Goal: Task Accomplishment & Management: Manage account settings

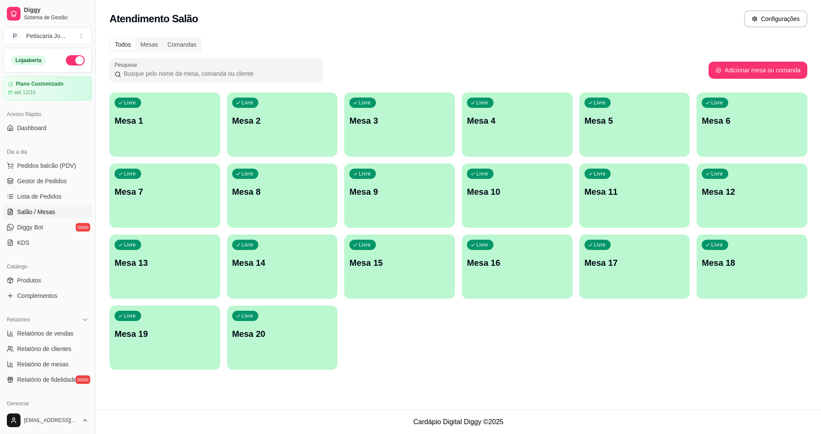
click at [459, 7] on div "Atendimento Salão Configurações" at bounding box center [458, 16] width 725 height 32
click at [497, 53] on div "Todos Mesas Comandas Pesquisar Adicionar mesa ou comanda Livre Mesa 1 Livre Mes…" at bounding box center [458, 205] width 725 height 347
click at [582, 54] on div "Todos Mesas Comandas Pesquisar Adicionar mesa ou comanda Livre Mesa 1 Livre Mes…" at bounding box center [458, 205] width 725 height 347
click at [257, 196] on p "Mesa 8" at bounding box center [282, 192] width 100 height 12
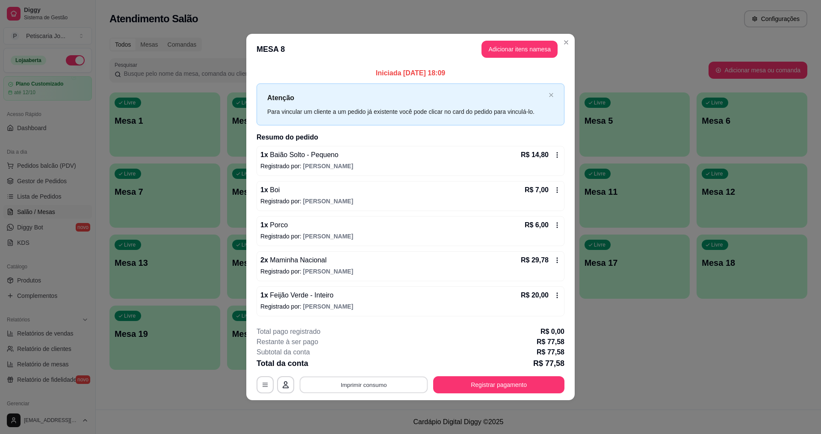
click at [354, 388] on button "Imprimir consumo" at bounding box center [364, 384] width 128 height 17
click at [360, 367] on button "IMPRESSORA" at bounding box center [366, 364] width 60 height 13
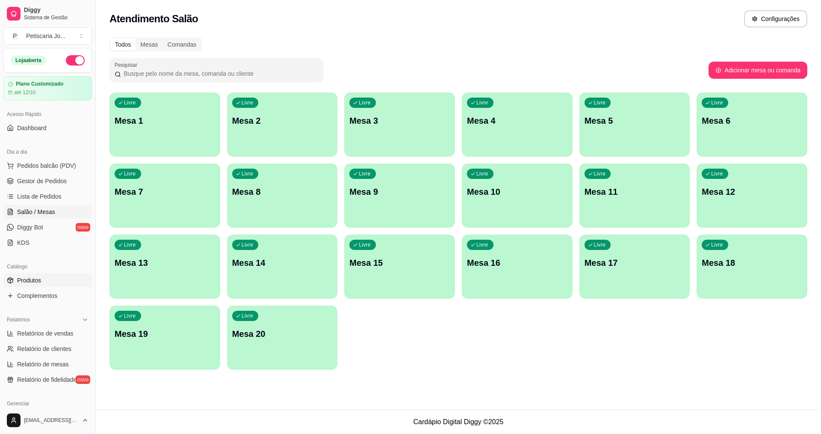
click at [41, 280] on span "Produtos" at bounding box center [29, 280] width 24 height 9
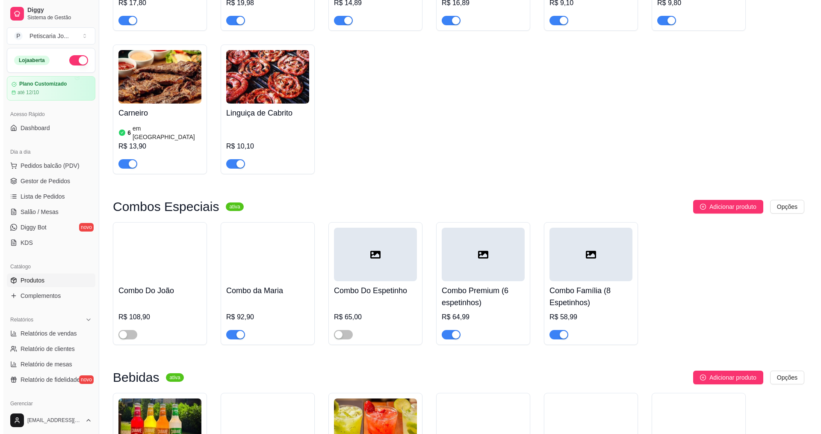
scroll to position [1668, 0]
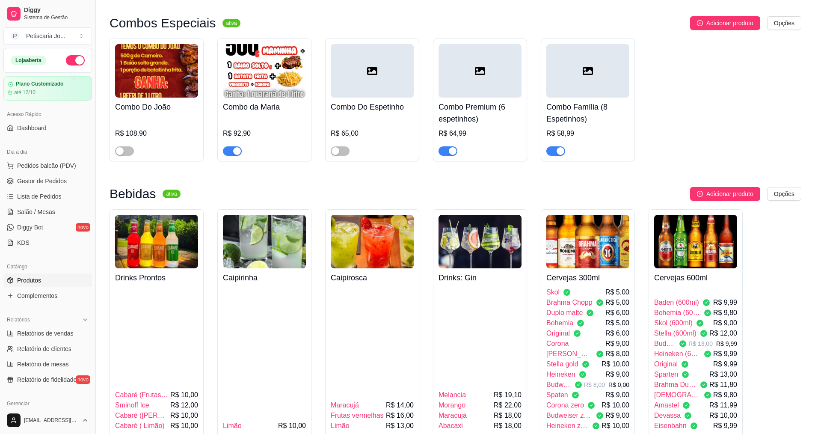
click at [688, 348] on span "Heineken (600ml)" at bounding box center [677, 353] width 46 height 10
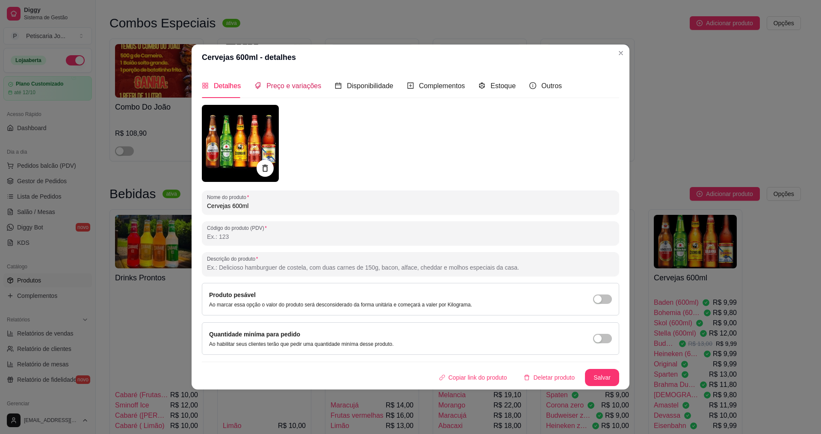
click at [307, 91] on div "Preço e variações" at bounding box center [287, 85] width 67 height 11
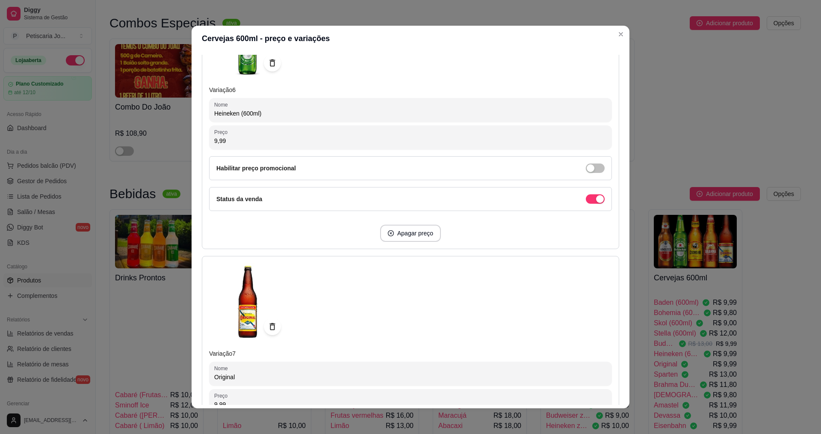
scroll to position [1496, 0]
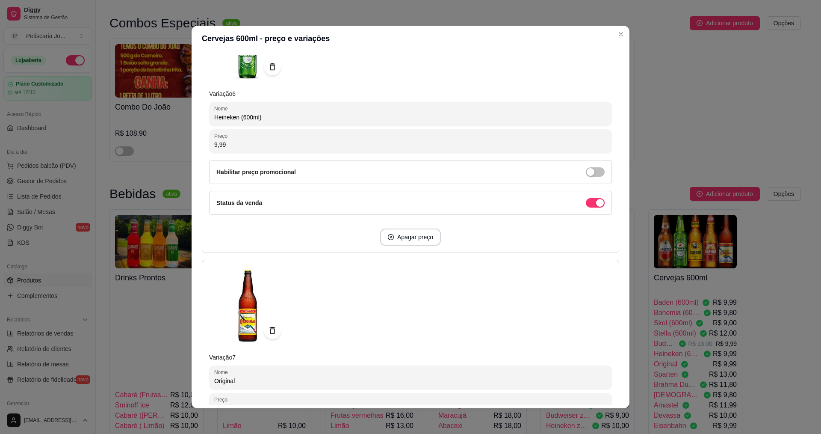
click at [345, 144] on input "9,99" at bounding box center [410, 144] width 393 height 9
click at [345, 144] on input "0,00" at bounding box center [410, 144] width 393 height 9
click at [520, 140] on input "0,00" at bounding box center [410, 144] width 393 height 9
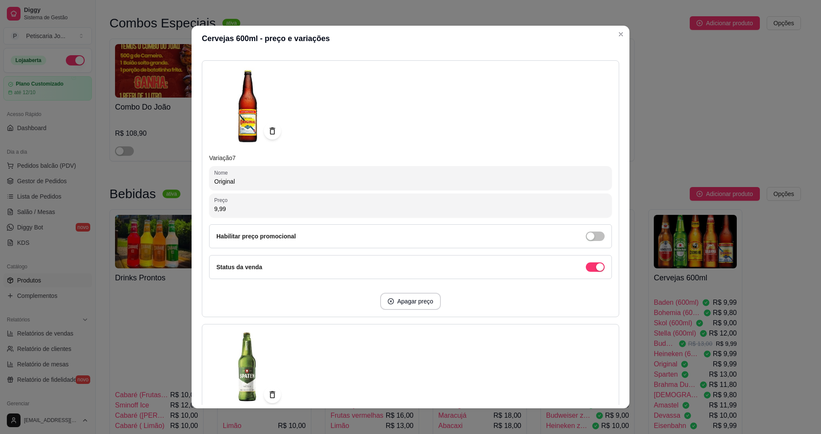
scroll to position [1710, 0]
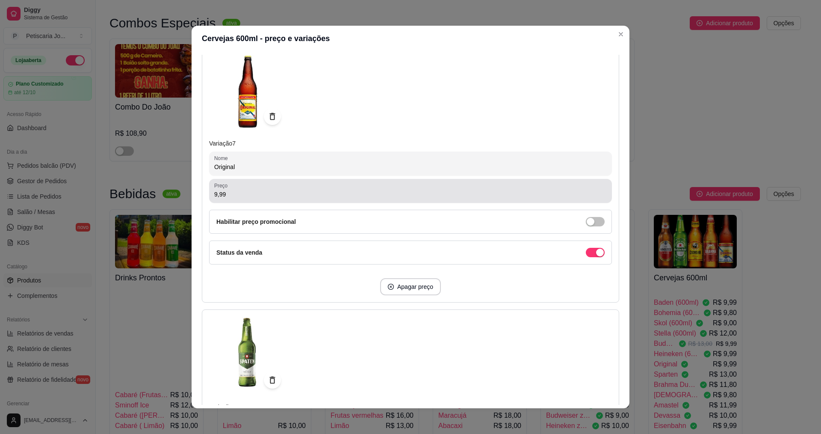
type input "14,50"
click at [523, 200] on div "Preço 9,99" at bounding box center [410, 191] width 403 height 24
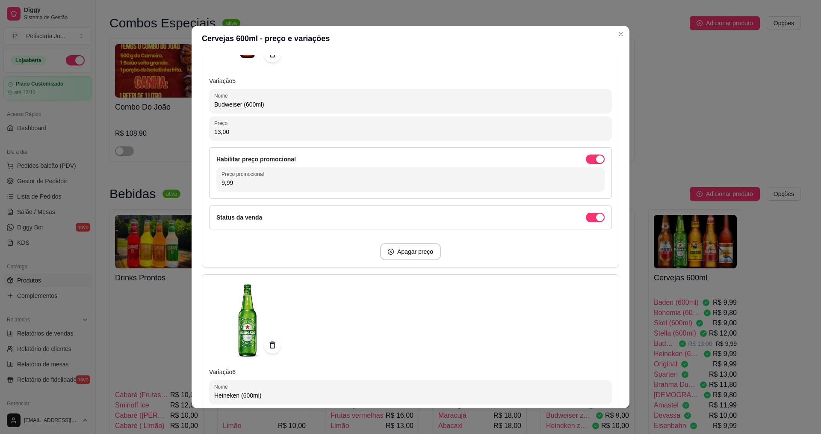
scroll to position [1155, 0]
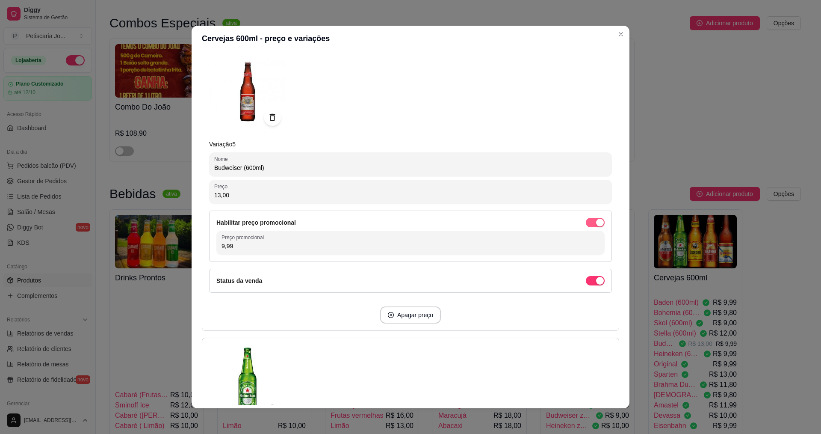
click at [586, 225] on span "button" at bounding box center [595, 222] width 19 height 9
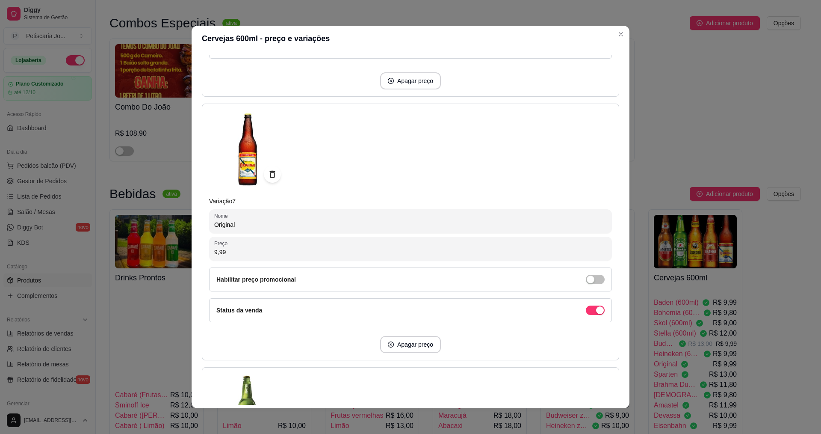
scroll to position [1668, 0]
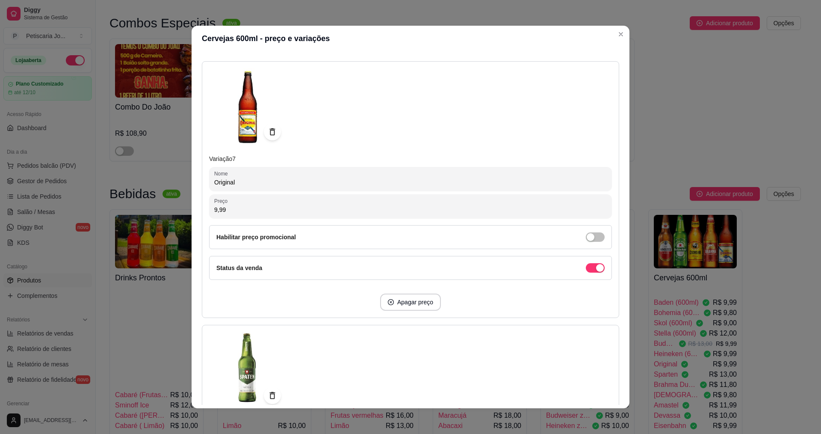
click at [322, 219] on div "Preço 9,99 Habilitar preço promocional" at bounding box center [410, 221] width 403 height 55
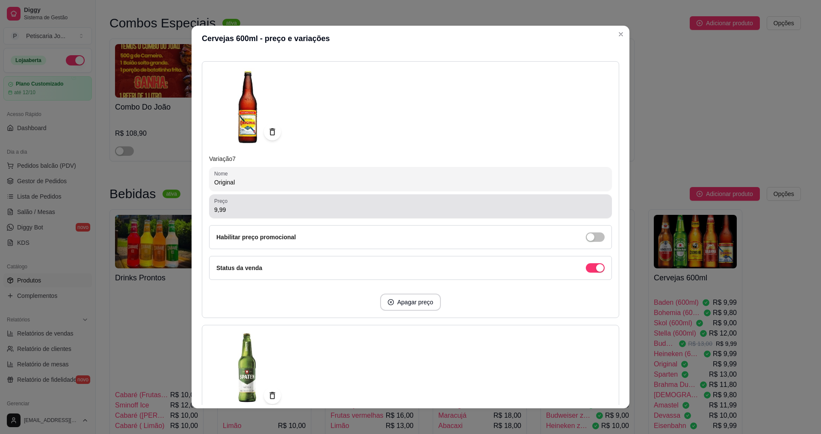
click at [322, 210] on input "9,99" at bounding box center [410, 209] width 393 height 9
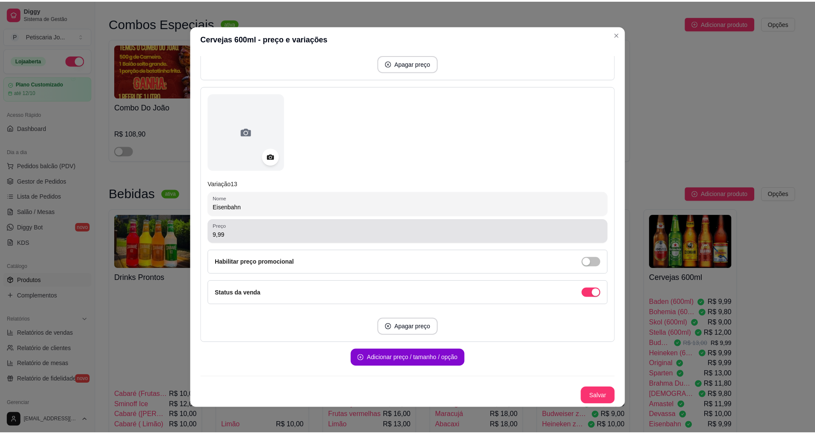
scroll to position [2, 0]
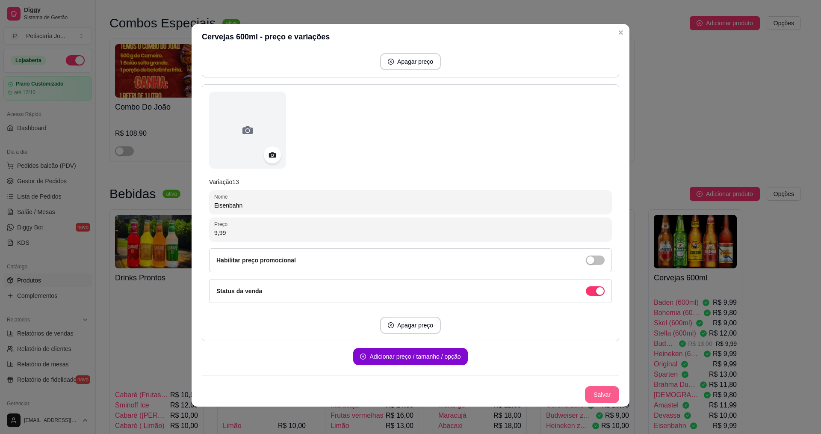
type input "12,00"
click at [594, 398] on button "Salvar" at bounding box center [602, 394] width 34 height 17
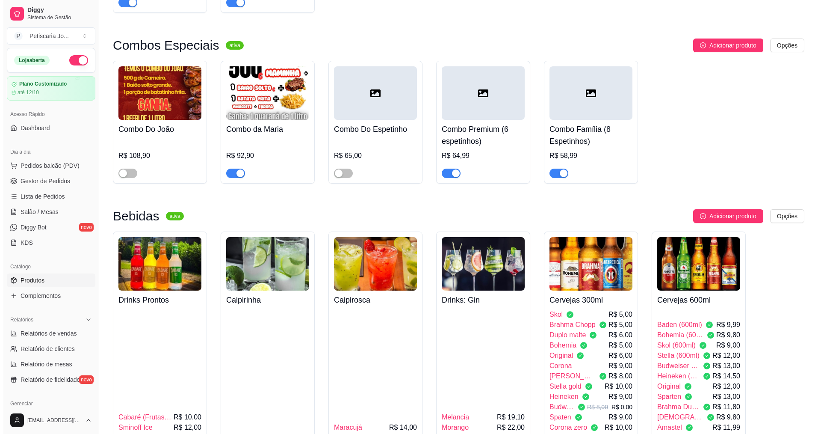
scroll to position [1625, 0]
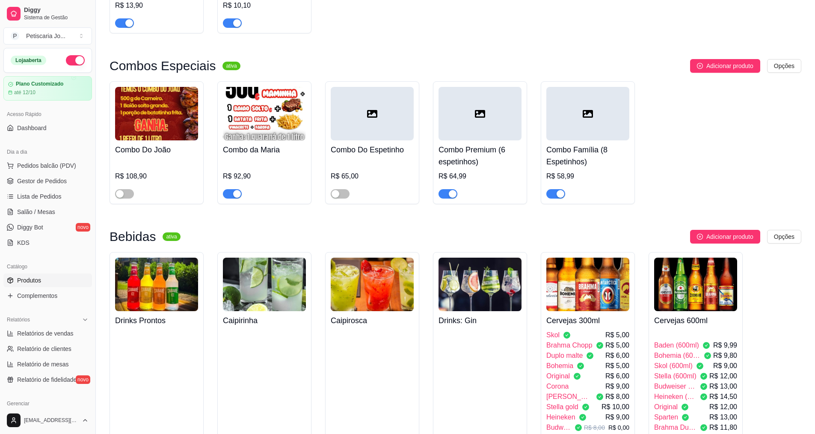
click at [584, 391] on div "Stella R$ 8,00" at bounding box center [587, 396] width 83 height 10
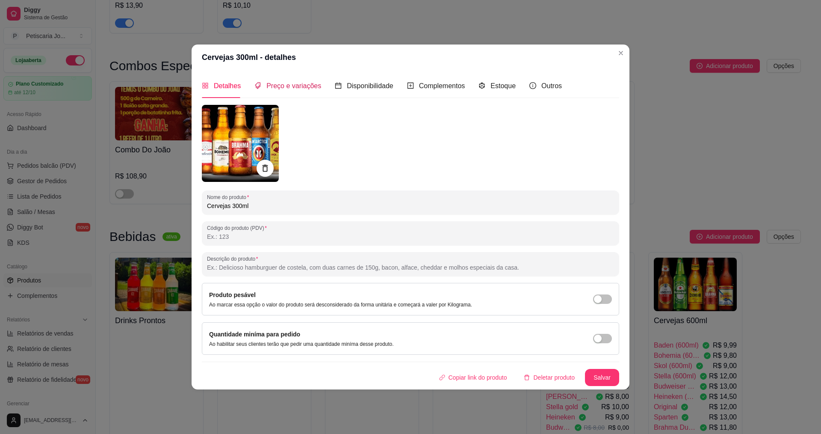
click at [285, 88] on span "Preço e variações" at bounding box center [293, 85] width 55 height 7
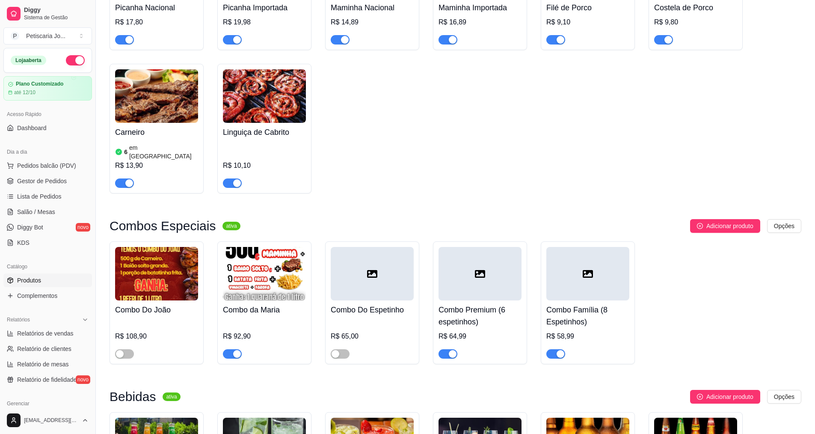
scroll to position [1325, 0]
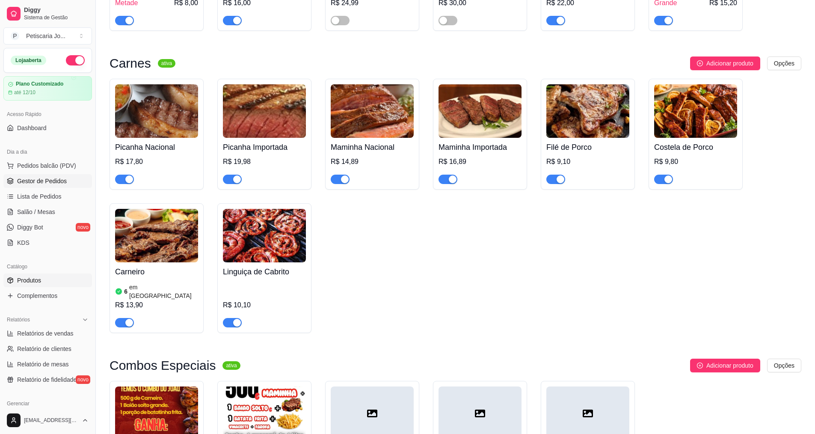
click at [50, 180] on span "Gestor de Pedidos" at bounding box center [42, 181] width 50 height 9
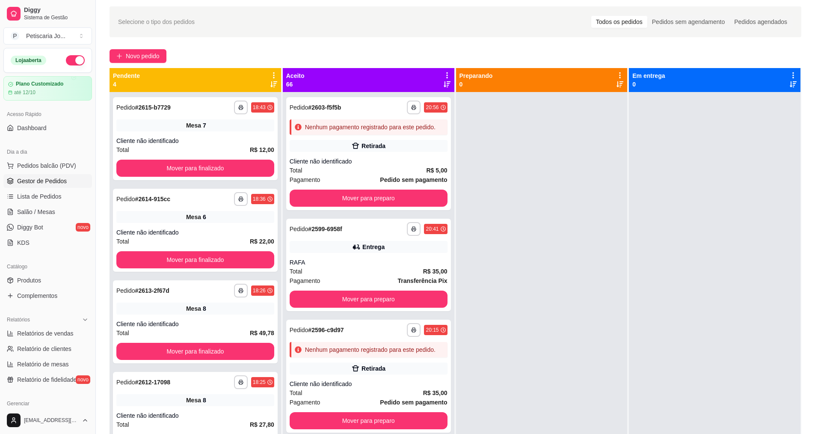
scroll to position [43, 0]
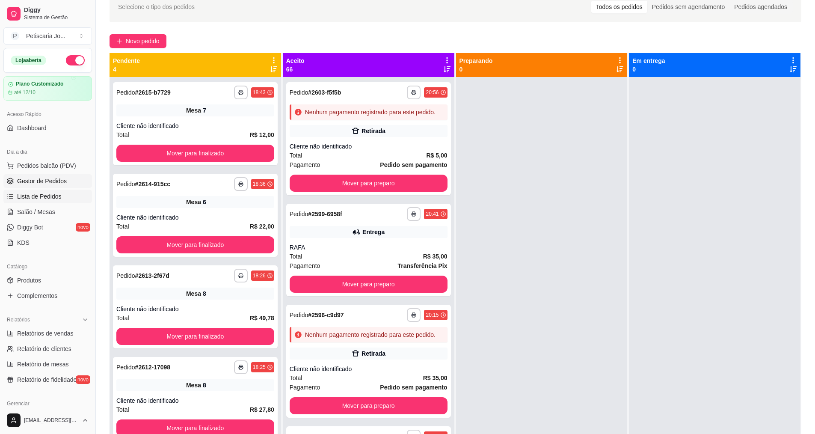
click at [29, 196] on span "Lista de Pedidos" at bounding box center [39, 196] width 44 height 9
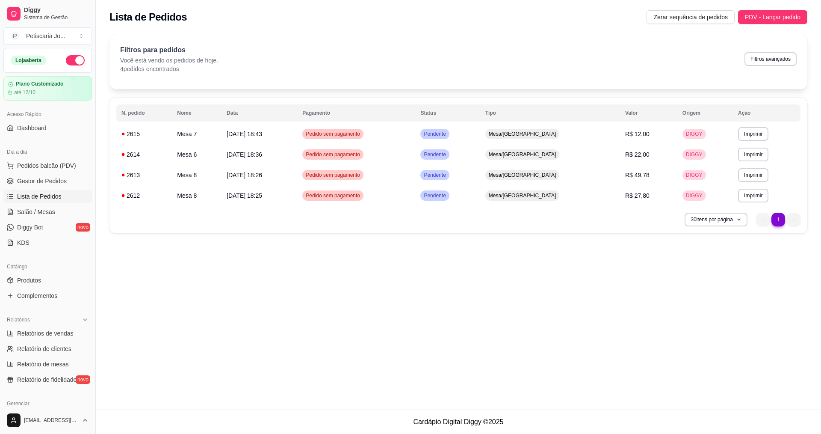
click at [781, 27] on div "Lista de Pedidos Zerar sequência de pedidos PDV - Lançar pedido" at bounding box center [458, 14] width 725 height 29
click at [782, 15] on span "PDV - Lançar pedido" at bounding box center [773, 16] width 56 height 9
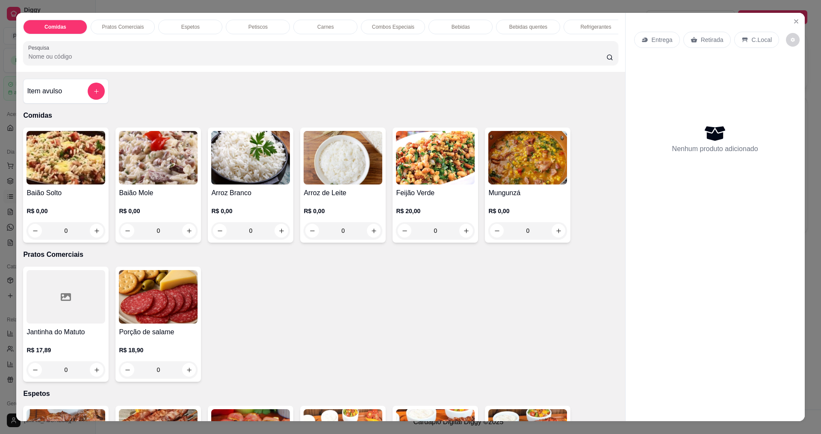
click at [276, 236] on div "0" at bounding box center [250, 230] width 79 height 17
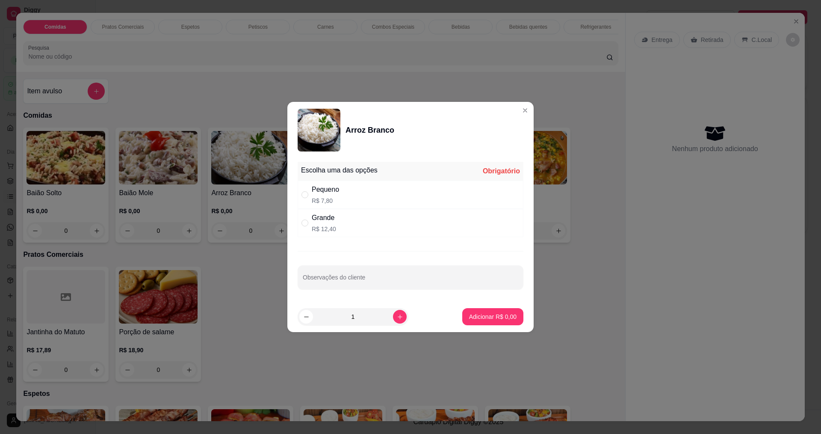
click at [345, 204] on div "Pequeno R$ 7,80" at bounding box center [411, 194] width 226 height 28
radio input "true"
click at [471, 314] on p "Adicionar R$ 7,80" at bounding box center [492, 316] width 46 height 8
type input "1"
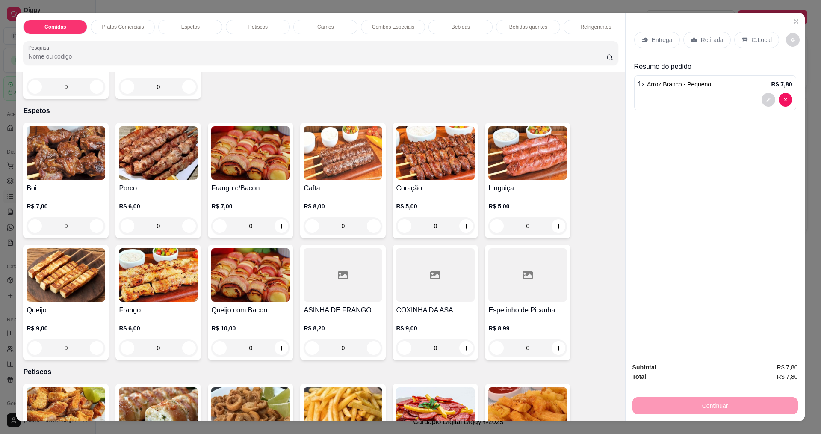
scroll to position [299, 0]
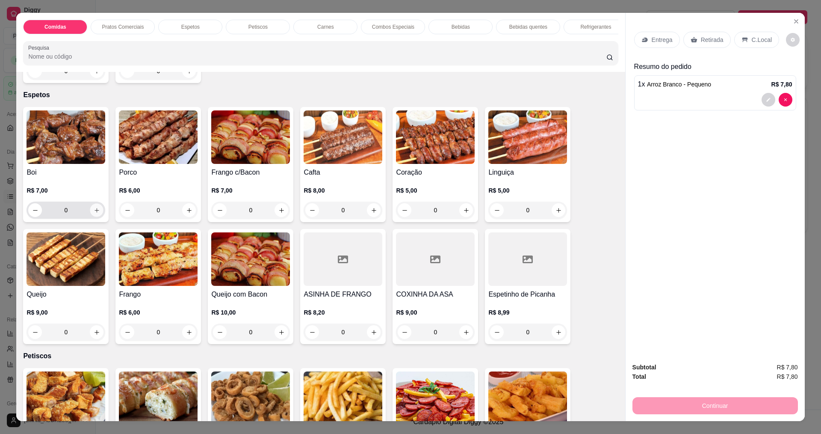
click at [94, 213] on icon "increase-product-quantity" at bounding box center [97, 210] width 6 height 6
type input "1"
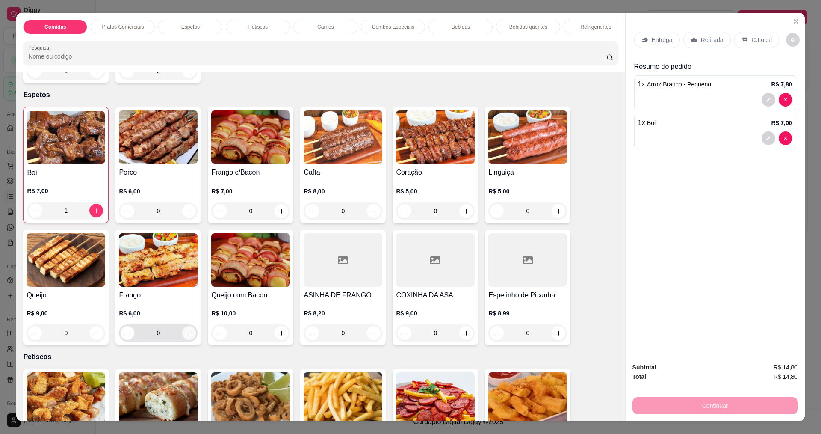
click at [186, 336] on icon "increase-product-quantity" at bounding box center [189, 333] width 6 height 6
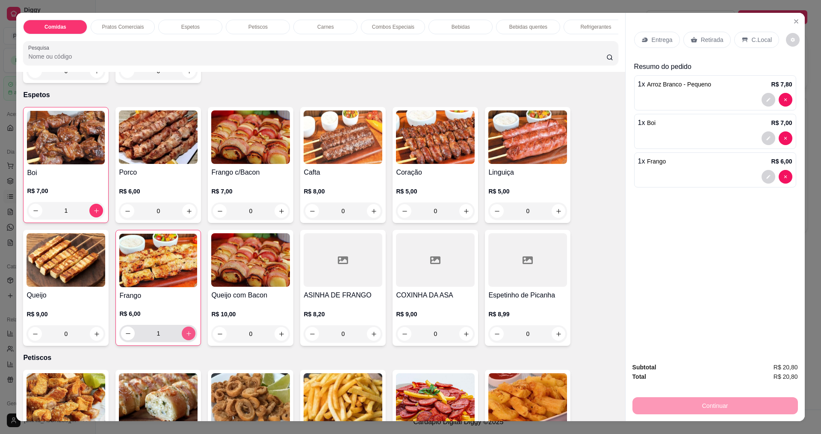
type input "1"
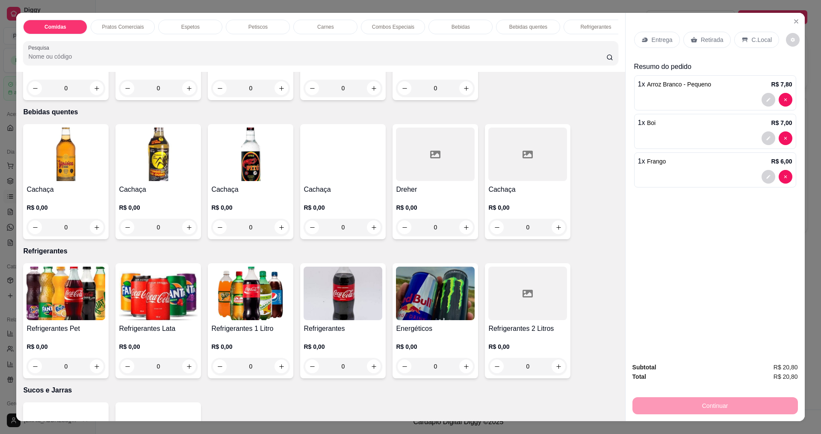
scroll to position [1496, 0]
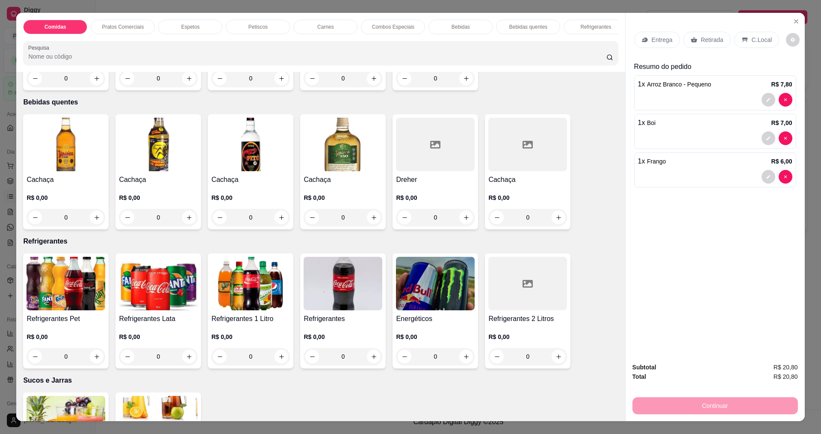
click at [132, 285] on img at bounding box center [158, 283] width 79 height 53
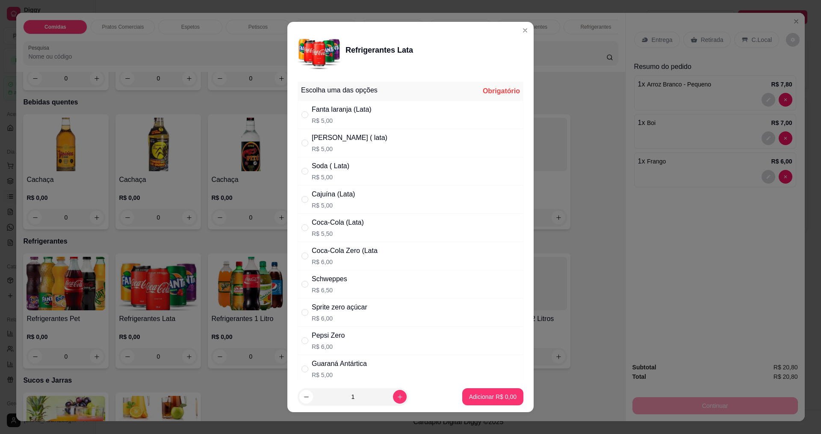
click at [335, 253] on div "Coca-Cola Zero (Lata" at bounding box center [345, 250] width 66 height 10
click at [342, 256] on div "Coca-Cola Zero (Lata R$ 6,00" at bounding box center [345, 255] width 66 height 21
radio input "false"
click at [328, 196] on div "Cajuína (Lata)" at bounding box center [333, 194] width 43 height 10
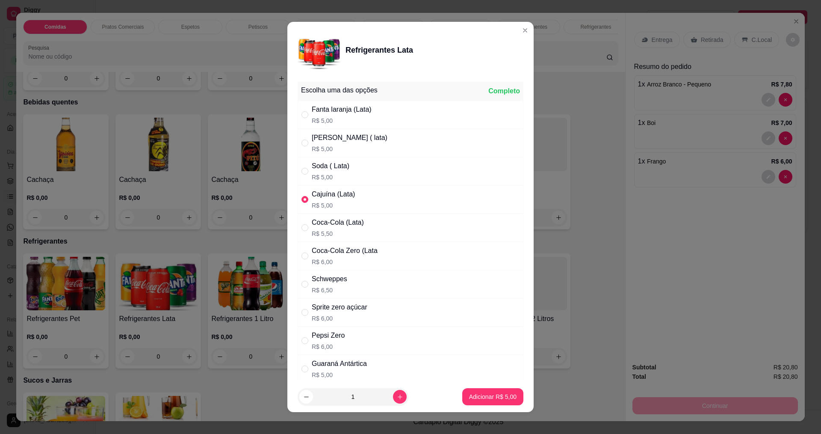
radio input "false"
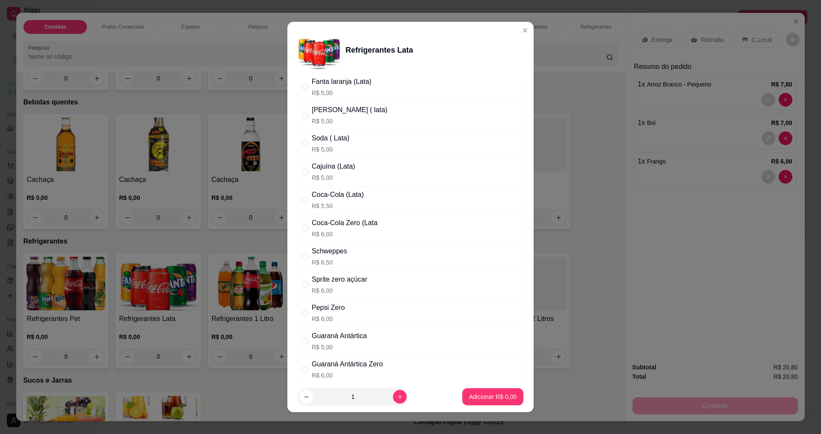
scroll to position [122, 0]
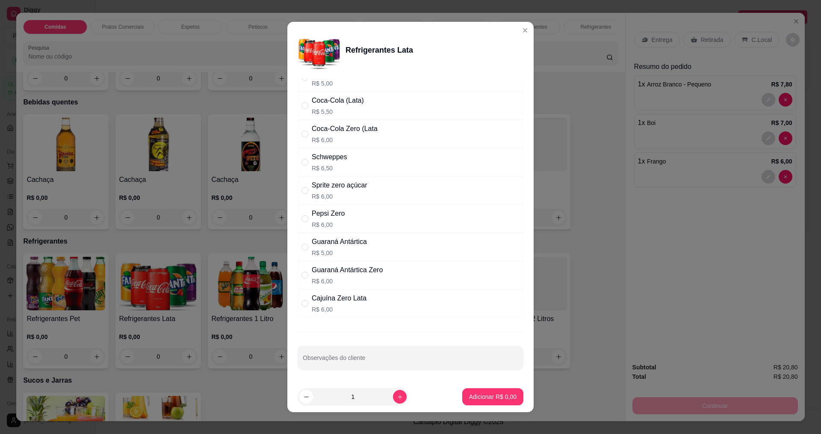
click at [353, 296] on div "Cajuína Zero Lata" at bounding box center [339, 298] width 55 height 10
radio input "true"
click at [478, 400] on p "Adicionar R$ 6,00" at bounding box center [492, 397] width 46 height 8
type input "1"
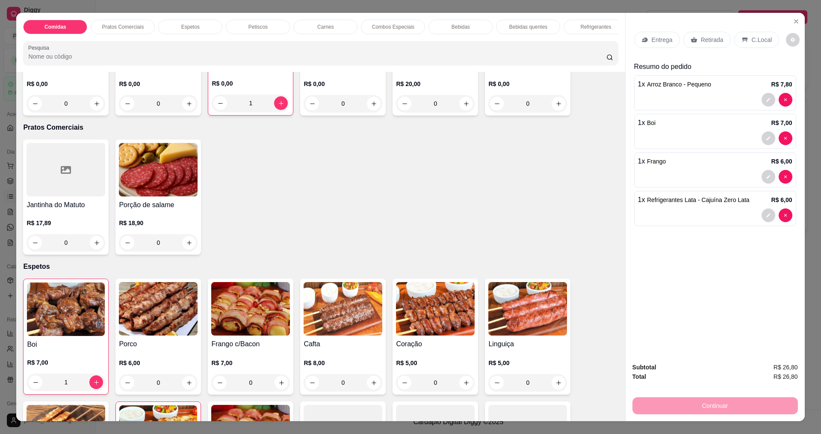
scroll to position [0, 0]
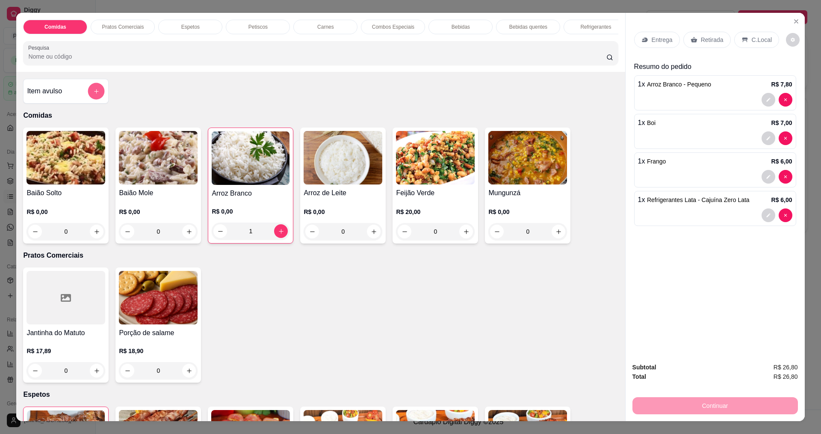
click at [89, 97] on button "add-separate-item" at bounding box center [96, 91] width 17 height 17
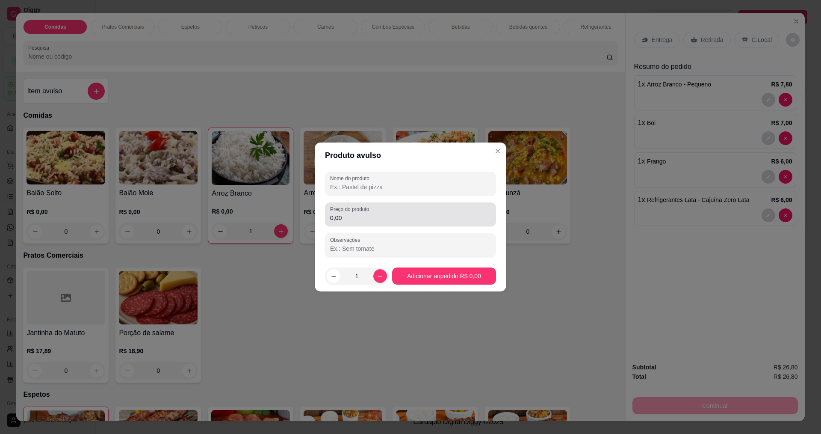
click at [386, 211] on div "0,00" at bounding box center [410, 214] width 161 height 17
click at [379, 187] on input "Nome do produto" at bounding box center [410, 187] width 161 height 9
type input "s"
type input "SALADA ESPECIAL"
click at [346, 221] on input "0,00" at bounding box center [410, 217] width 161 height 9
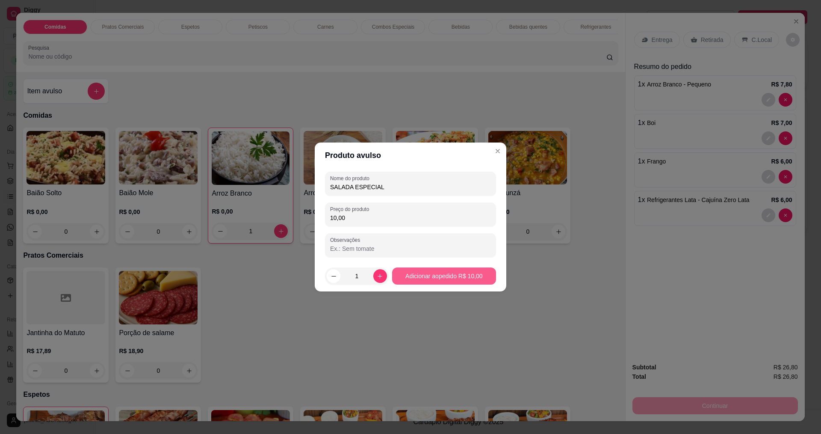
type input "10,00"
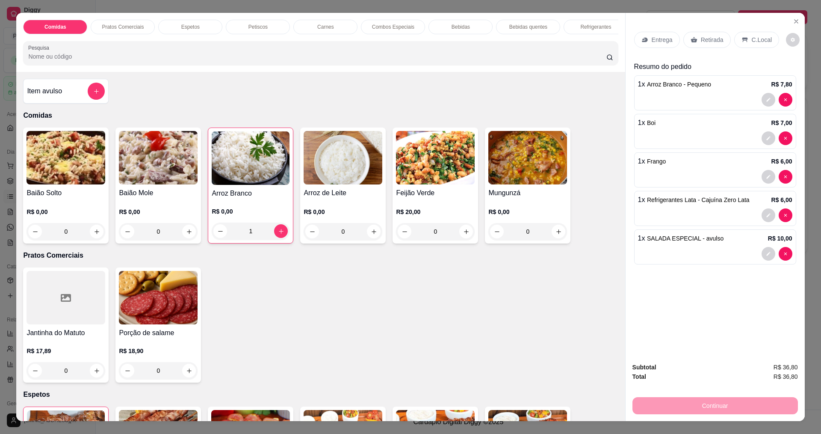
click at [662, 40] on p "Entrega" at bounding box center [662, 39] width 21 height 9
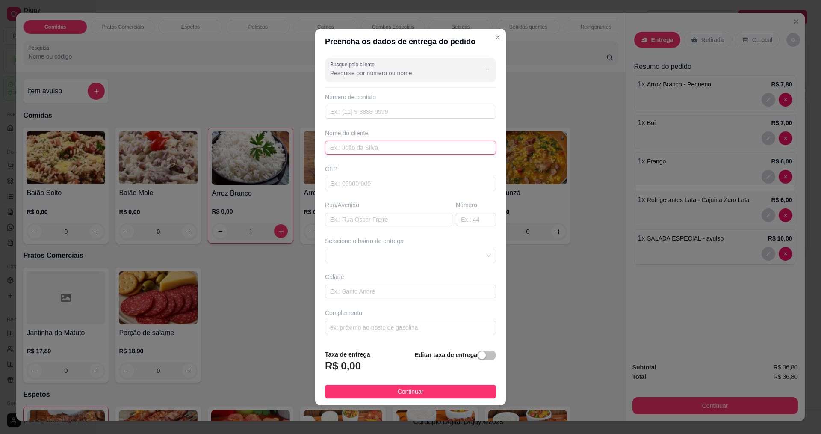
click at [371, 150] on input "text" at bounding box center [410, 148] width 171 height 14
click at [369, 114] on input "text" at bounding box center [410, 112] width 171 height 14
click at [369, 122] on div "Busque pelo cliente Número de contato Nome do cliente CEP Rua/Avenida Número Se…" at bounding box center [411, 198] width 192 height 288
click at [362, 106] on input "text" at bounding box center [410, 112] width 171 height 14
type input "7"
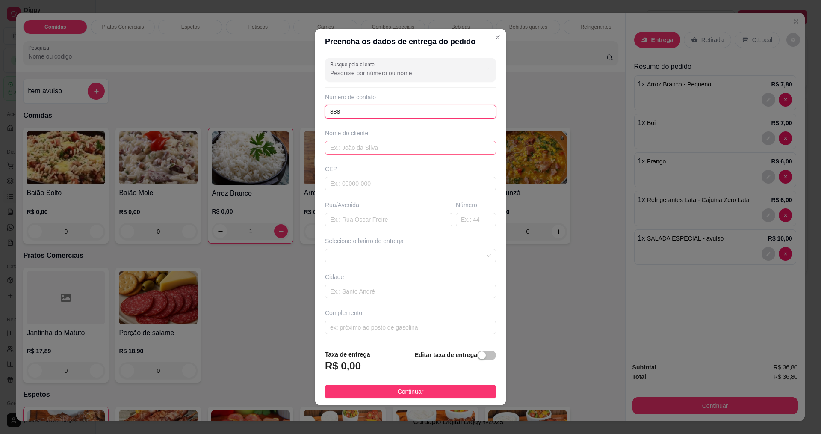
type input "888"
click at [357, 142] on input "text" at bounding box center [410, 148] width 171 height 14
type input "WMARRLON"
click at [351, 215] on input "text" at bounding box center [388, 220] width 127 height 14
type input "FAUSTA TORRES"
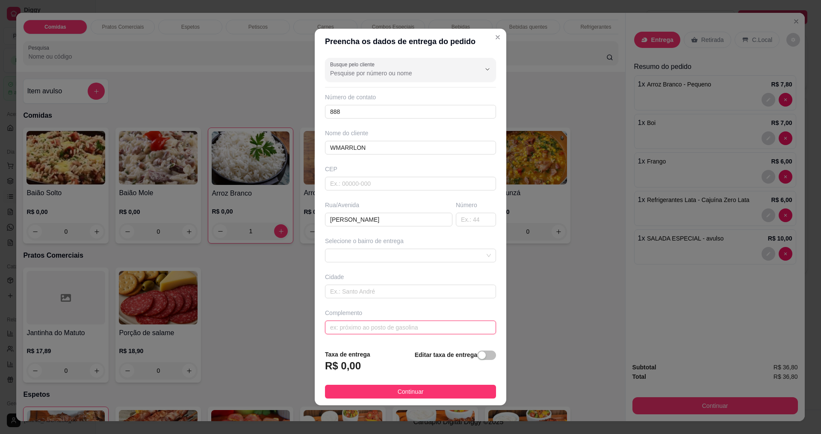
click at [342, 330] on input "text" at bounding box center [410, 327] width 171 height 14
type input "POUSADA"
click at [399, 392] on span "Continuar" at bounding box center [411, 391] width 26 height 9
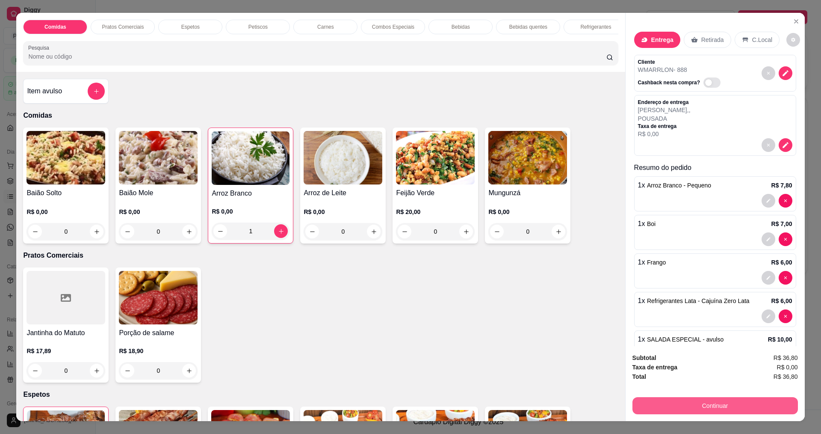
click at [746, 404] on button "Continuar" at bounding box center [714, 405] width 165 height 17
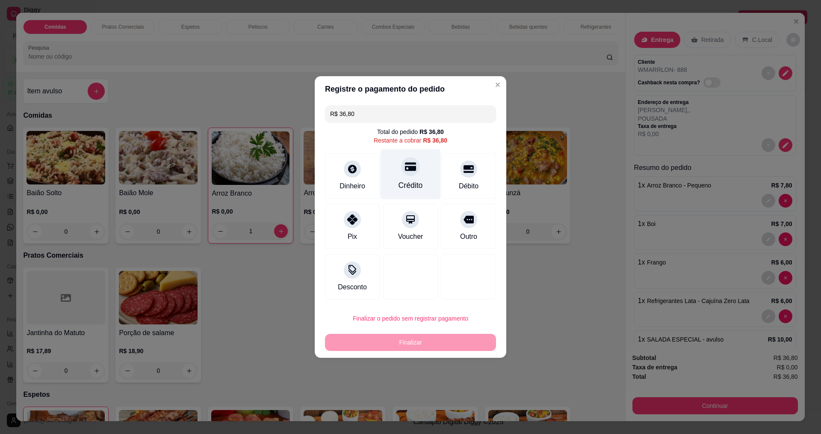
click at [409, 189] on div "Crédito" at bounding box center [410, 185] width 24 height 11
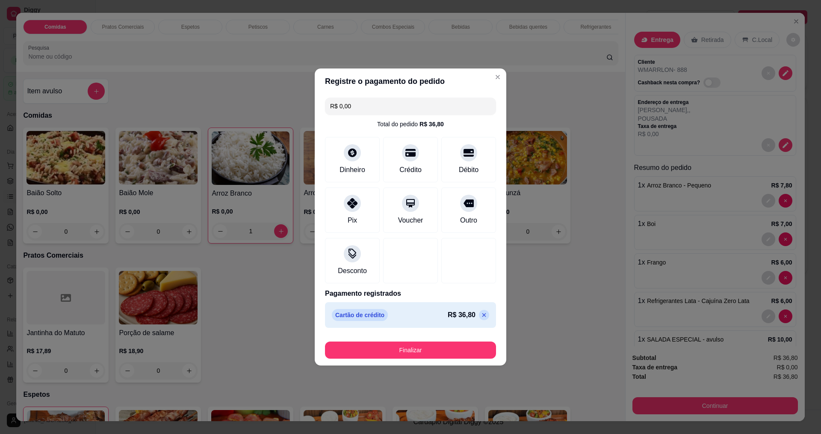
click at [482, 315] on icon at bounding box center [484, 315] width 4 height 4
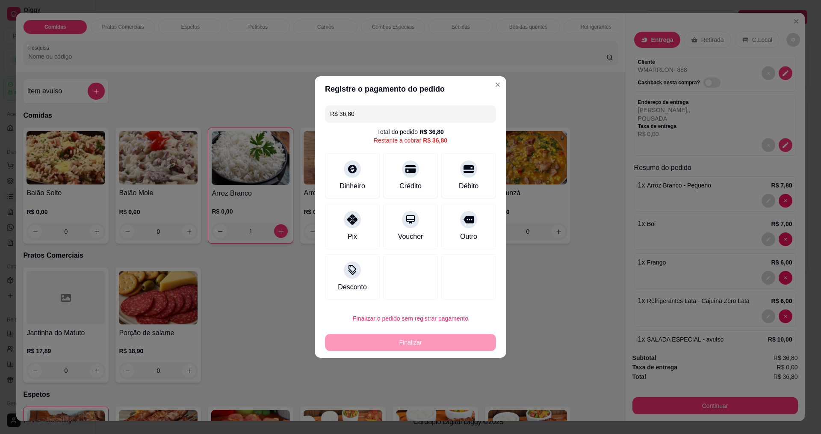
drag, startPoint x: 375, startPoint y: 111, endPoint x: 251, endPoint y: 86, distance: 126.0
click at [251, 86] on div "Registre o pagamento do pedido R$ 36,80 Total do pedido R$ 36,80 Restante a cob…" at bounding box center [410, 217] width 821 height 434
click at [411, 172] on div at bounding box center [410, 166] width 19 height 19
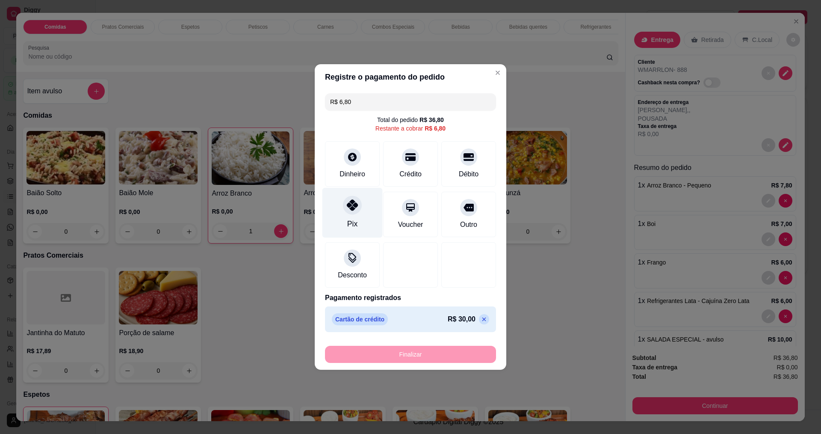
click at [354, 206] on icon at bounding box center [352, 204] width 11 height 11
type input "R$ 0,00"
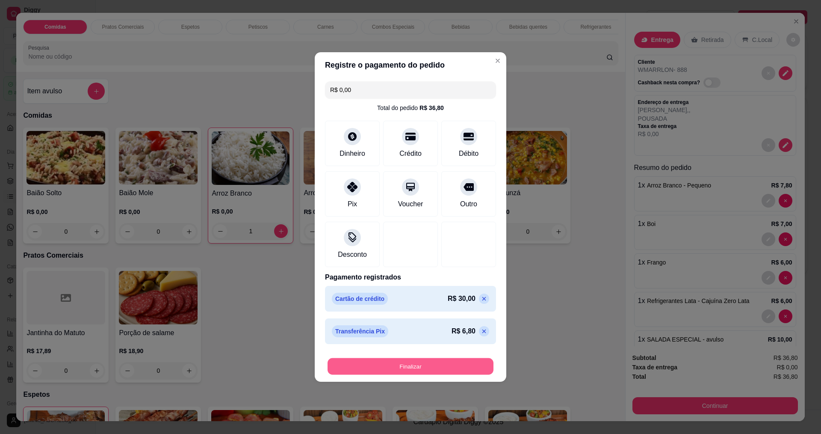
click at [408, 365] on button "Finalizar" at bounding box center [411, 366] width 166 height 17
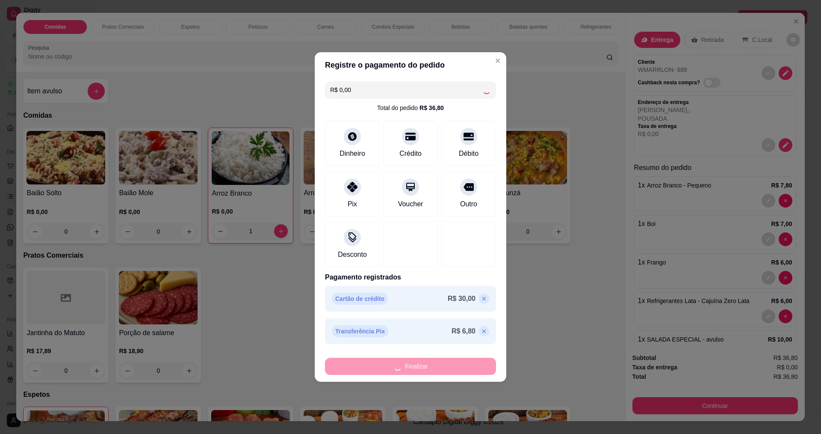
type input "0"
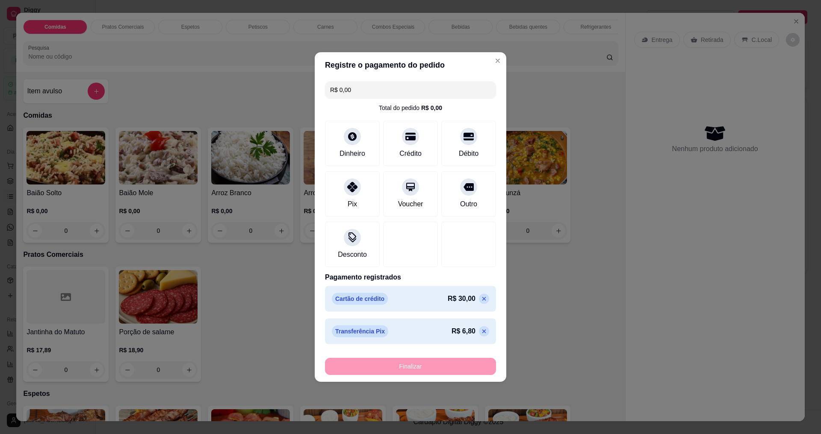
type input "-R$ 36,80"
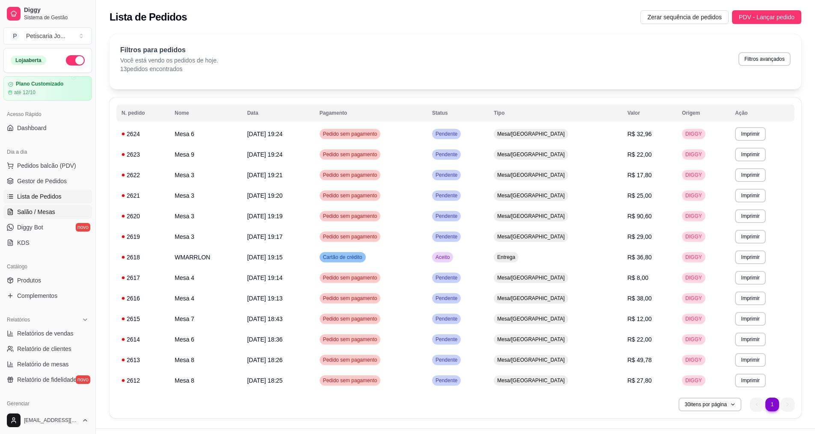
click at [33, 210] on span "Salão / Mesas" at bounding box center [36, 211] width 38 height 9
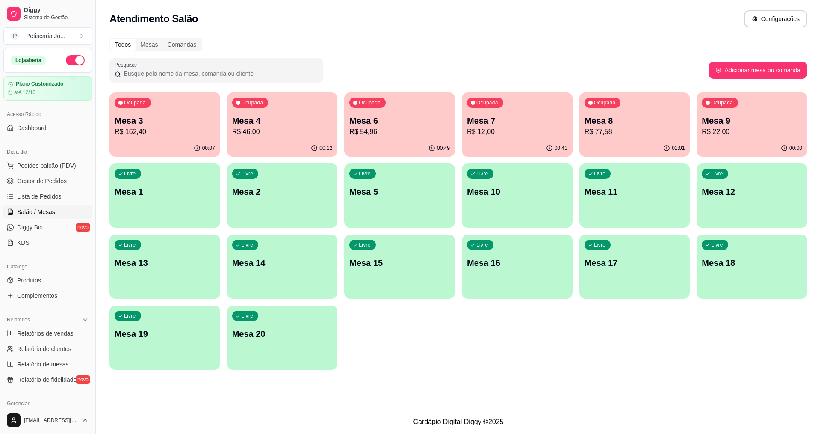
click at [351, 128] on p "R$ 54,96" at bounding box center [399, 132] width 100 height 10
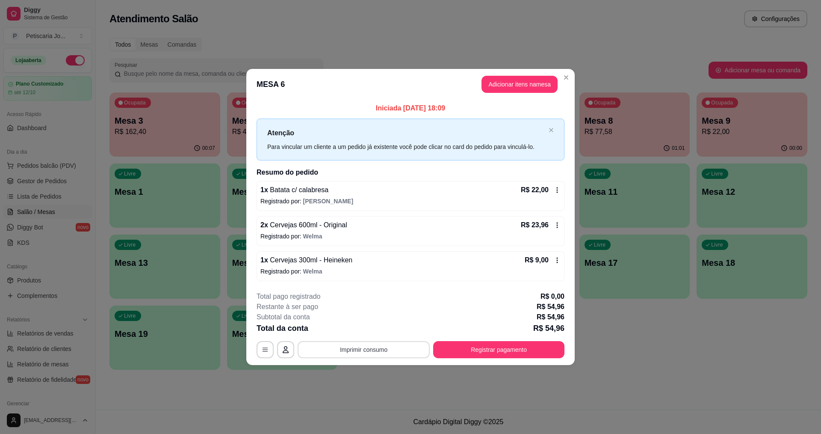
click at [360, 347] on button "Imprimir consumo" at bounding box center [364, 349] width 132 height 17
click at [361, 328] on button "IMPRESSORA" at bounding box center [366, 329] width 60 height 13
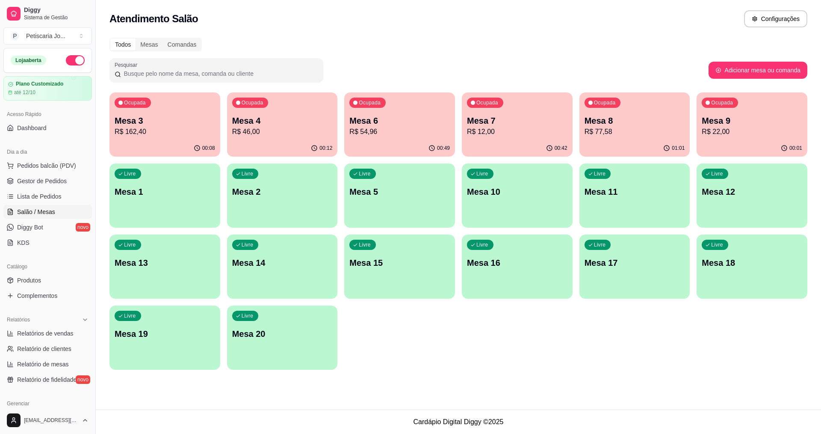
click at [393, 118] on p "Mesa 6" at bounding box center [399, 121] width 100 height 12
click at [535, 115] on p "Mesa 7" at bounding box center [517, 121] width 100 height 12
click at [621, 129] on p "R$ 77,58" at bounding box center [634, 132] width 97 height 10
click at [158, 136] on p "R$ 162,40" at bounding box center [164, 132] width 97 height 10
click at [766, 136] on p "R$ 22,00" at bounding box center [751, 132] width 97 height 10
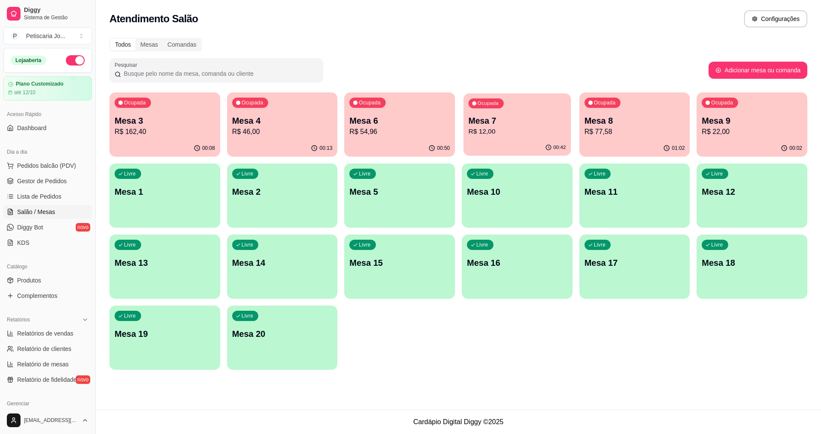
click at [523, 140] on div "00:42" at bounding box center [516, 147] width 107 height 16
click at [410, 132] on p "R$ 54,96" at bounding box center [399, 132] width 100 height 10
click at [257, 113] on div "Ocupada Mesa 4 R$ 46,00" at bounding box center [282, 116] width 107 height 46
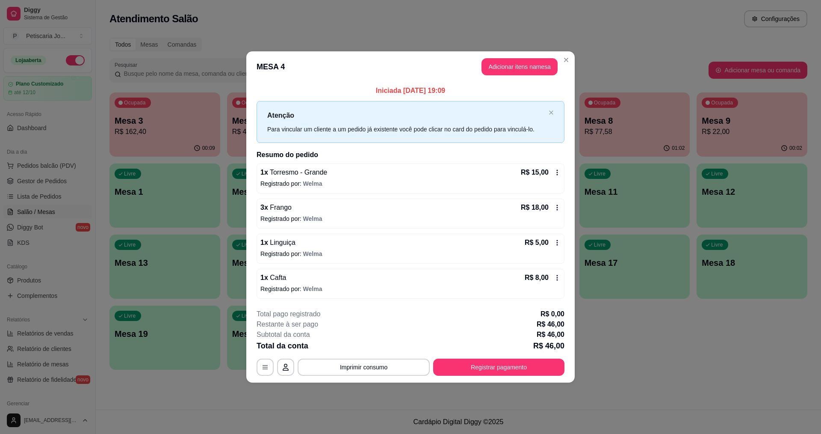
click at [555, 242] on icon at bounding box center [557, 242] width 7 height 7
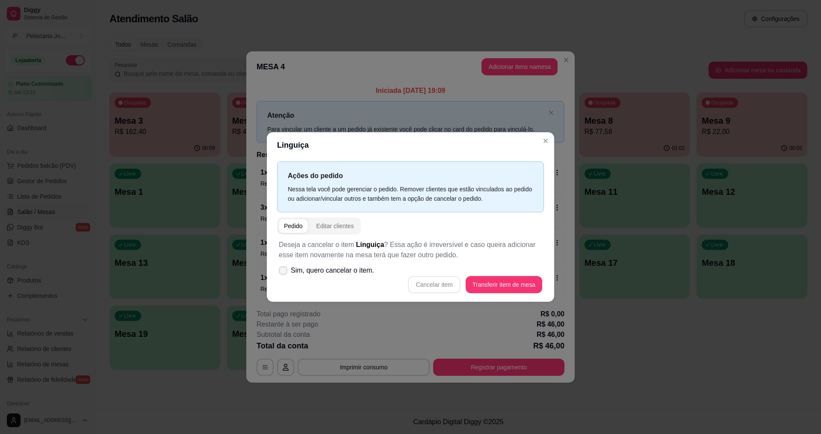
click at [284, 269] on icon at bounding box center [283, 270] width 7 height 5
click at [284, 272] on input "Sim, quero cancelar o item." at bounding box center [281, 275] width 6 height 6
checkbox input "true"
click at [444, 288] on button "Cancelar item" at bounding box center [434, 284] width 51 height 17
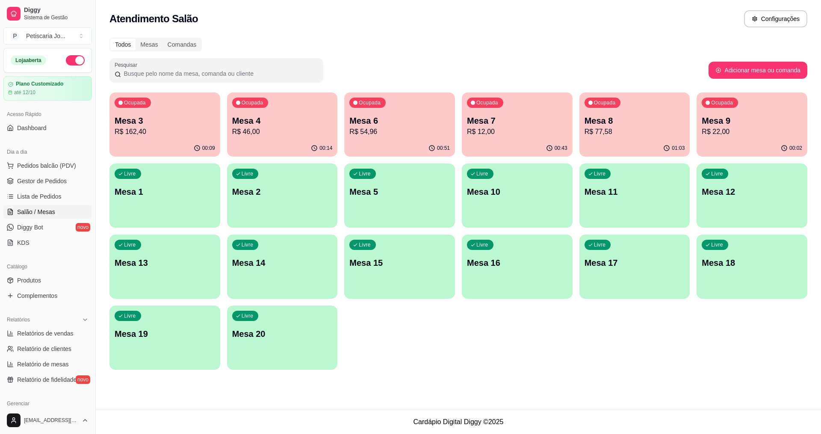
click at [386, 143] on div "00:51" at bounding box center [399, 148] width 111 height 17
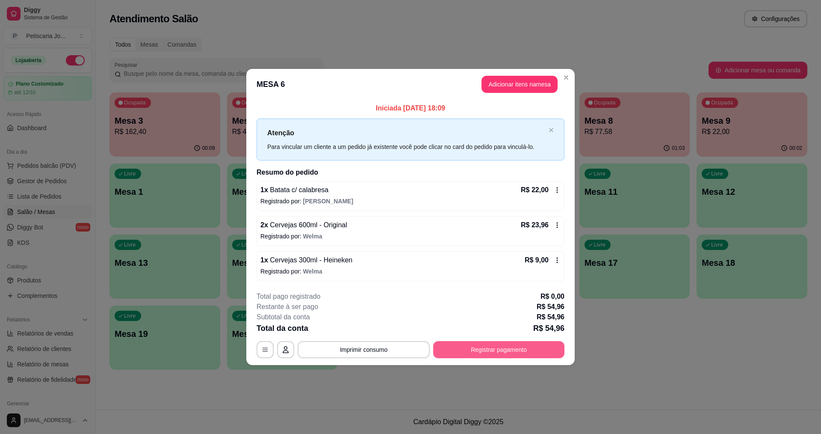
click at [493, 346] on button "Registrar pagamento" at bounding box center [498, 349] width 131 height 17
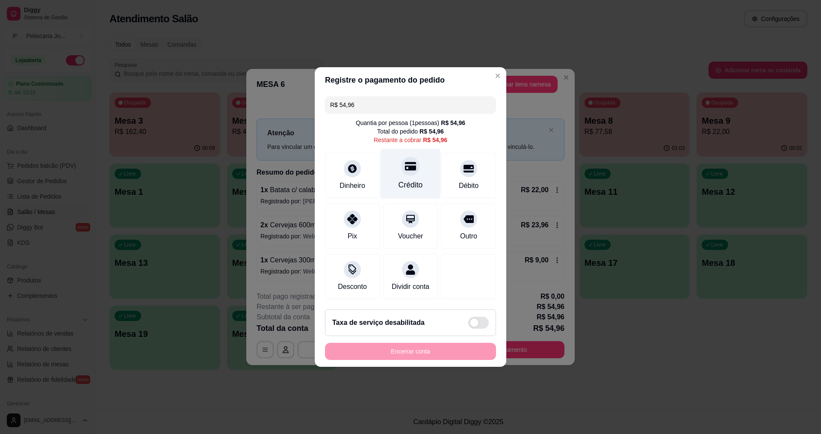
click at [406, 179] on div "Crédito" at bounding box center [410, 184] width 24 height 11
type input "R$ 0,00"
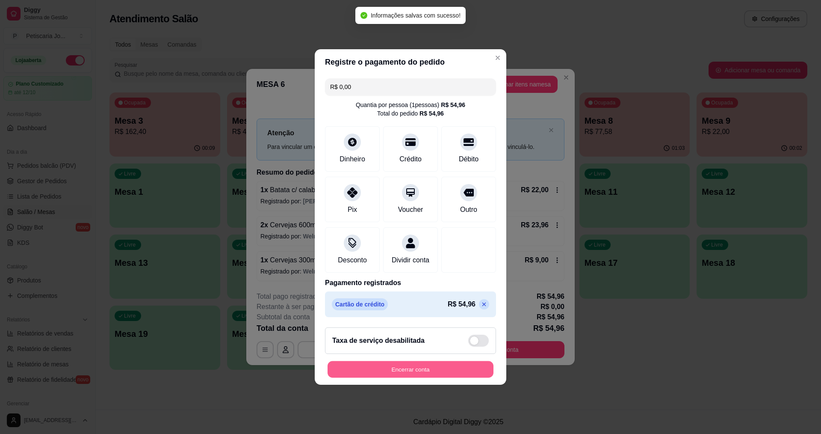
click at [408, 373] on button "Encerrar conta" at bounding box center [411, 369] width 166 height 17
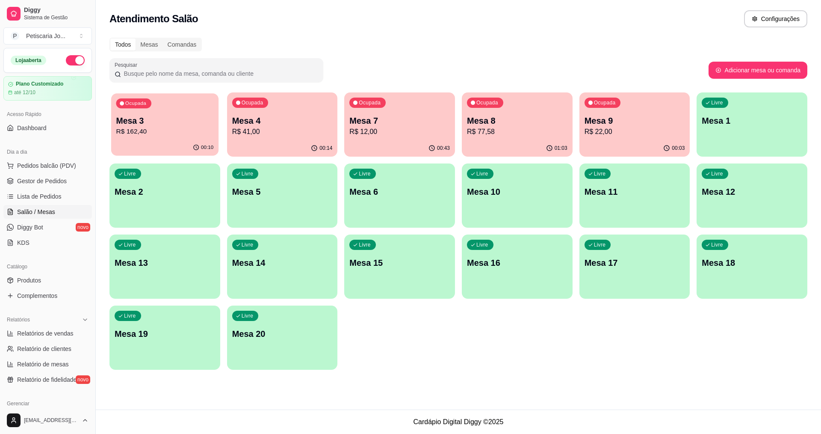
click at [132, 143] on div "00:10" at bounding box center [164, 147] width 107 height 16
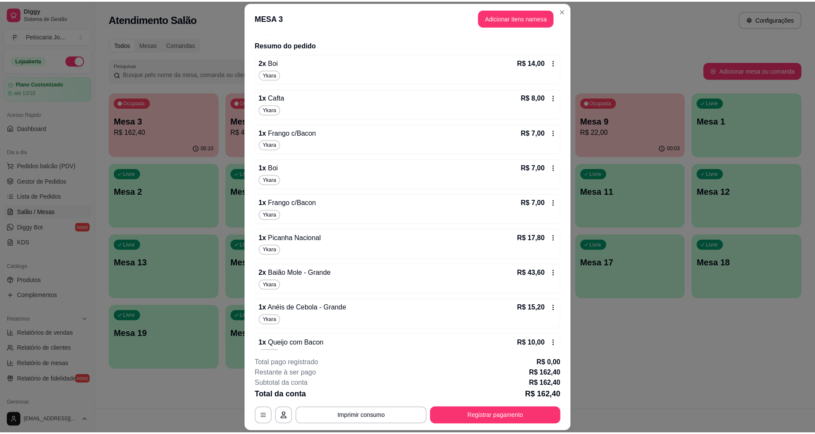
scroll to position [86, 0]
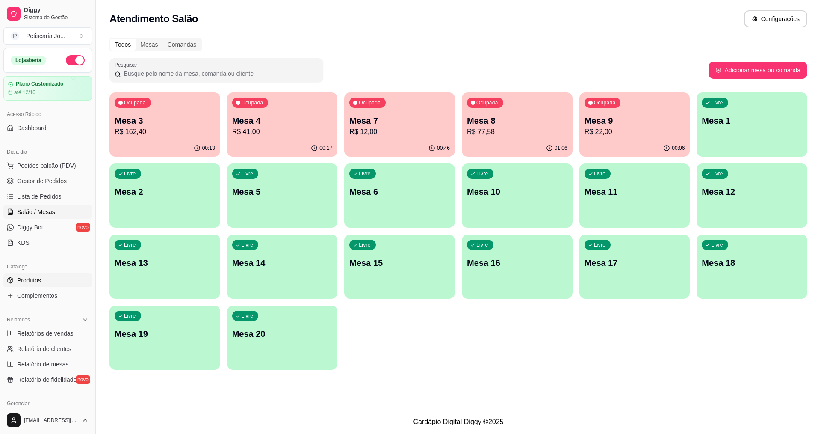
click at [25, 278] on span "Produtos" at bounding box center [29, 280] width 24 height 9
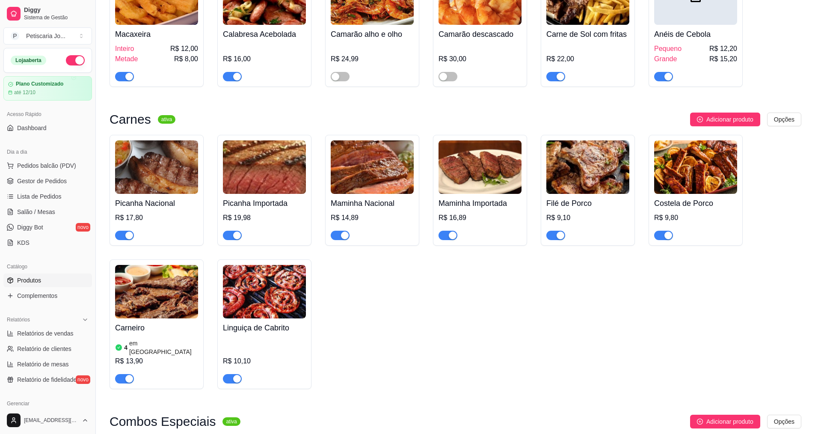
scroll to position [1283, 0]
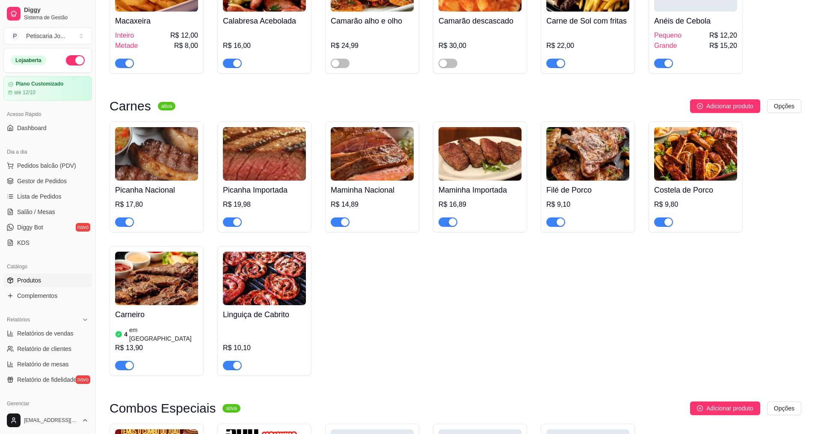
click at [669, 218] on div "button" at bounding box center [668, 222] width 8 height 8
drag, startPoint x: 128, startPoint y: 312, endPoint x: 234, endPoint y: 317, distance: 106.2
click at [128, 361] on div "button" at bounding box center [129, 365] width 8 height 8
click at [26, 217] on link "Salão / Mesas" at bounding box center [47, 212] width 89 height 14
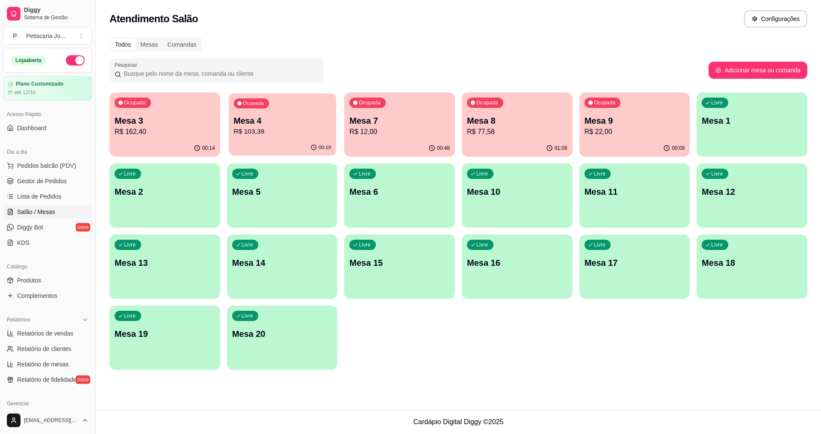
click at [281, 123] on p "Mesa 4" at bounding box center [281, 121] width 97 height 12
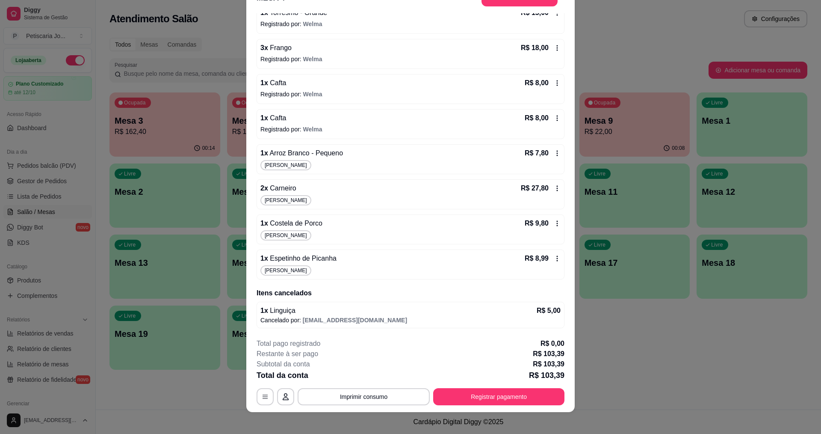
scroll to position [25, 0]
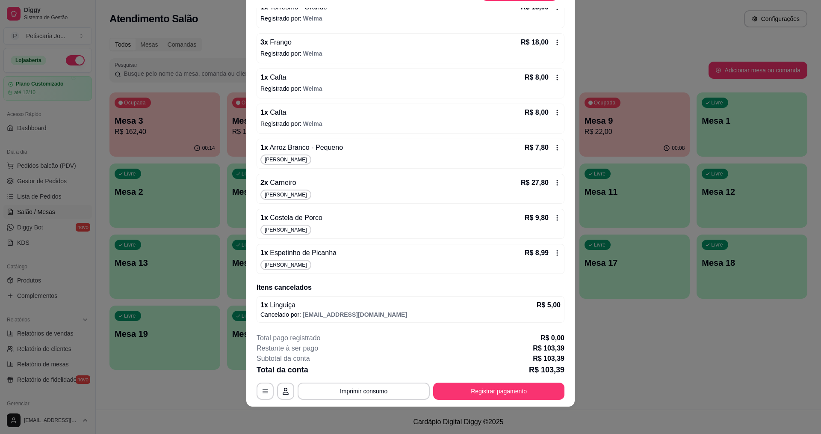
click at [291, 219] on span "Costela de Porco" at bounding box center [295, 217] width 54 height 7
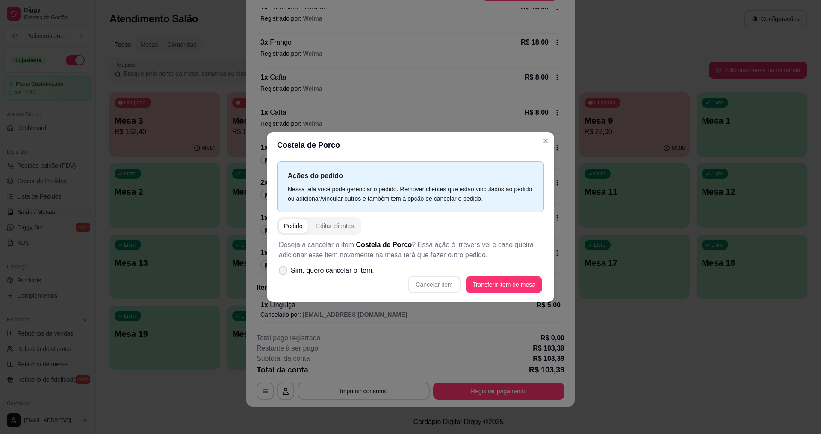
click at [296, 268] on span "Sim, quero cancelar o item." at bounding box center [332, 270] width 83 height 10
click at [284, 272] on input "Sim, quero cancelar o item." at bounding box center [281, 275] width 6 height 6
checkbox input "true"
click at [423, 285] on button "Cancelar item" at bounding box center [434, 284] width 51 height 17
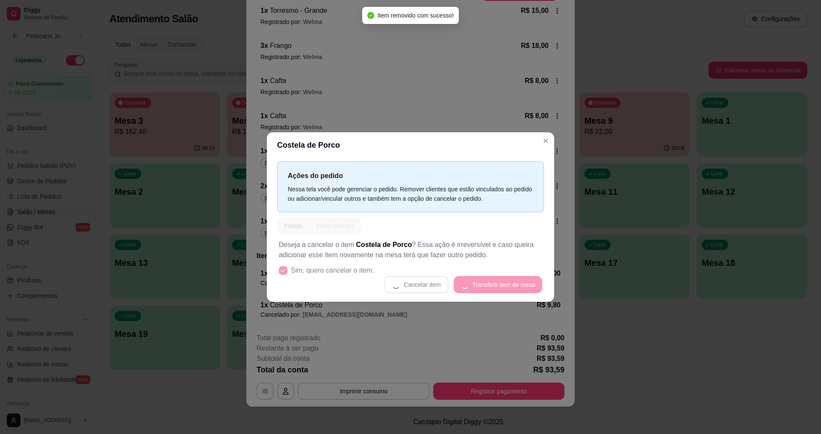
click at [538, 139] on header "Costela de Porco" at bounding box center [410, 145] width 287 height 26
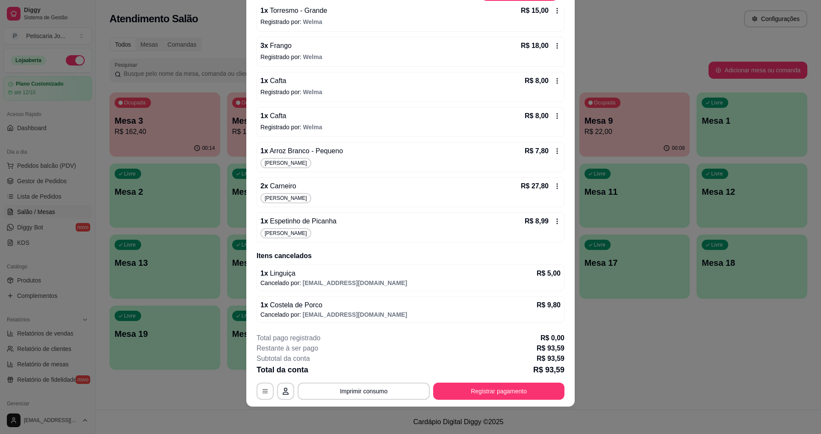
click at [292, 193] on div "[PERSON_NAME]" at bounding box center [410, 198] width 300 height 10
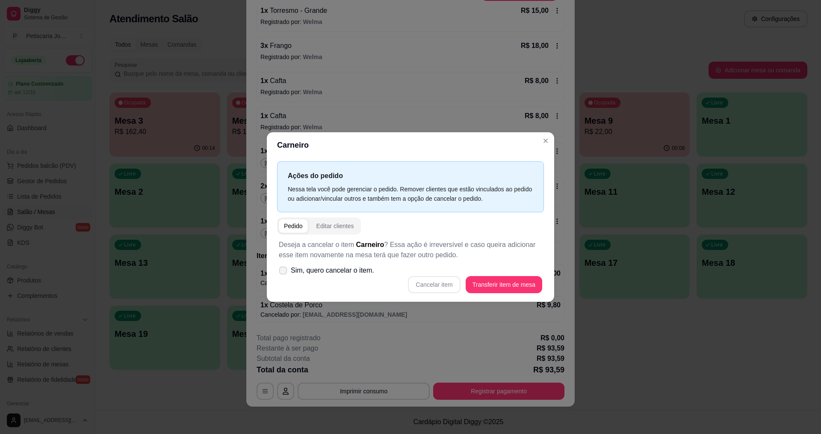
click at [286, 266] on label "Sim, quero cancelar o item." at bounding box center [326, 270] width 102 height 17
click at [284, 272] on input "Sim, quero cancelar o item." at bounding box center [281, 275] width 6 height 6
checkbox input "true"
click at [424, 279] on button "Cancelar item" at bounding box center [434, 284] width 52 height 17
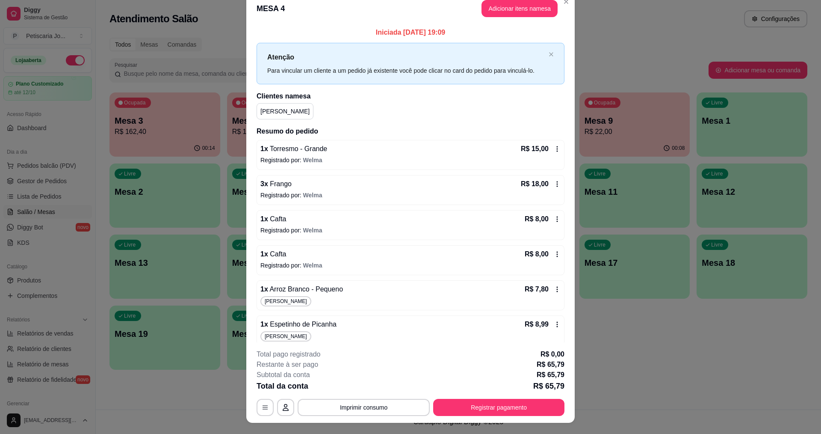
scroll to position [0, 0]
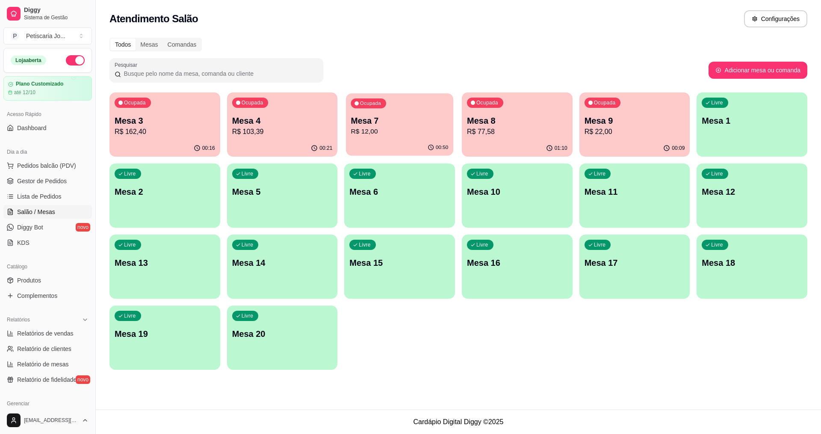
click at [381, 132] on p "R$ 12,00" at bounding box center [399, 132] width 97 height 10
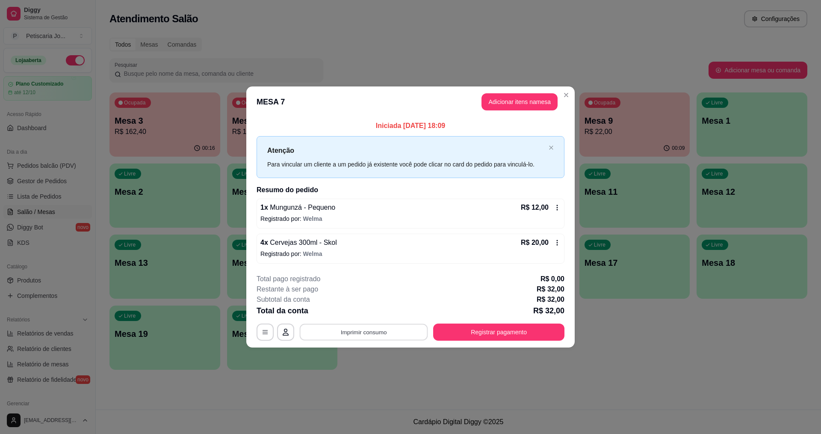
click at [354, 334] on button "Imprimir consumo" at bounding box center [364, 331] width 128 height 17
click at [359, 317] on button "IMPRESSORA" at bounding box center [366, 312] width 62 height 14
click at [501, 323] on div "**********" at bounding box center [411, 331] width 308 height 17
click at [448, 329] on button "Registrar pagamento" at bounding box center [498, 331] width 127 height 17
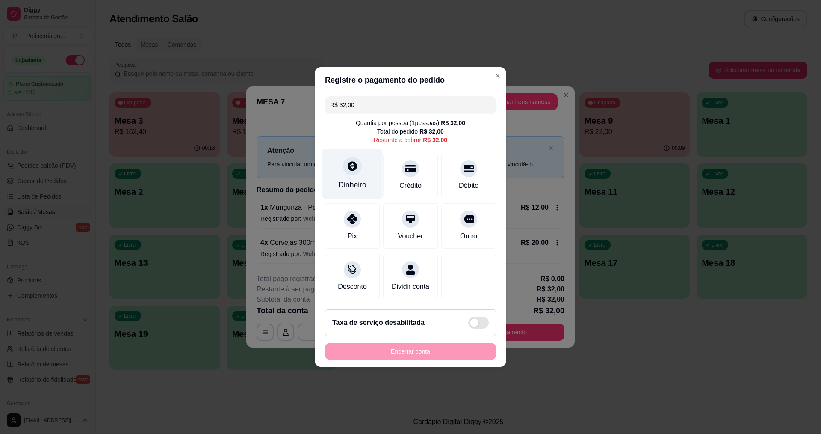
click at [350, 179] on div "Dinheiro" at bounding box center [352, 184] width 28 height 11
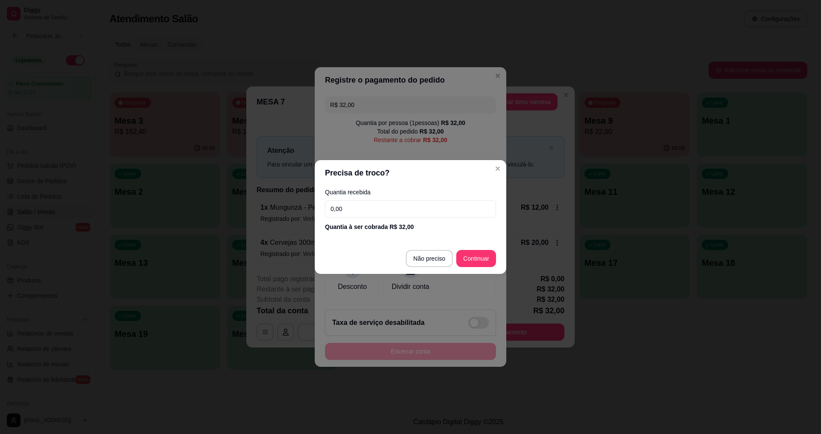
click at [390, 204] on input "0,00" at bounding box center [410, 208] width 171 height 17
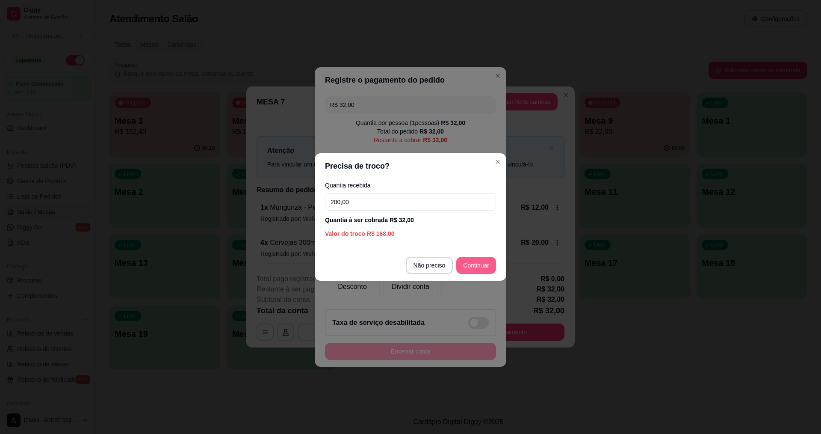
type input "200,00"
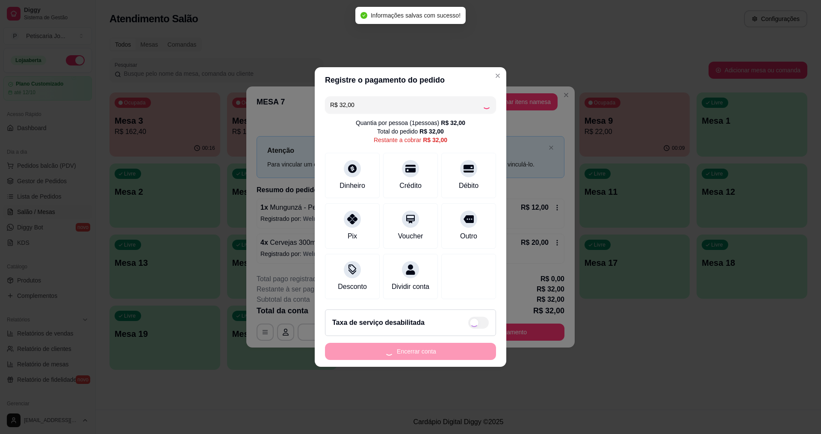
type input "R$ 0,00"
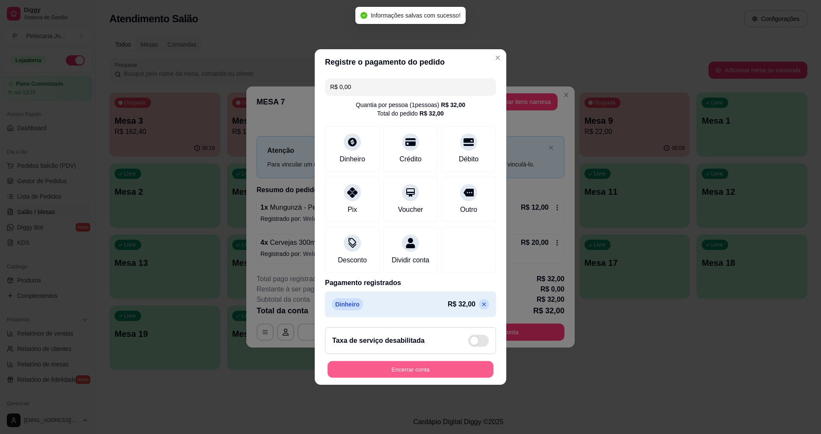
click at [419, 373] on button "Encerrar conta" at bounding box center [411, 369] width 166 height 17
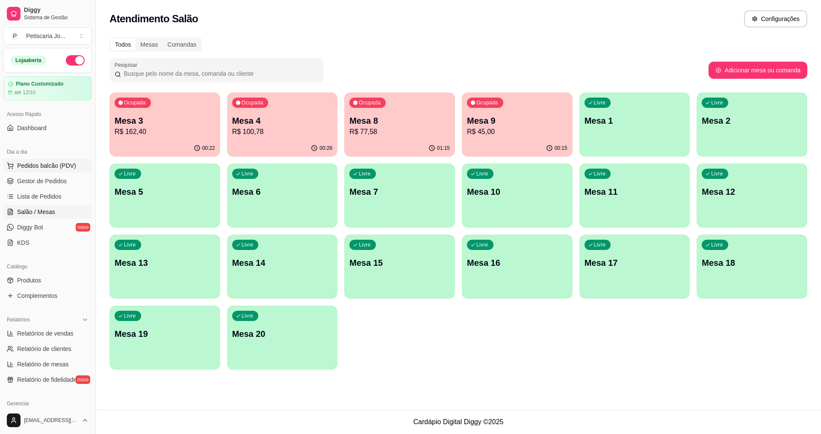
click at [38, 162] on span "Pedidos balcão (PDV)" at bounding box center [46, 165] width 59 height 9
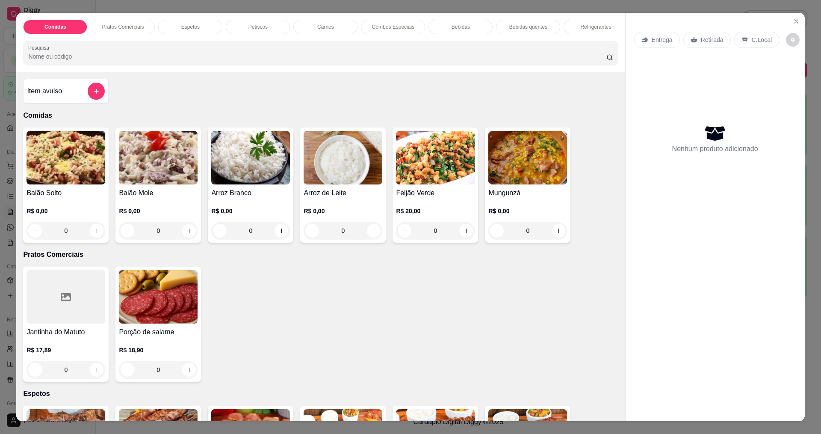
click at [155, 156] on img at bounding box center [158, 157] width 79 height 53
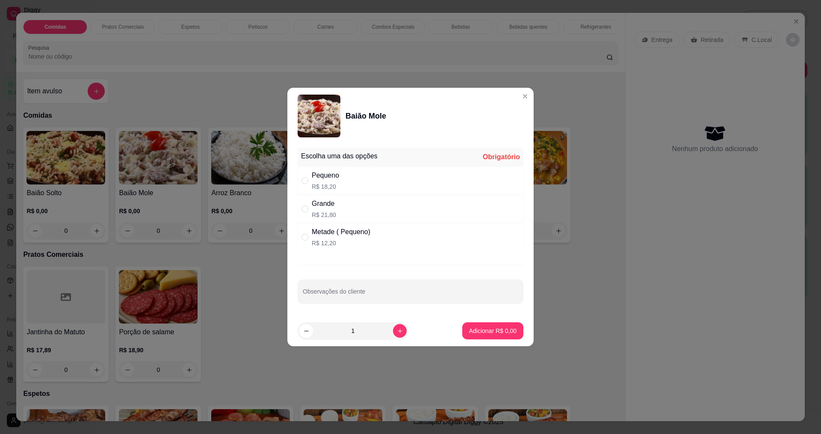
click at [349, 186] on div "Pequeno R$ 18,20" at bounding box center [411, 180] width 226 height 28
radio input "true"
click at [492, 334] on p "Adicionar R$ 18,20" at bounding box center [491, 330] width 50 height 8
type input "1"
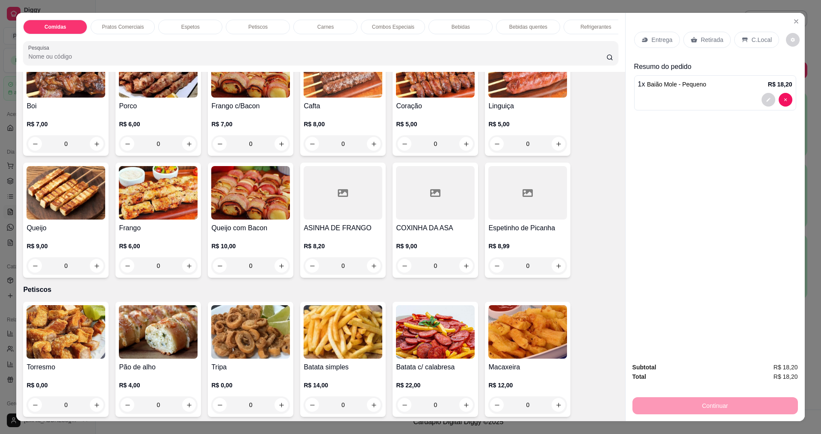
scroll to position [641, 0]
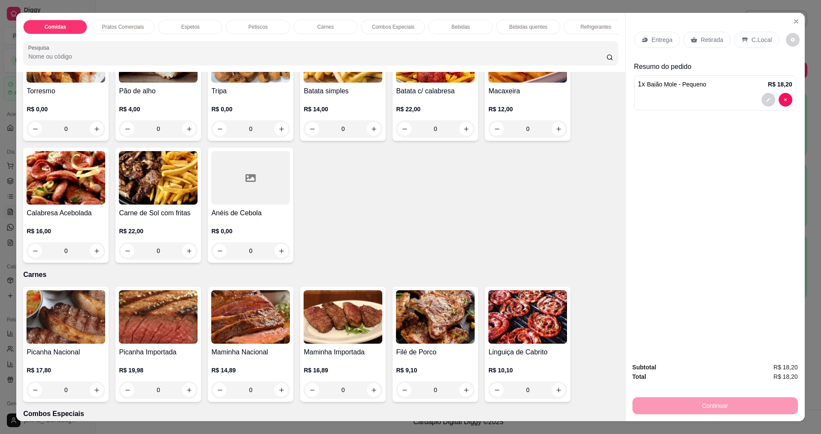
click at [74, 325] on img at bounding box center [66, 316] width 79 height 53
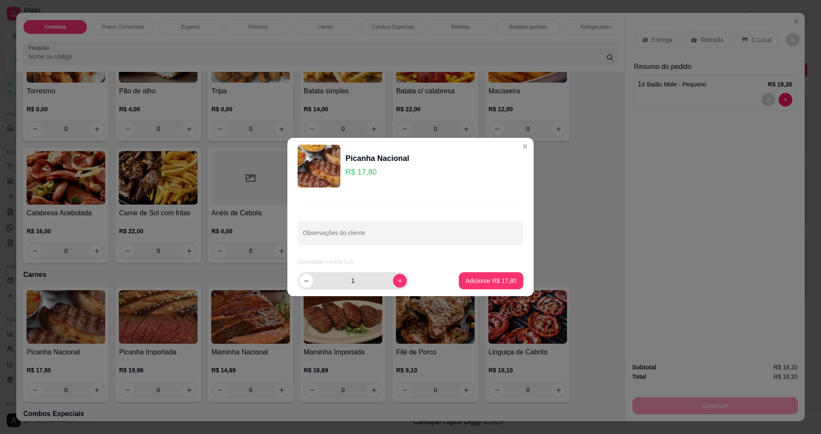
click at [394, 287] on div "1" at bounding box center [352, 280] width 107 height 17
click at [397, 283] on icon "increase-product-quantity" at bounding box center [400, 280] width 6 height 6
type input "2"
click at [466, 278] on p "Adicionar R$ 35,60" at bounding box center [491, 280] width 50 height 8
type input "2"
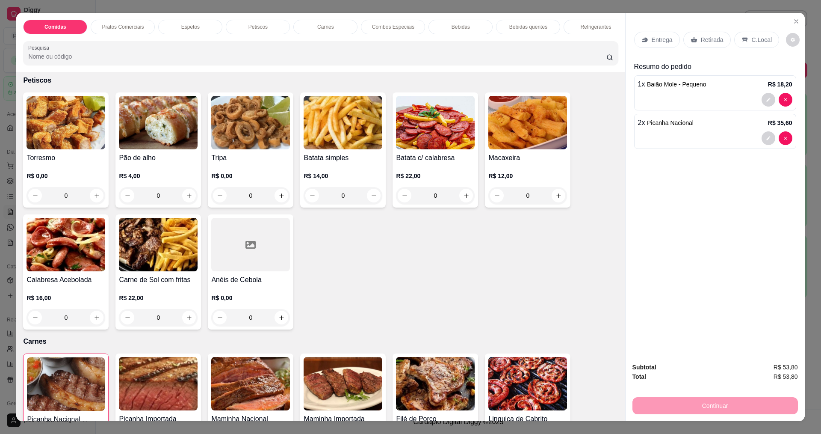
scroll to position [556, 0]
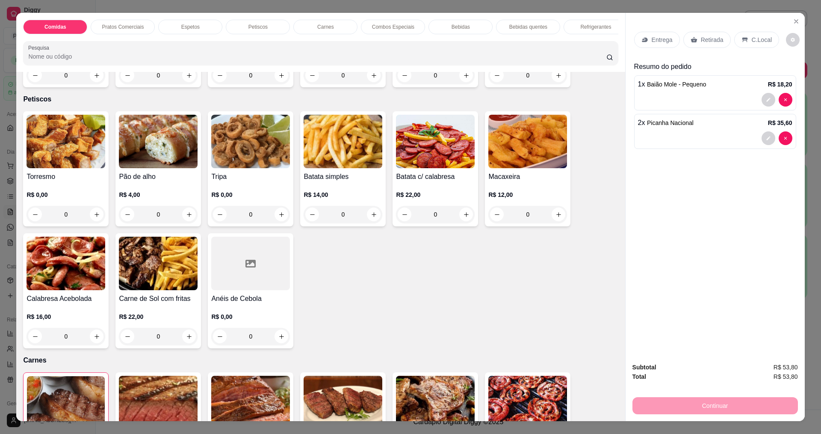
click at [350, 136] on img at bounding box center [343, 141] width 79 height 53
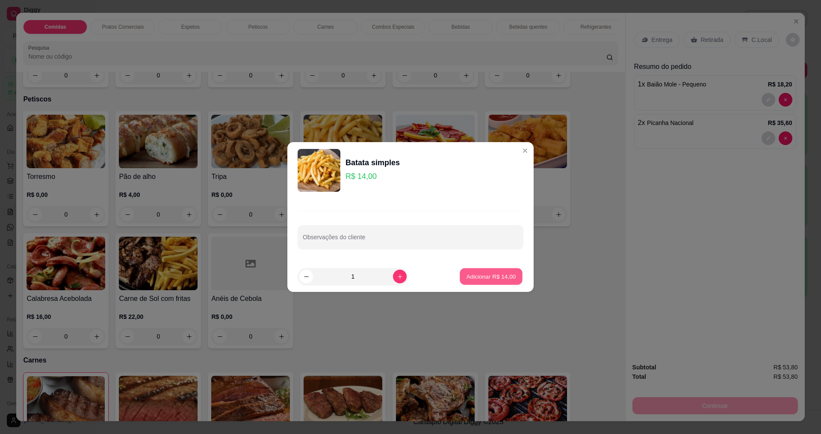
click at [481, 281] on button "Adicionar R$ 14,00" at bounding box center [491, 276] width 63 height 17
type input "1"
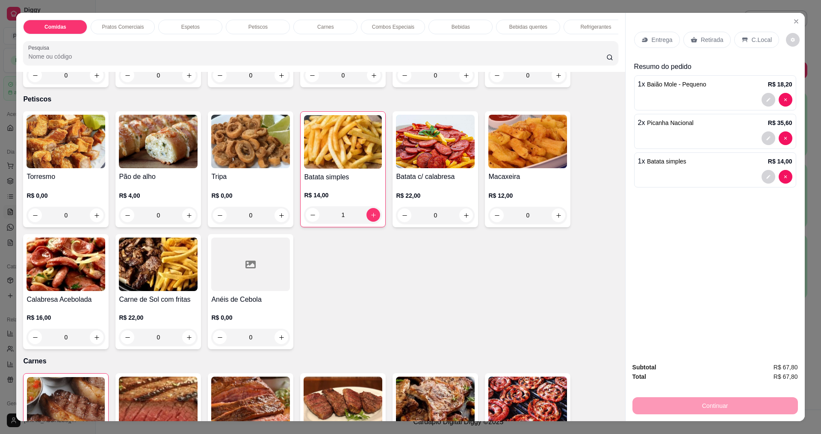
click at [652, 41] on p "Entrega" at bounding box center [662, 39] width 21 height 9
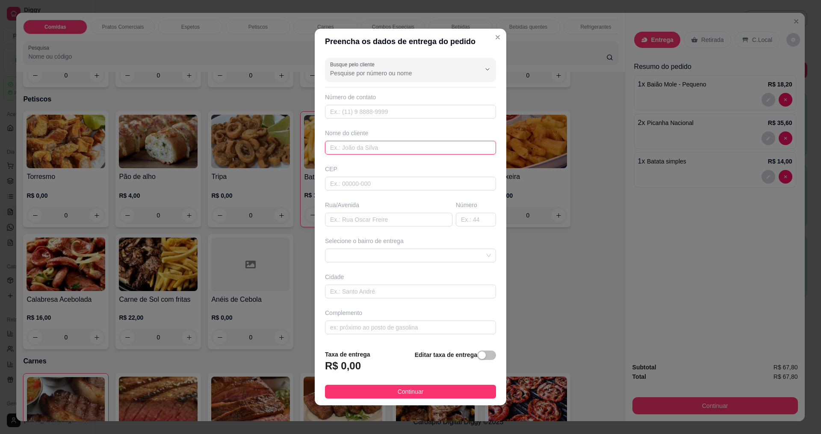
click at [370, 141] on input "text" at bounding box center [410, 148] width 171 height 14
type input "MACIONILIA"
click at [368, 385] on button "Continuar" at bounding box center [410, 391] width 171 height 14
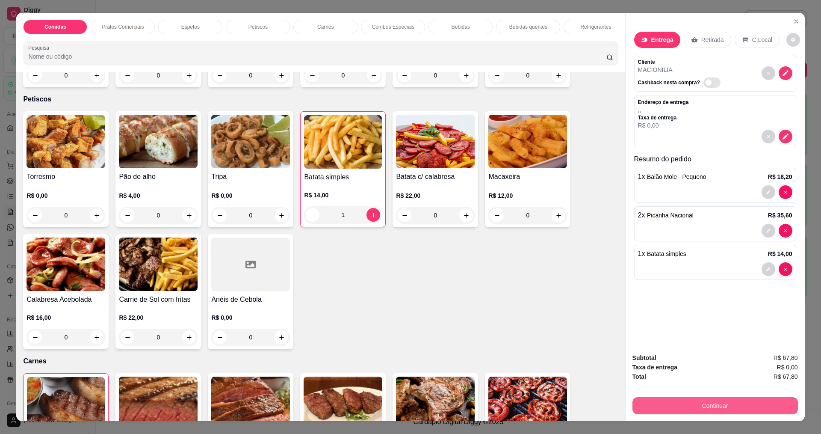
click at [636, 400] on button "Continuar" at bounding box center [714, 405] width 165 height 17
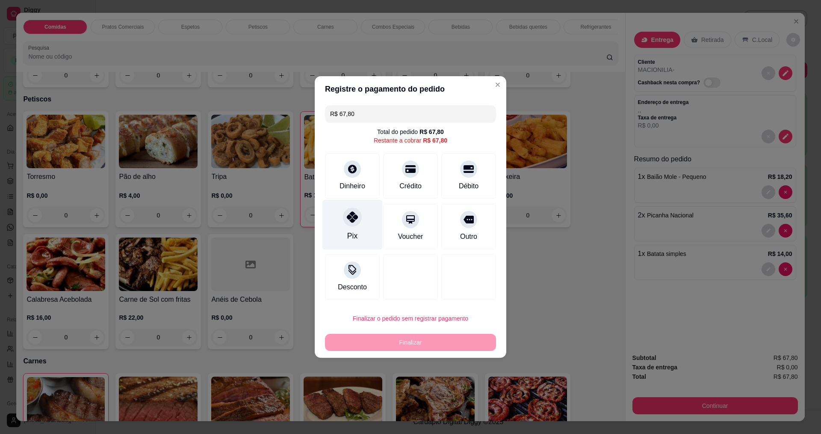
click at [370, 231] on div "Pix" at bounding box center [352, 225] width 60 height 50
type input "R$ 0,00"
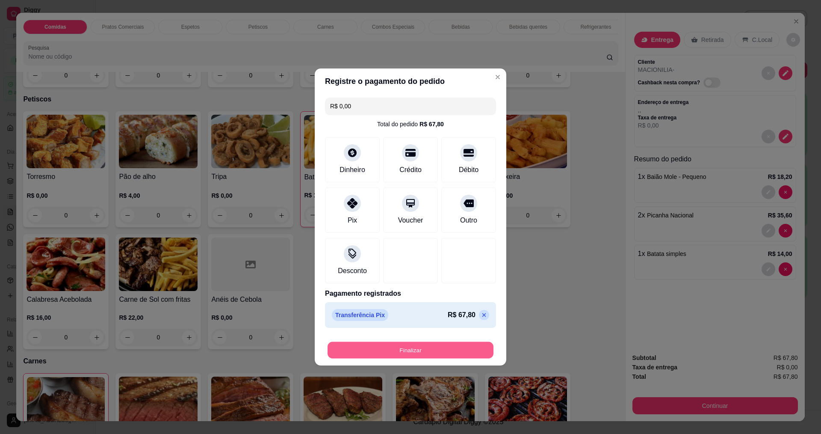
click at [396, 347] on button "Finalizar" at bounding box center [411, 350] width 166 height 17
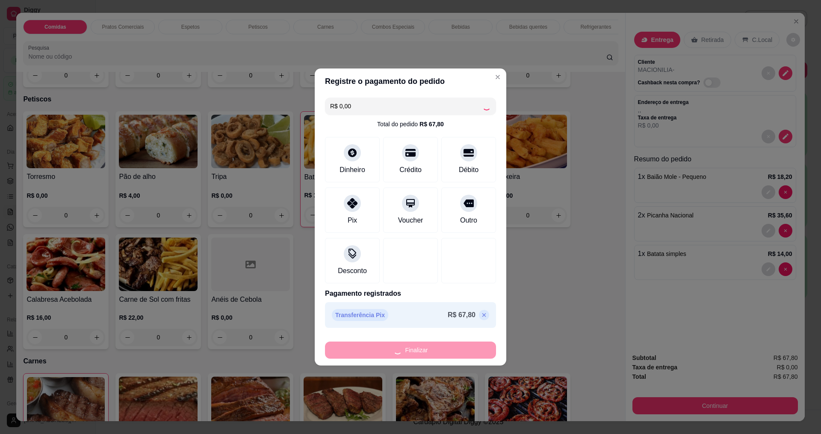
type input "0"
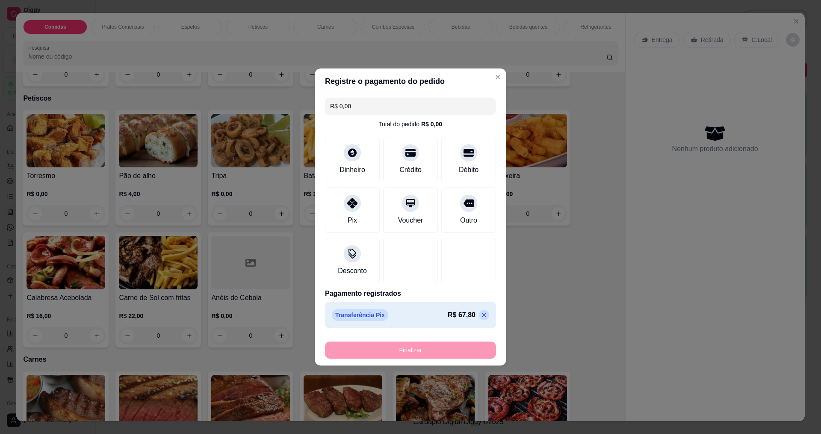
type input "-R$ 67,80"
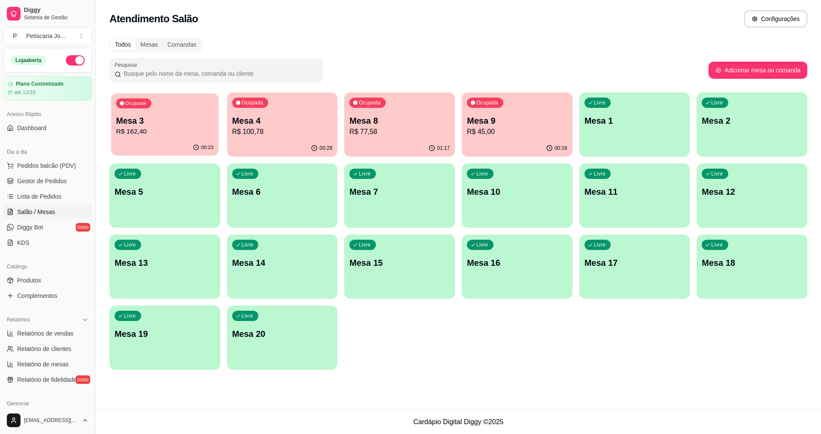
click at [180, 117] on p "Mesa 3" at bounding box center [164, 121] width 97 height 12
click at [298, 133] on p "R$ 100,78" at bounding box center [282, 132] width 100 height 10
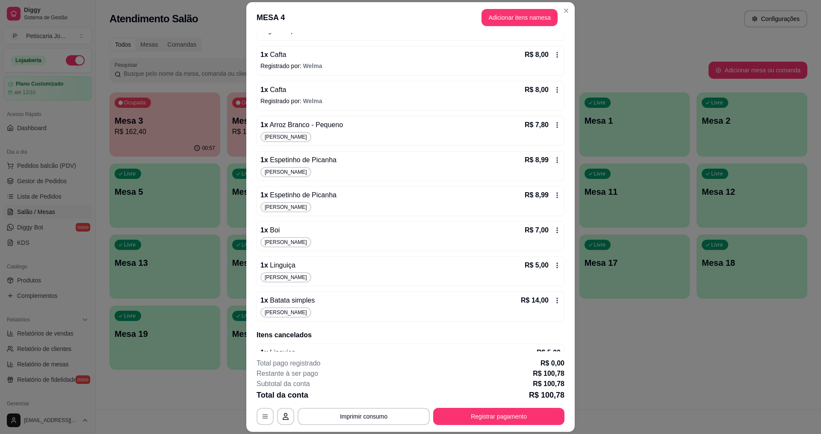
scroll to position [130, 0]
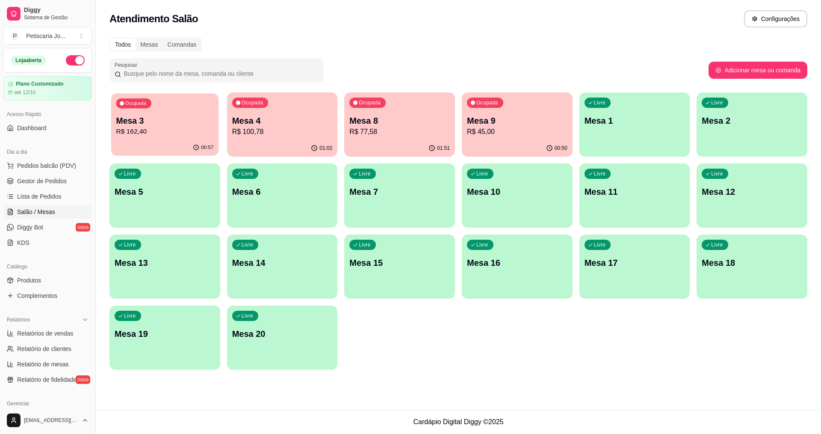
click at [142, 115] on p "Mesa 3" at bounding box center [164, 121] width 97 height 12
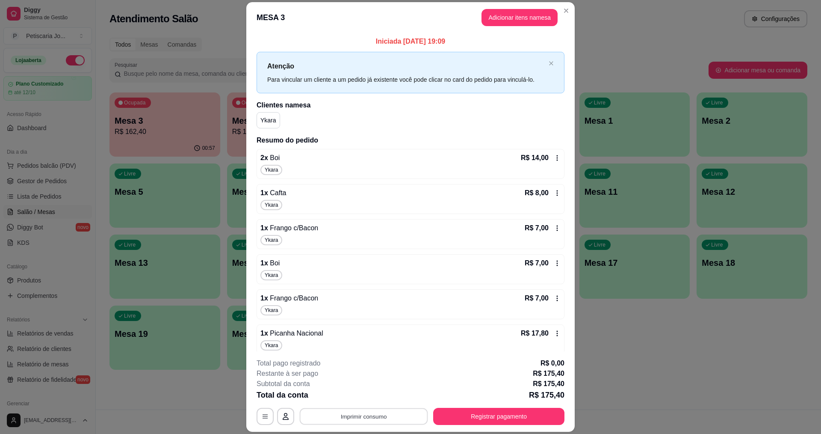
click at [341, 422] on button "Imprimir consumo" at bounding box center [364, 416] width 128 height 17
click at [344, 401] on button "IMPRESSORA" at bounding box center [363, 396] width 60 height 13
click at [496, 413] on button "Registrar pagamento" at bounding box center [498, 415] width 131 height 17
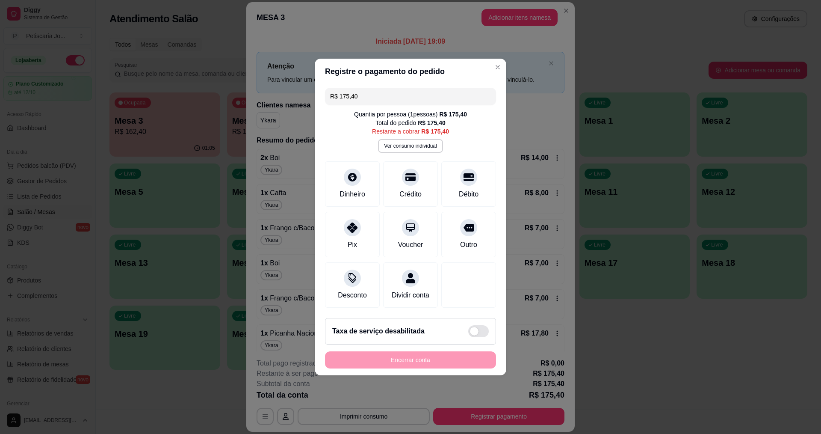
drag, startPoint x: 383, startPoint y: 90, endPoint x: 271, endPoint y: 73, distance: 113.7
click at [271, 73] on div "Registre o pagamento do pedido R$ 175,40 Quantia por pessoa ( 1 pessoas) R$ 175…" at bounding box center [410, 217] width 821 height 434
click at [472, 178] on div "Débito" at bounding box center [469, 182] width 60 height 50
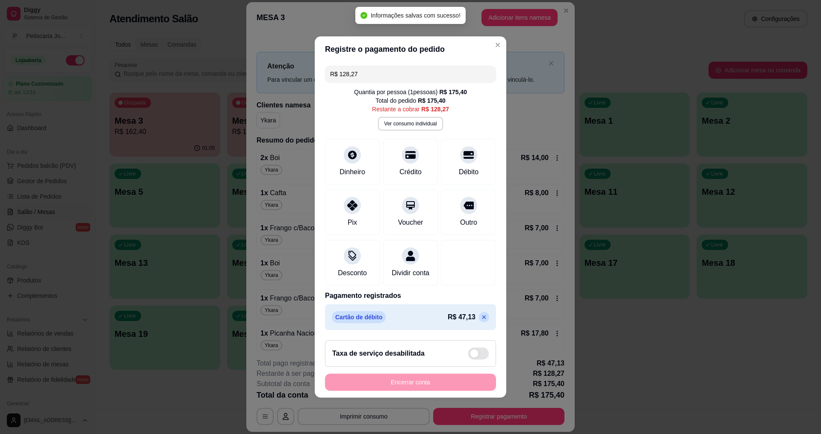
drag, startPoint x: 387, startPoint y: 71, endPoint x: 219, endPoint y: 53, distance: 168.1
click at [219, 53] on div "Registre o pagamento do pedido R$ 128,27 Quantia por pessoa ( 1 pessoas) R$ 175…" at bounding box center [410, 217] width 821 height 434
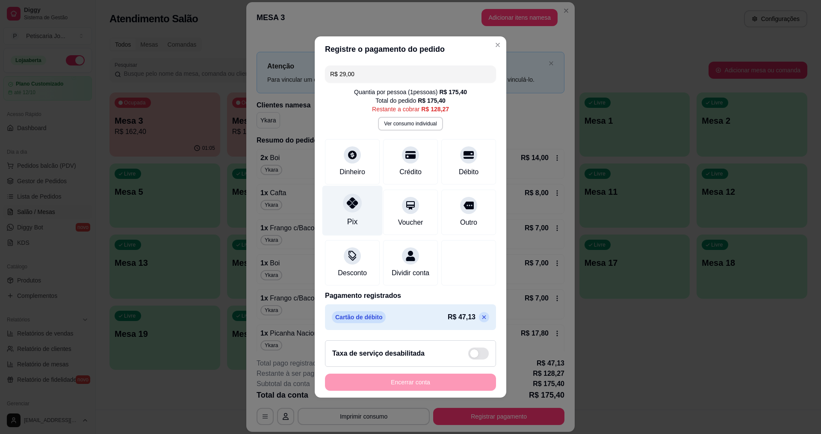
click at [346, 207] on div "Pix" at bounding box center [352, 211] width 60 height 50
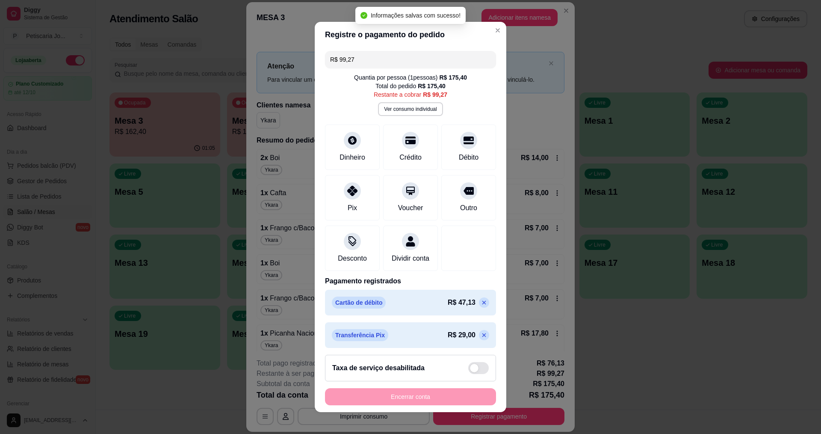
drag, startPoint x: 369, startPoint y: 57, endPoint x: 199, endPoint y: 48, distance: 170.4
click at [199, 48] on div "Registre o pagamento do pedido R$ 99,27 Quantia por pessoa ( 1 pessoas) R$ 175,…" at bounding box center [410, 217] width 821 height 434
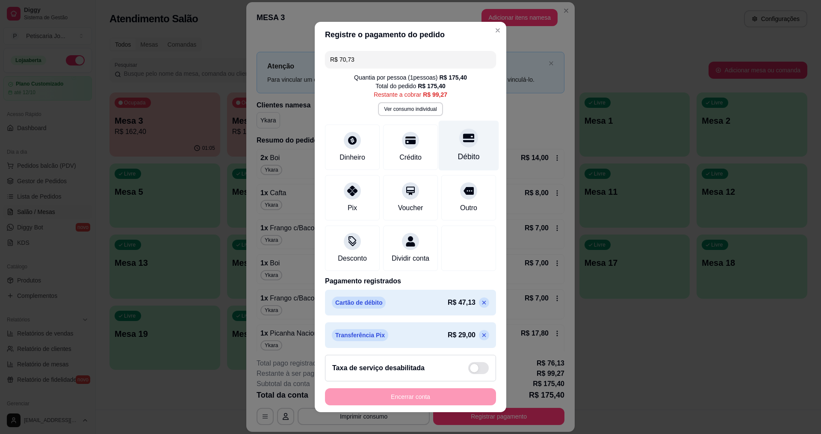
click at [463, 137] on icon at bounding box center [468, 137] width 11 height 11
drag, startPoint x: 379, startPoint y: 59, endPoint x: 197, endPoint y: 23, distance: 186.2
click at [197, 23] on div "Registre o pagamento do pedido R$ 28,54 Quantia por pessoa ( 1 pessoas) R$ 175,…" at bounding box center [410, 217] width 821 height 434
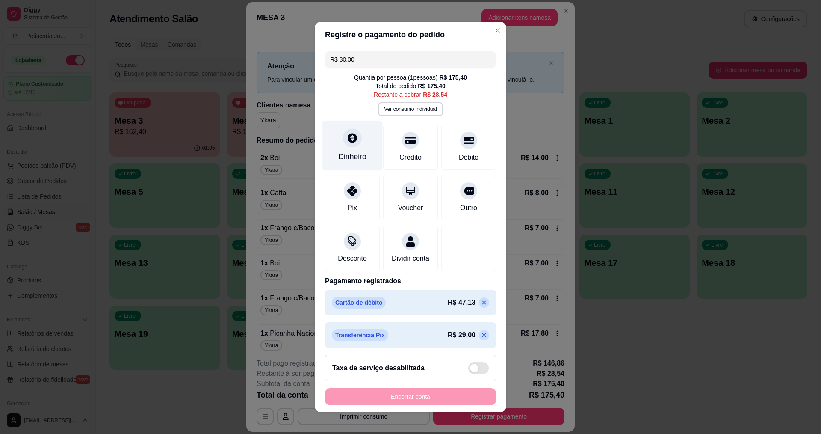
click at [350, 149] on div "Dinheiro" at bounding box center [352, 145] width 60 height 50
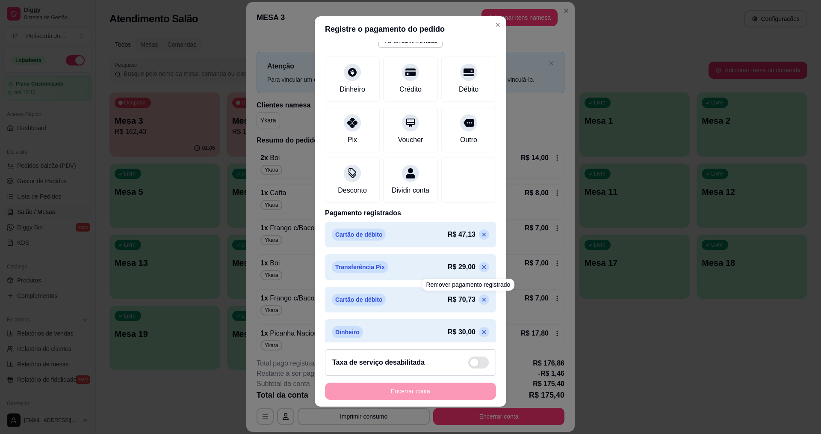
scroll to position [70, 0]
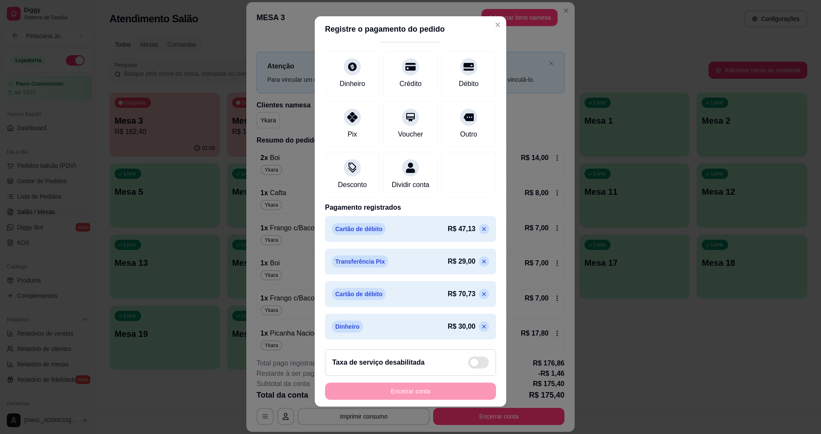
click at [427, 387] on div "Encerrar conta" at bounding box center [410, 390] width 171 height 17
click at [417, 396] on div "Encerrar conta" at bounding box center [410, 390] width 171 height 17
click at [416, 396] on div "Encerrar conta" at bounding box center [410, 390] width 171 height 17
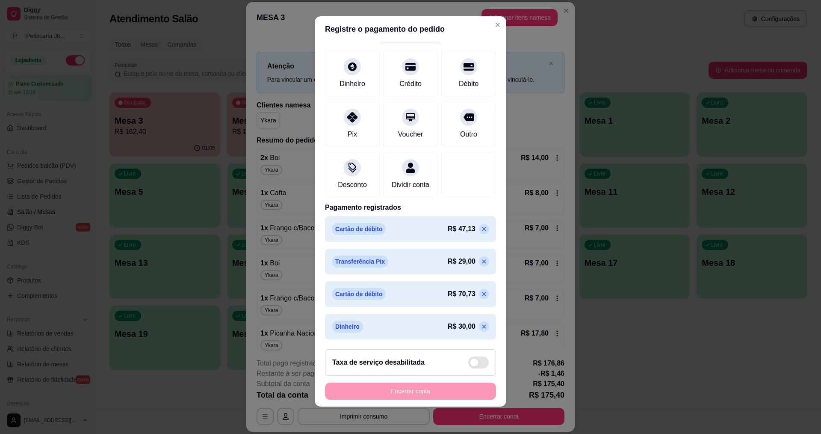
click at [416, 396] on div "Encerrar conta" at bounding box center [410, 390] width 171 height 17
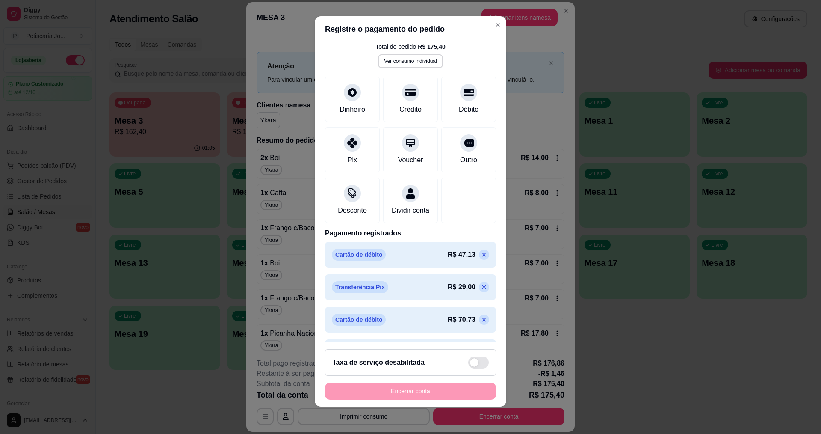
scroll to position [0, 0]
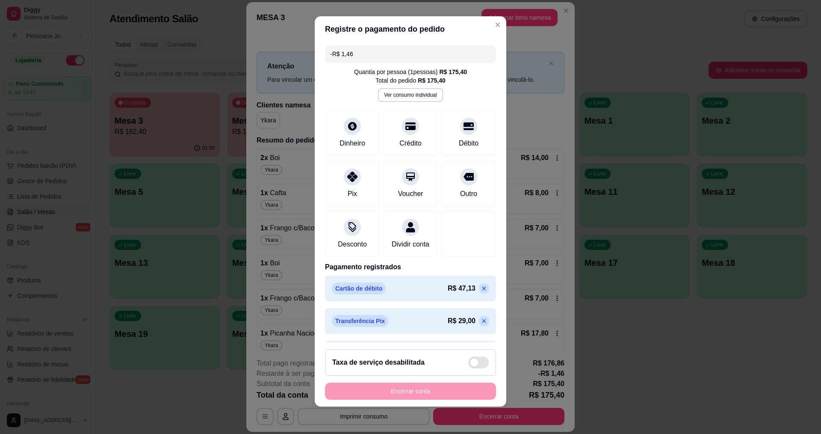
click at [365, 52] on input "-R$ 1,46" at bounding box center [410, 53] width 161 height 17
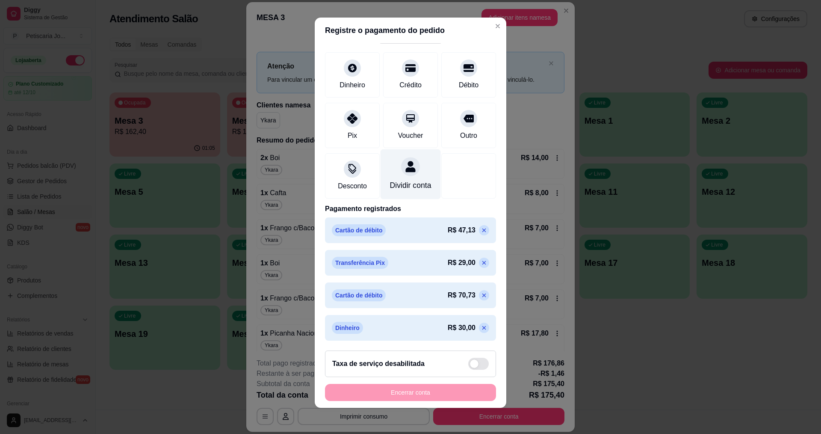
scroll to position [6, 0]
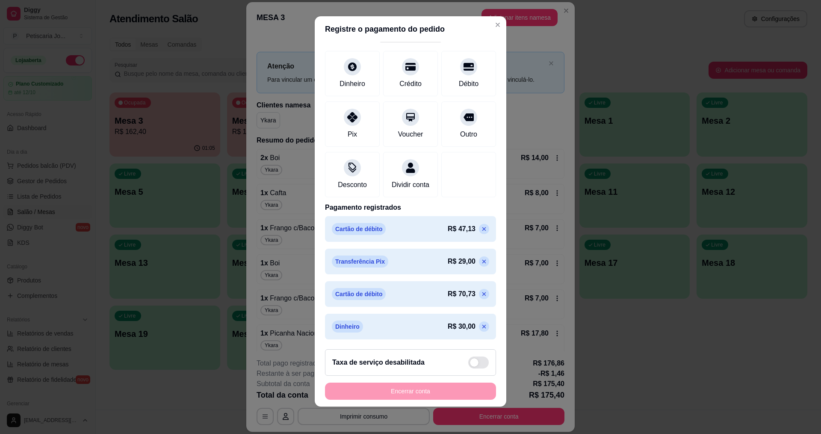
click at [413, 385] on div "Encerrar conta" at bounding box center [410, 390] width 171 height 17
drag, startPoint x: 410, startPoint y: 349, endPoint x: 401, endPoint y: 355, distance: 10.1
click at [405, 355] on footer "Taxa de serviço desabilitada Encerrar conta" at bounding box center [411, 374] width 192 height 64
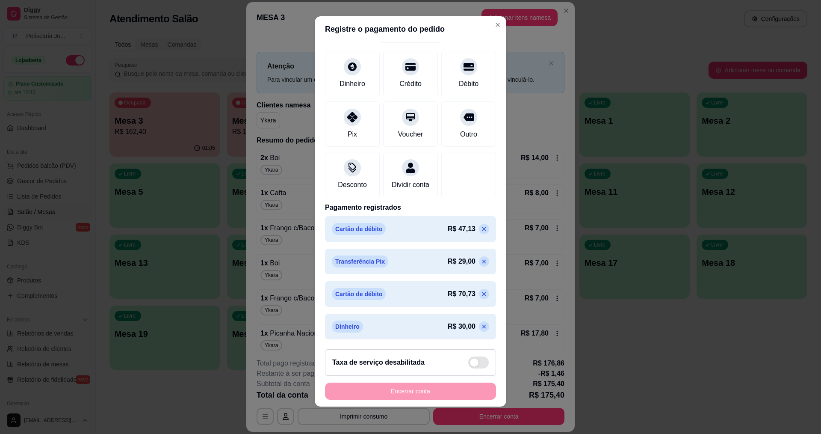
click at [481, 329] on icon at bounding box center [484, 326] width 7 height 7
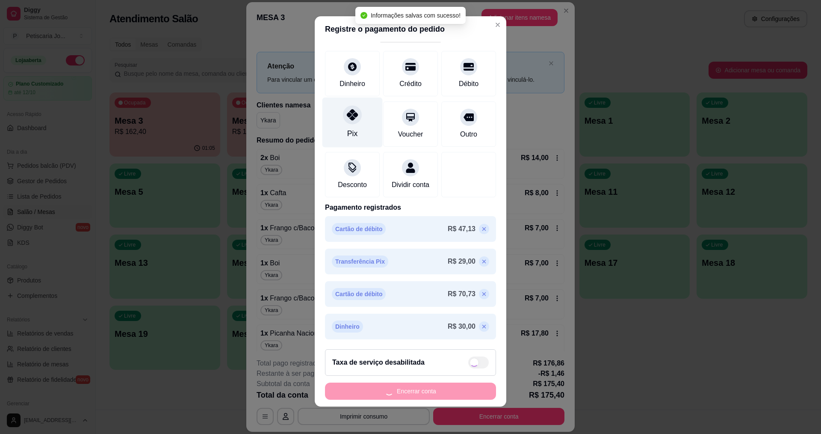
type input "R$ 28,54"
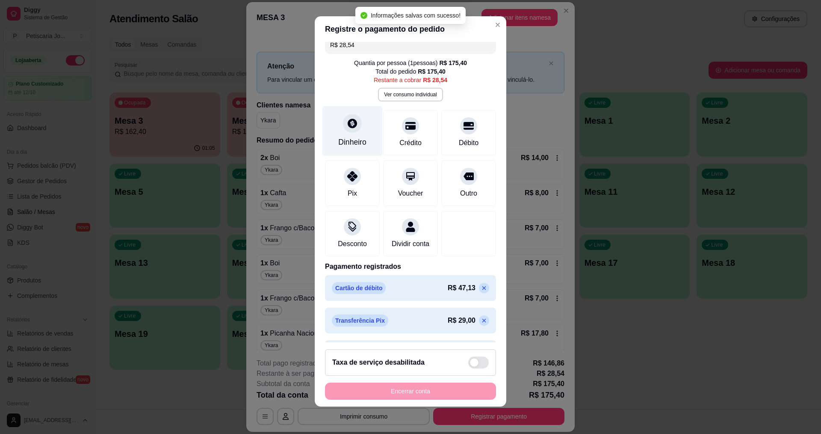
scroll to position [0, 0]
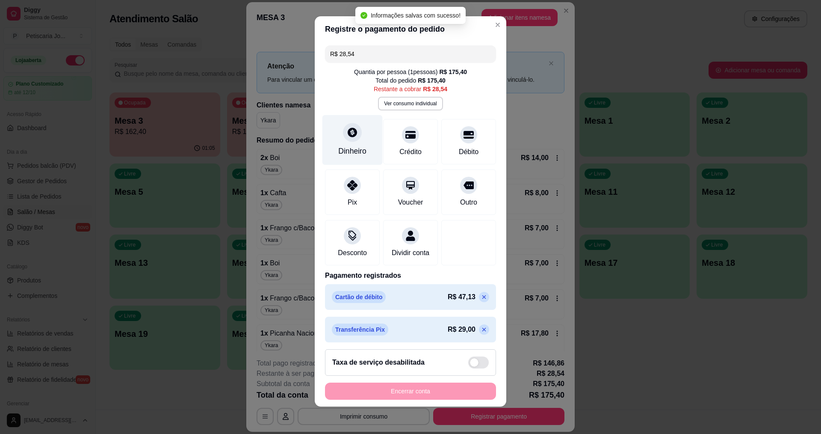
click at [347, 125] on div "Dinheiro" at bounding box center [352, 140] width 60 height 50
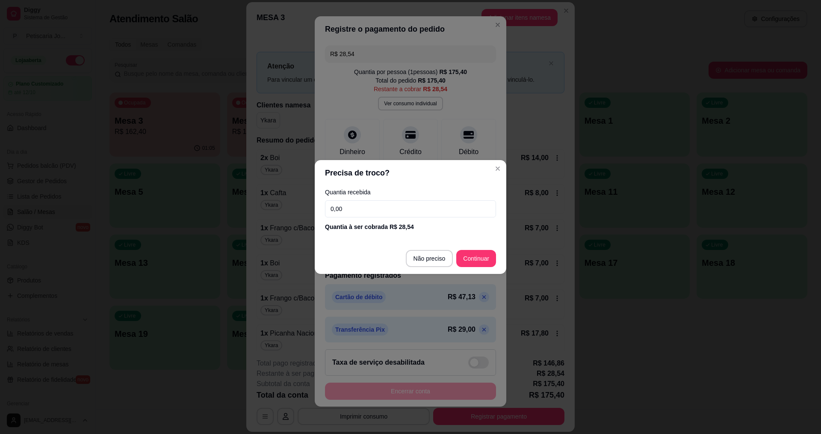
click at [388, 202] on input "0,00" at bounding box center [410, 208] width 171 height 17
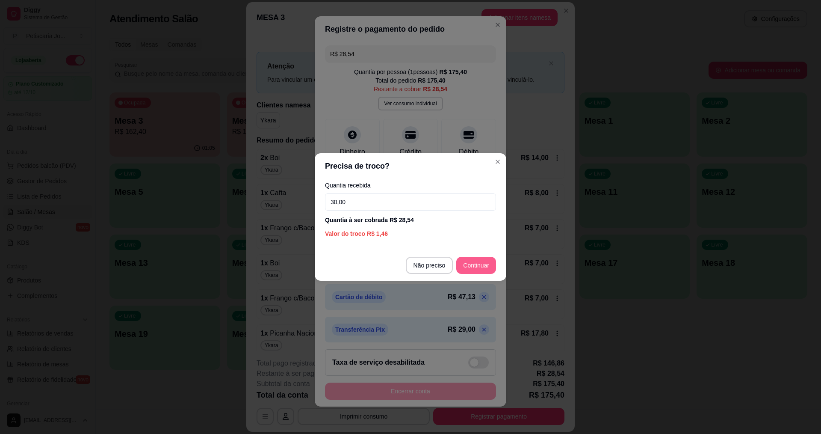
type input "30,00"
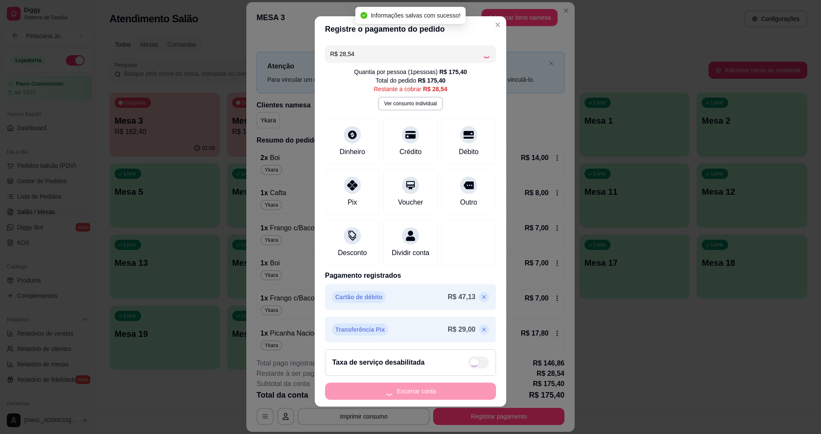
type input "R$ 0,00"
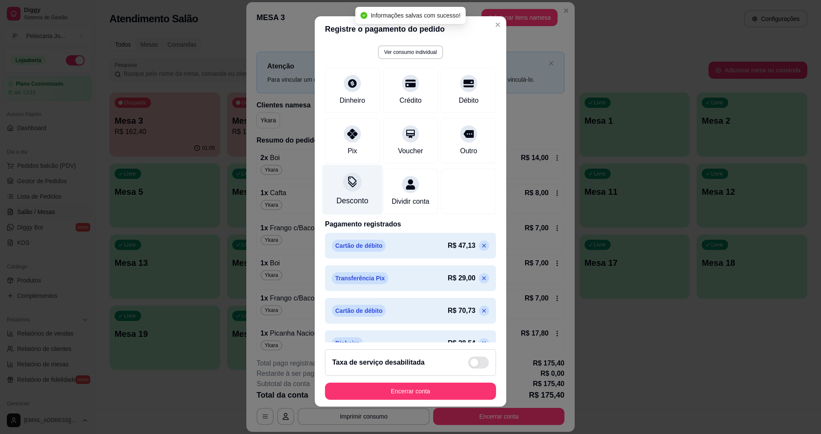
scroll to position [70, 0]
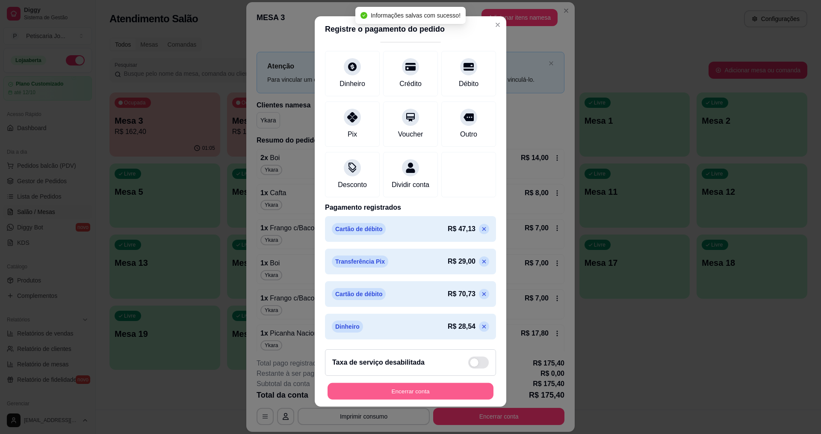
click at [399, 393] on button "Encerrar conta" at bounding box center [411, 391] width 166 height 17
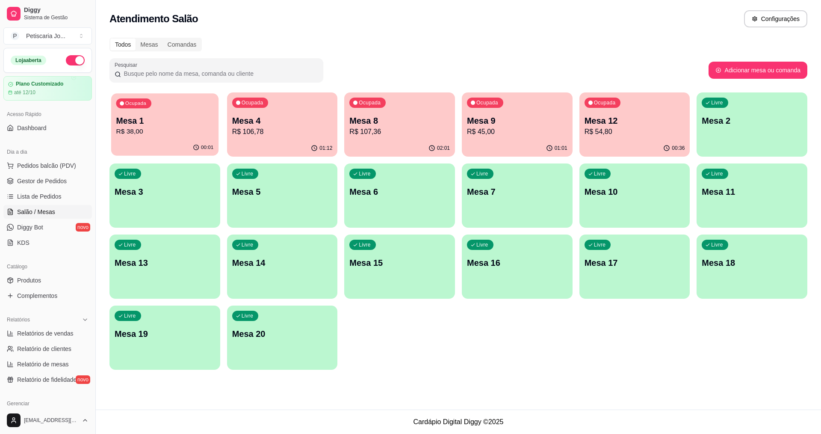
click at [147, 145] on div "00:01" at bounding box center [164, 147] width 107 height 16
click at [590, 127] on div "Mesa 12 R$ 54,80" at bounding box center [634, 126] width 100 height 22
click at [608, 108] on div "Ocupada Mesa 12 R$ 54,80" at bounding box center [634, 115] width 111 height 47
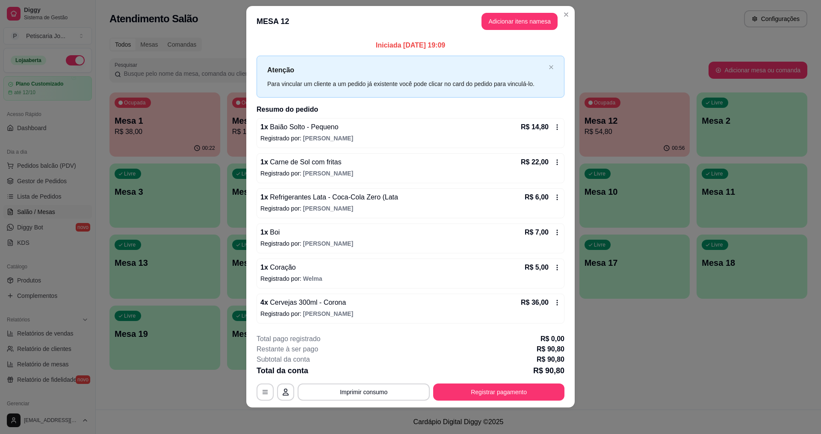
scroll to position [11, 0]
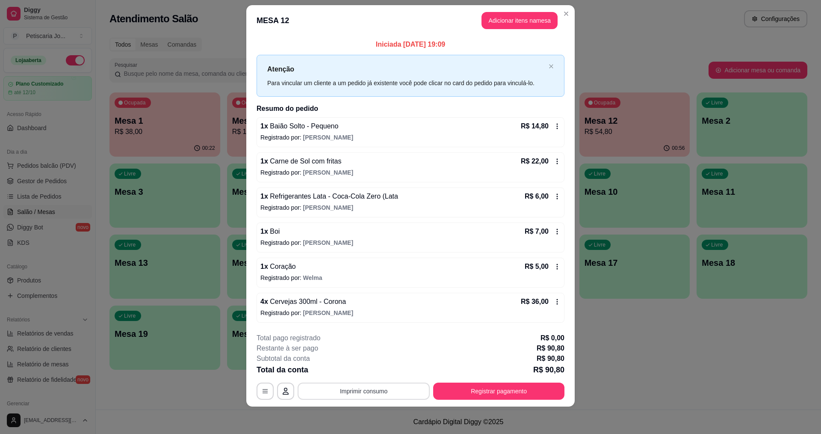
click at [383, 392] on button "Imprimir consumo" at bounding box center [364, 390] width 132 height 17
click at [372, 365] on button "IMPRESSORA" at bounding box center [363, 371] width 62 height 14
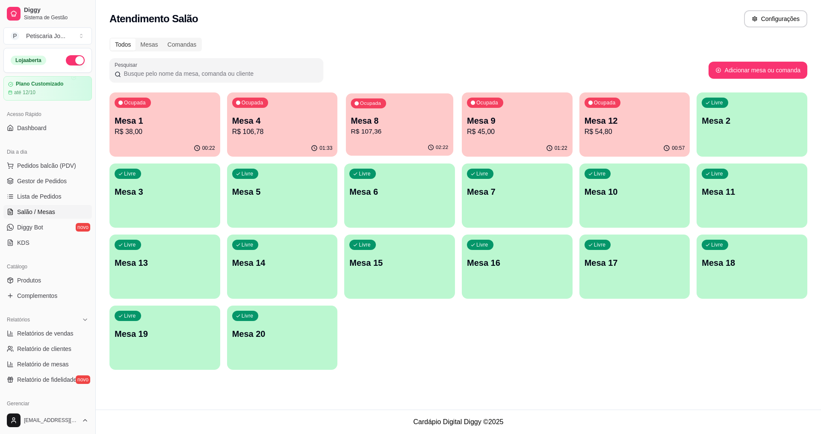
click at [366, 129] on p "R$ 107,36" at bounding box center [399, 132] width 97 height 10
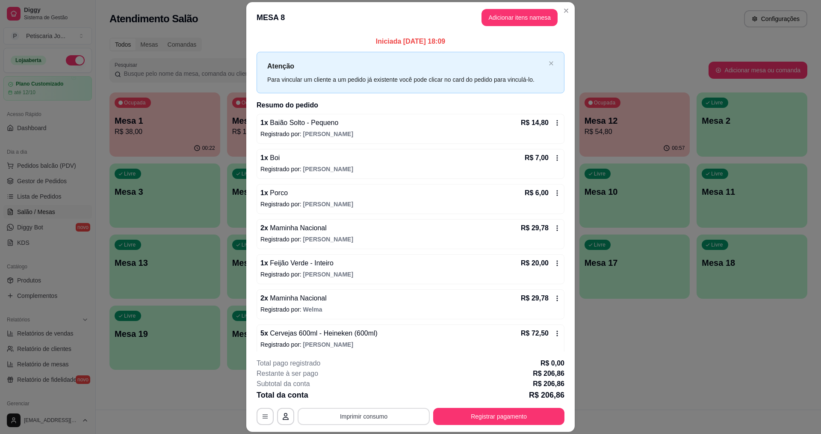
click at [385, 419] on button "Imprimir consumo" at bounding box center [364, 415] width 132 height 17
click at [366, 390] on button "IMPRESSORA" at bounding box center [363, 396] width 60 height 13
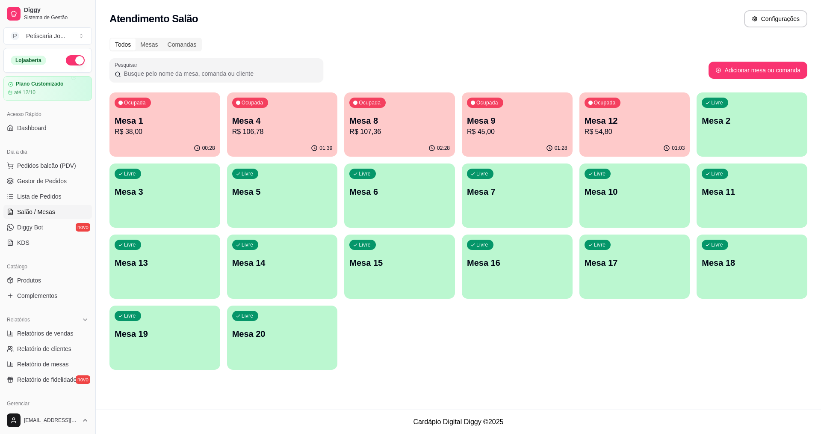
click at [619, 138] on div "Ocupada Mesa 12 R$ 54,80" at bounding box center [634, 115] width 111 height 47
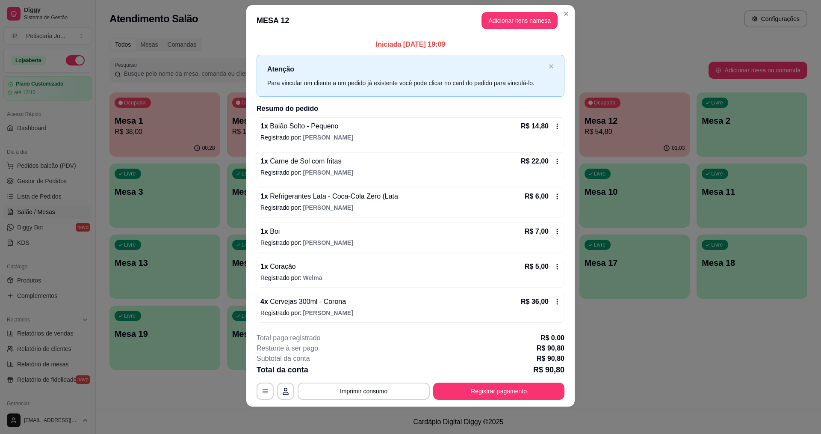
click at [554, 301] on icon at bounding box center [557, 301] width 7 height 7
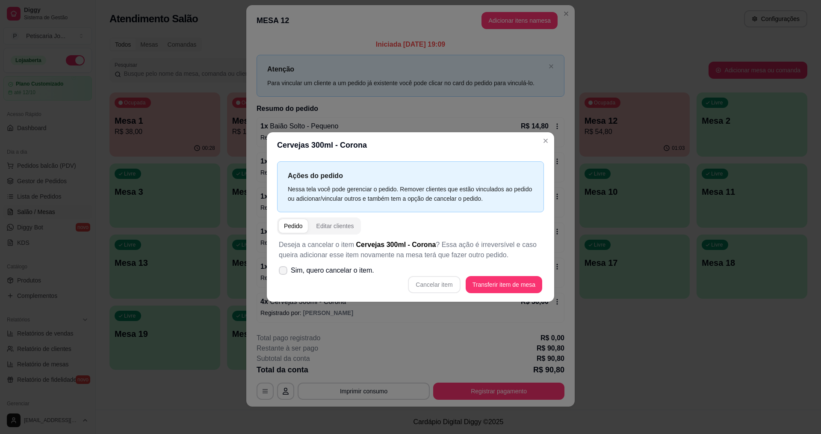
click at [281, 273] on span at bounding box center [283, 270] width 9 height 9
click at [281, 273] on input "Sim, quero cancelar o item." at bounding box center [281, 275] width 6 height 6
checkbox input "true"
click at [430, 290] on button "Cancelar item" at bounding box center [434, 284] width 52 height 17
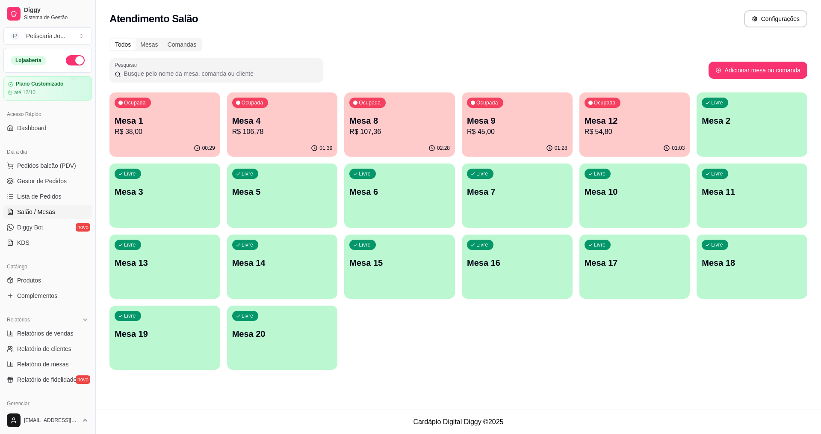
click at [140, 124] on p "Mesa 1" at bounding box center [165, 121] width 100 height 12
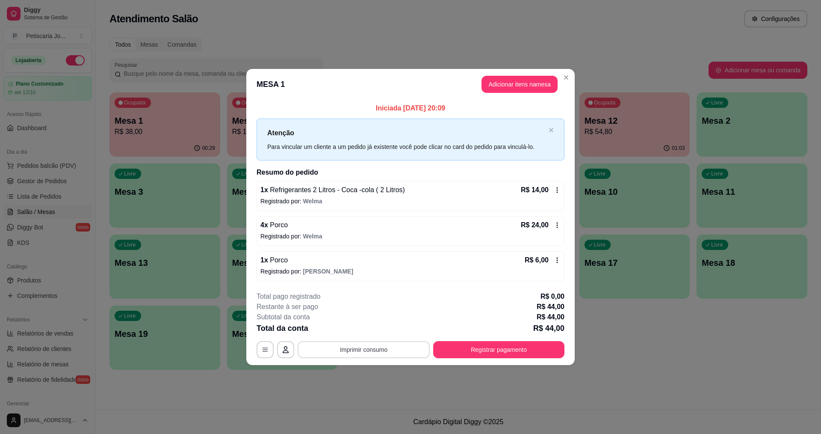
click at [372, 354] on button "Imprimir consumo" at bounding box center [364, 349] width 132 height 17
click at [378, 329] on button "IMPRESSORA" at bounding box center [366, 329] width 60 height 13
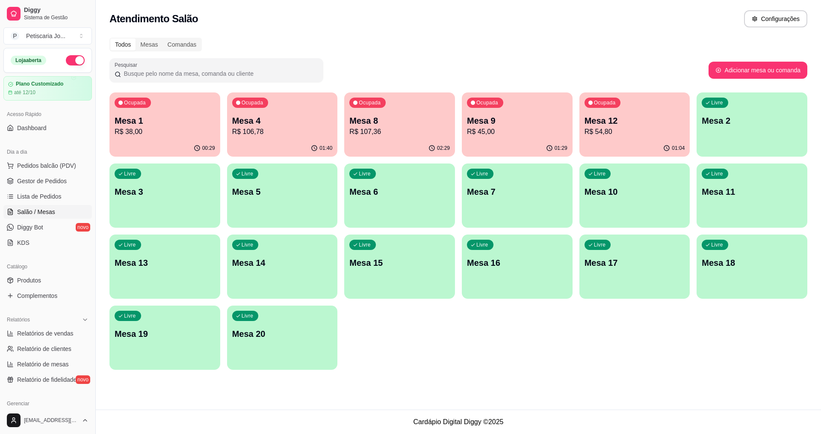
click at [384, 125] on p "Mesa 8" at bounding box center [399, 121] width 100 height 12
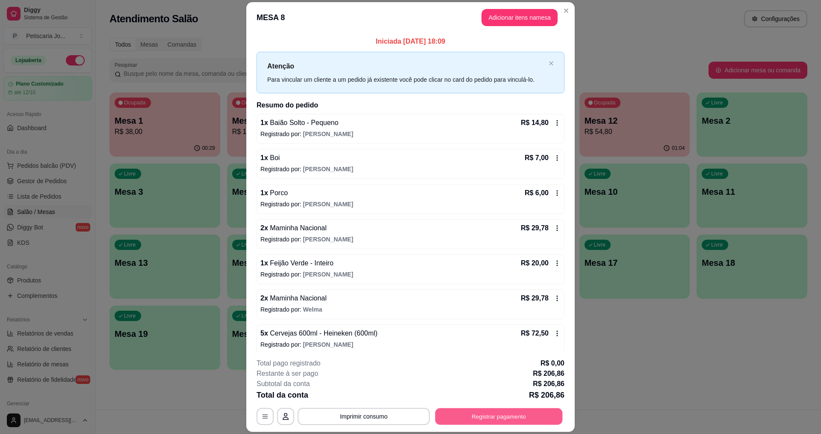
click at [462, 421] on button "Registrar pagamento" at bounding box center [498, 416] width 127 height 17
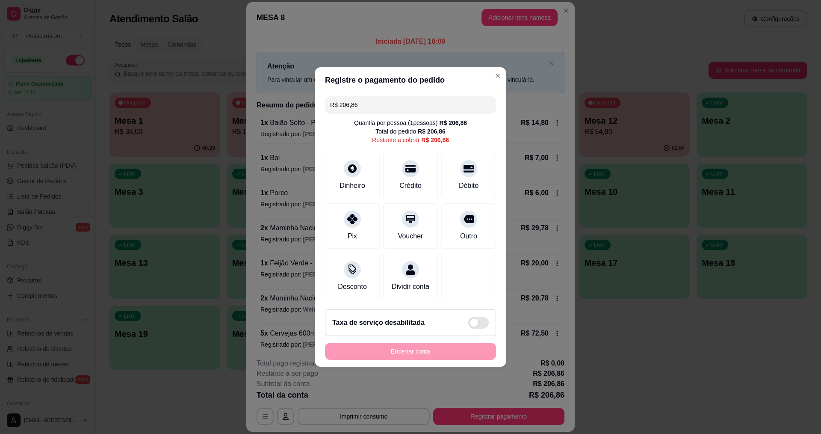
drag, startPoint x: 366, startPoint y: 98, endPoint x: 207, endPoint y: 87, distance: 159.0
click at [207, 87] on div "Registre o pagamento do pedido R$ 206,86 Quantia por pessoa ( 1 pessoas) R$ 206…" at bounding box center [410, 217] width 821 height 434
click at [356, 214] on icon at bounding box center [352, 216] width 11 height 11
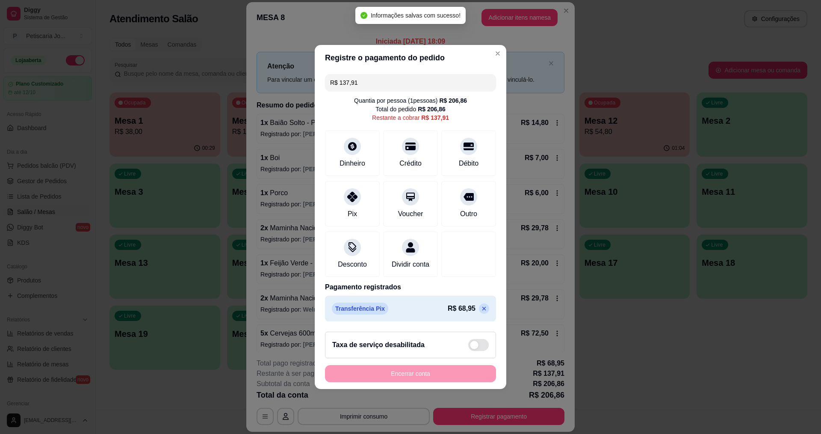
drag, startPoint x: 380, startPoint y: 80, endPoint x: 459, endPoint y: 80, distance: 79.1
click at [207, 79] on div "Registre o pagamento do pedido R$ 137,91 Quantia por pessoa ( 1 pessoas) R$ 206…" at bounding box center [410, 217] width 821 height 434
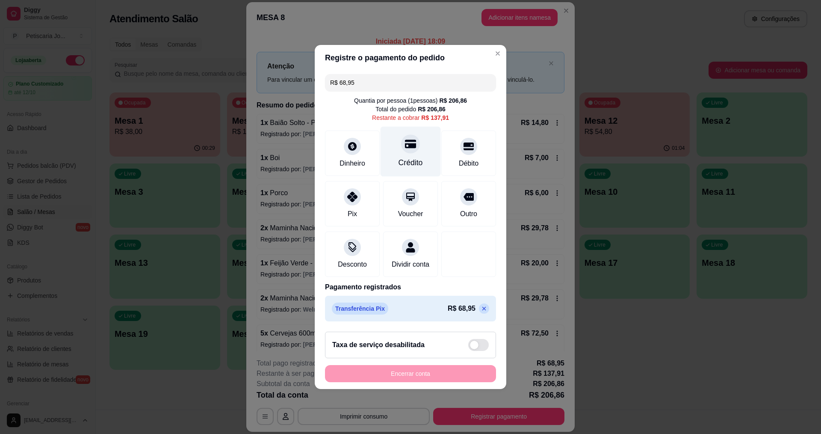
click at [403, 149] on div "Crédito" at bounding box center [411, 152] width 60 height 50
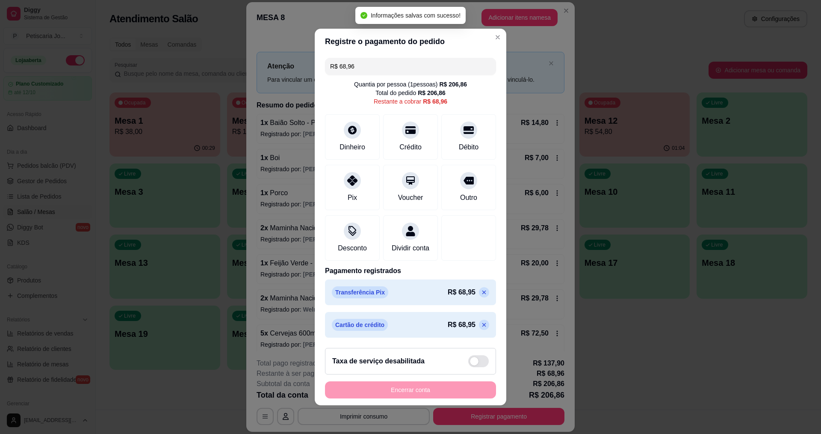
click at [386, 68] on input "R$ 68,96" at bounding box center [410, 66] width 161 height 17
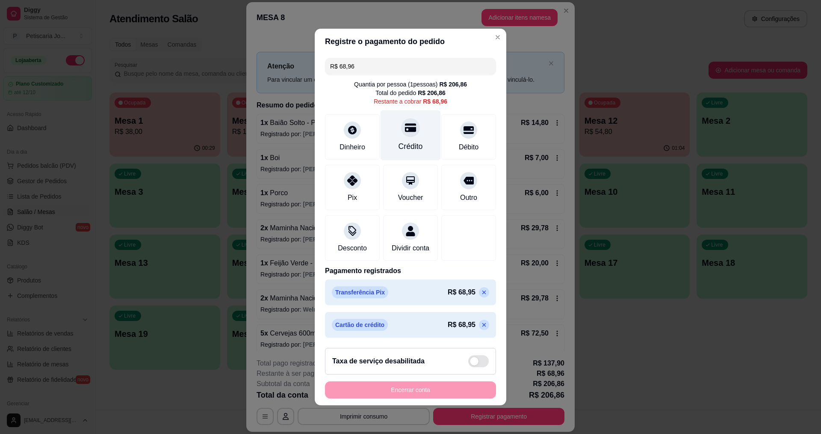
click at [400, 133] on div "Crédito" at bounding box center [411, 135] width 60 height 50
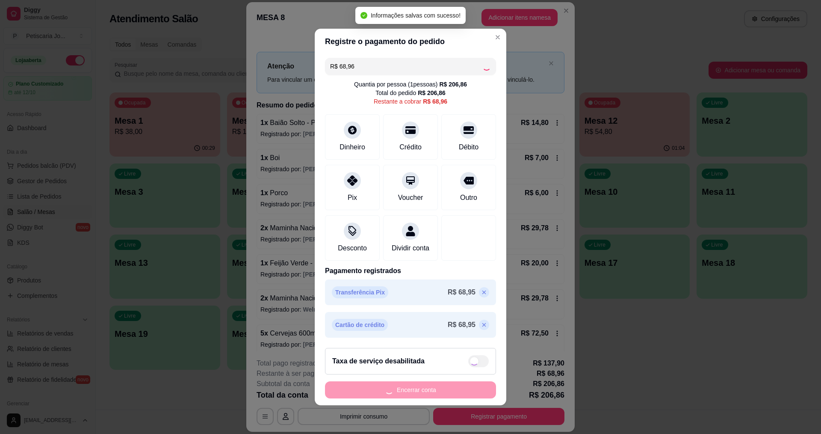
type input "R$ 0,00"
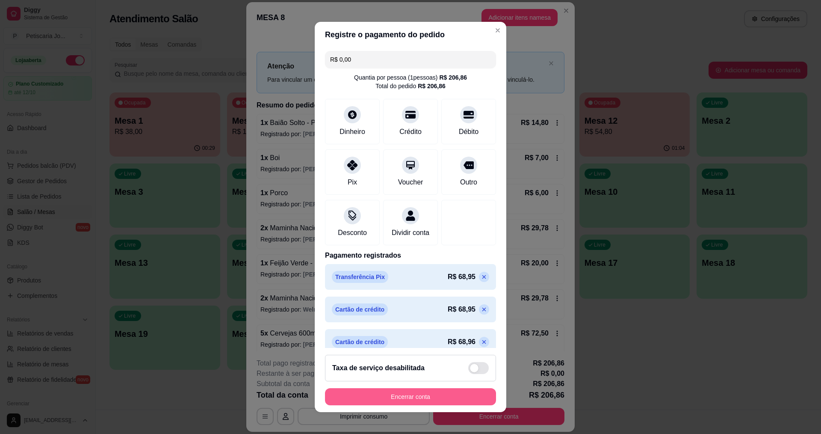
click at [435, 389] on button "Encerrar conta" at bounding box center [410, 396] width 171 height 17
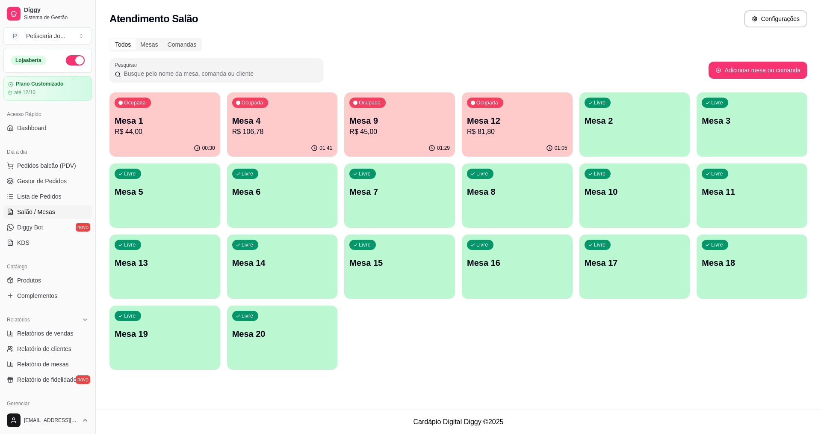
click at [178, 139] on div "Ocupada Mesa 1 R$ 44,00" at bounding box center [164, 115] width 111 height 47
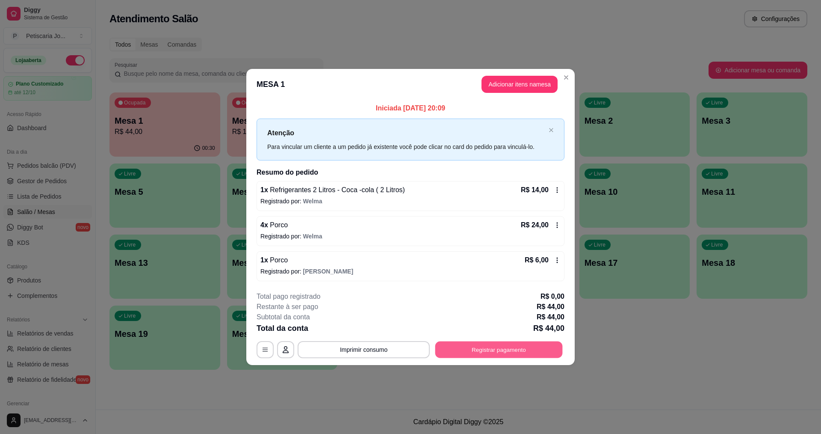
click at [487, 352] on button "Registrar pagamento" at bounding box center [498, 349] width 127 height 17
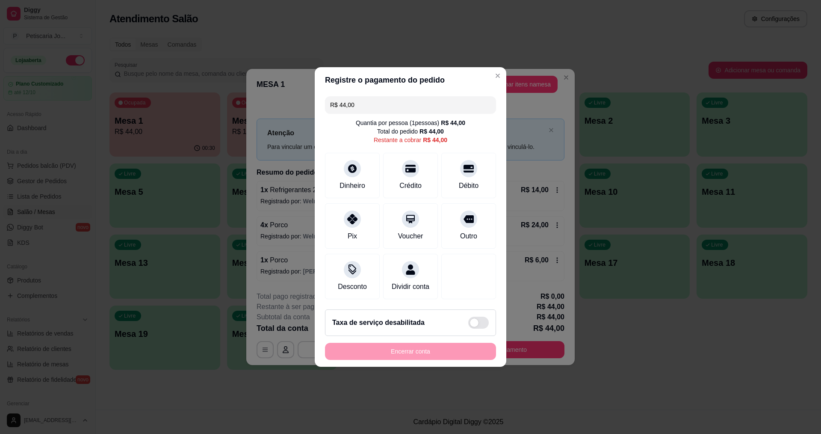
drag, startPoint x: 366, startPoint y: 103, endPoint x: 334, endPoint y: 102, distance: 32.1
click at [334, 102] on input "R$ 44,00" at bounding box center [410, 104] width 161 height 17
click at [354, 216] on icon at bounding box center [352, 216] width 11 height 11
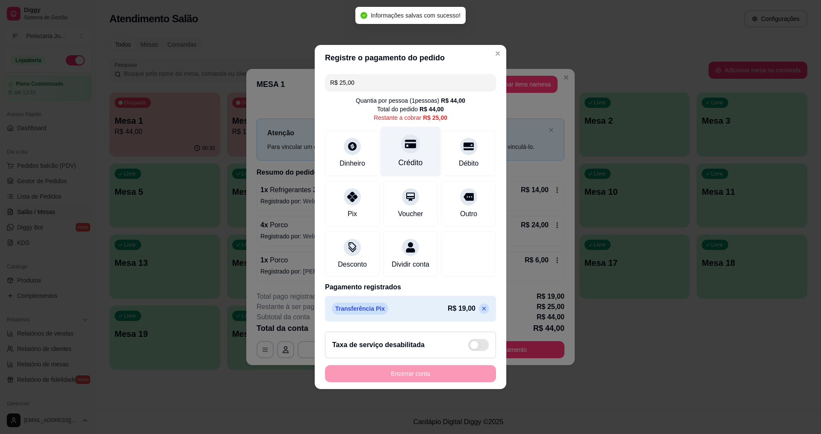
click at [416, 146] on div "Crédito" at bounding box center [411, 152] width 60 height 50
type input "R$ 0,00"
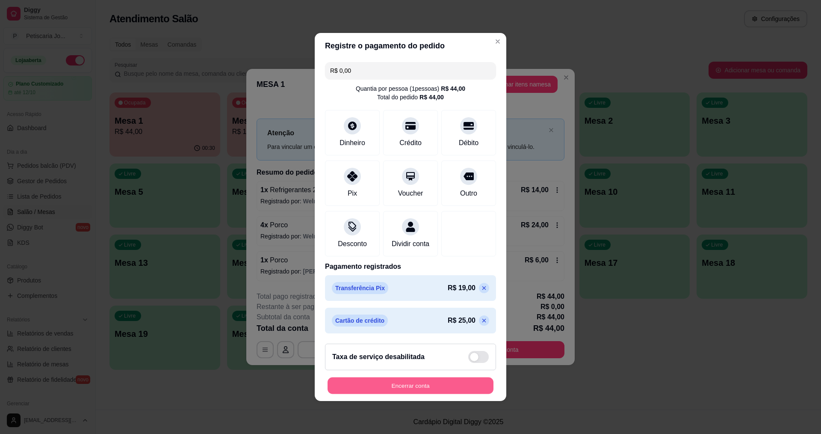
click at [398, 384] on button "Encerrar conta" at bounding box center [411, 385] width 166 height 17
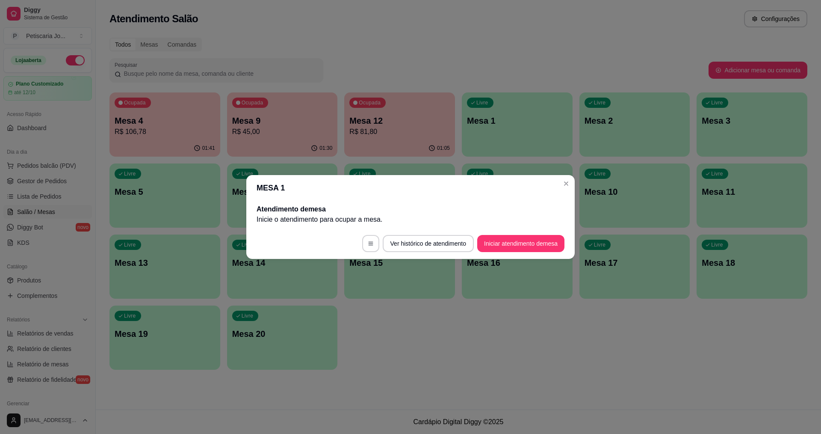
click at [573, 185] on header "MESA 1" at bounding box center [410, 188] width 328 height 26
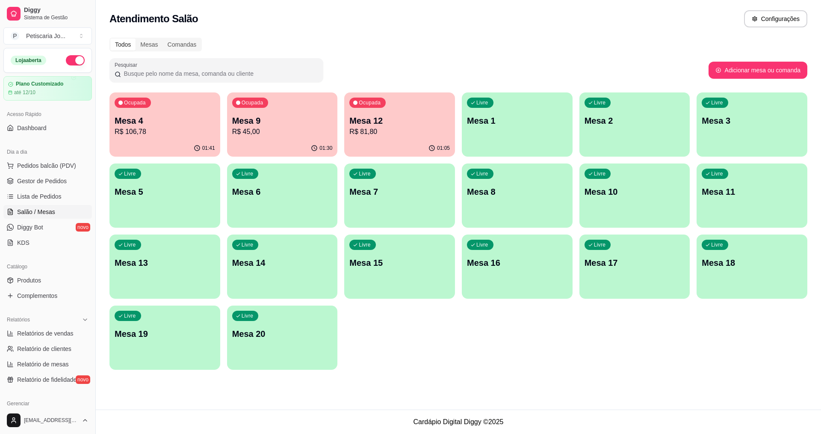
click at [387, 145] on div "01:05" at bounding box center [399, 148] width 111 height 17
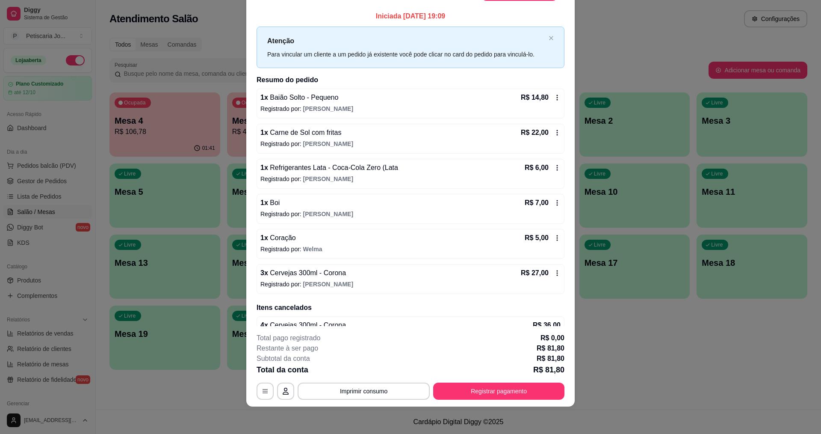
scroll to position [0, 0]
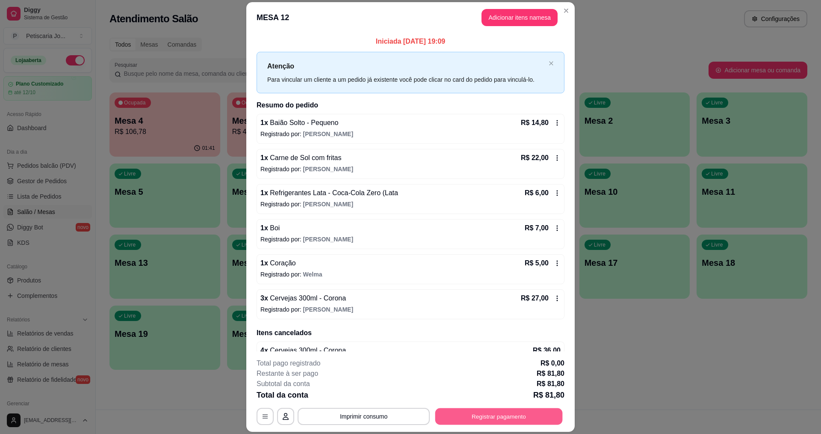
click at [501, 407] on div "**********" at bounding box center [411, 415] width 308 height 17
click at [499, 416] on button "Registrar pagamento" at bounding box center [498, 416] width 127 height 17
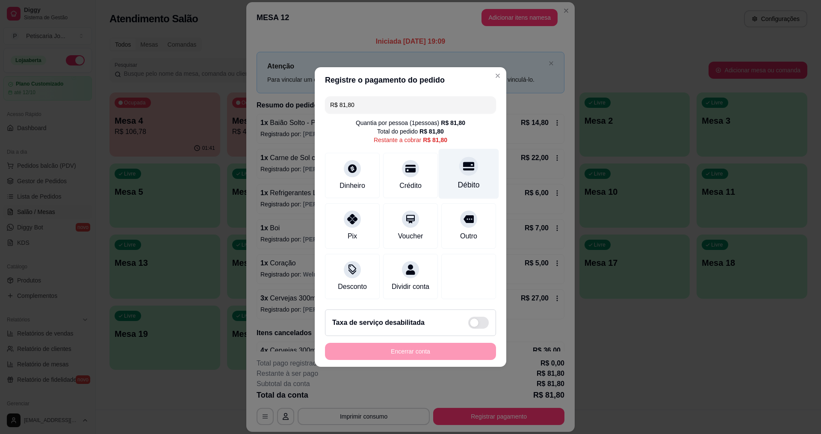
click at [463, 166] on icon at bounding box center [468, 165] width 11 height 11
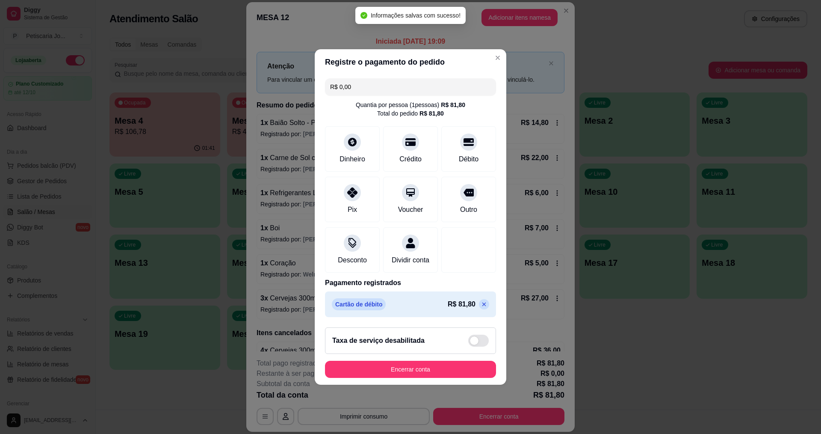
type input "R$ 0,00"
click at [423, 378] on button "Encerrar conta" at bounding box center [410, 368] width 171 height 17
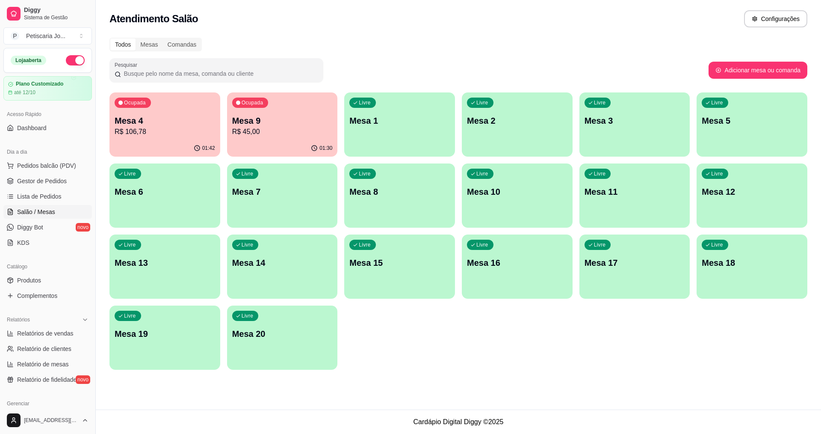
click at [262, 116] on p "Mesa 9" at bounding box center [282, 121] width 100 height 12
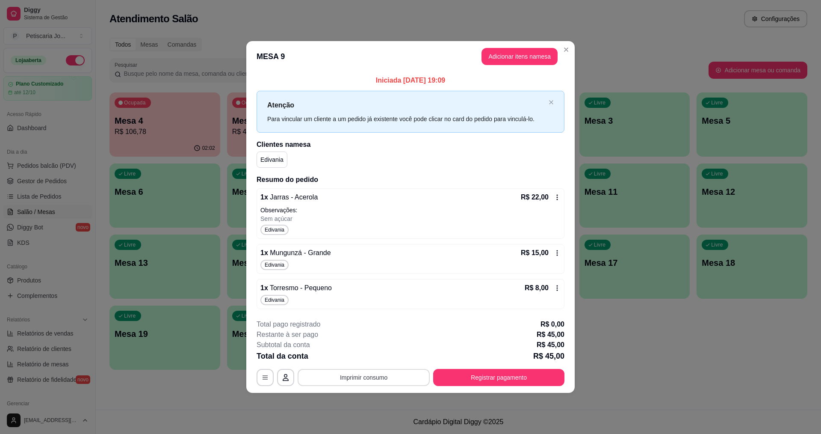
click at [397, 379] on button "Imprimir consumo" at bounding box center [364, 377] width 132 height 17
click at [379, 358] on button "IMPRESSORA" at bounding box center [366, 357] width 62 height 14
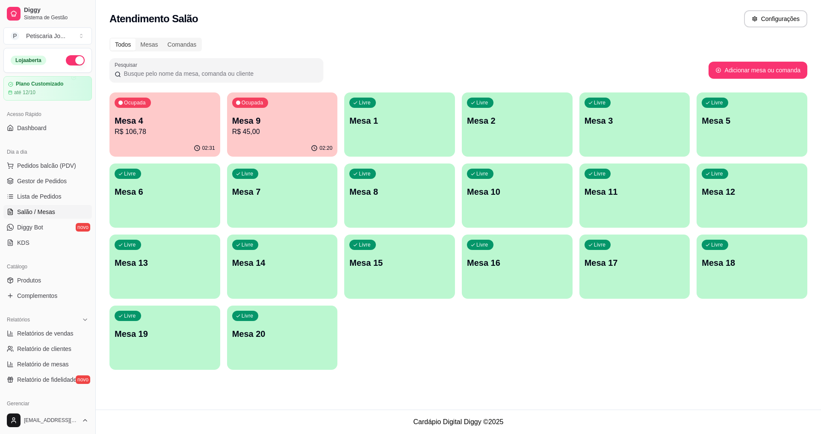
click at [307, 145] on div "02:20" at bounding box center [282, 148] width 111 height 17
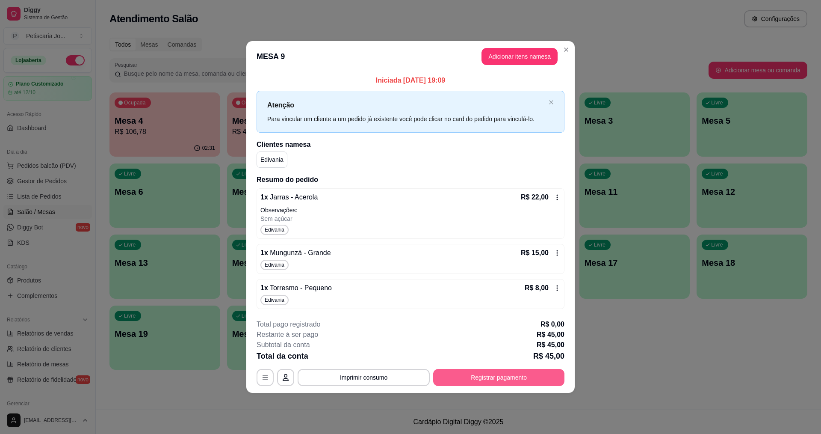
click at [538, 375] on button "Registrar pagamento" at bounding box center [498, 377] width 131 height 17
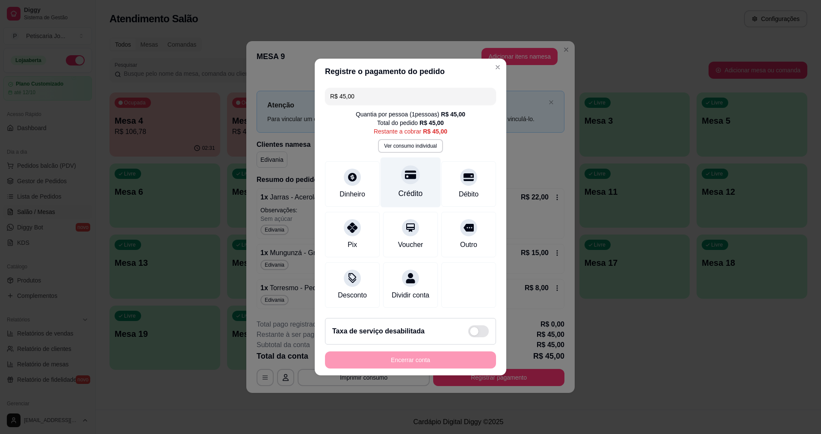
click at [409, 188] on div "Crédito" at bounding box center [410, 193] width 24 height 11
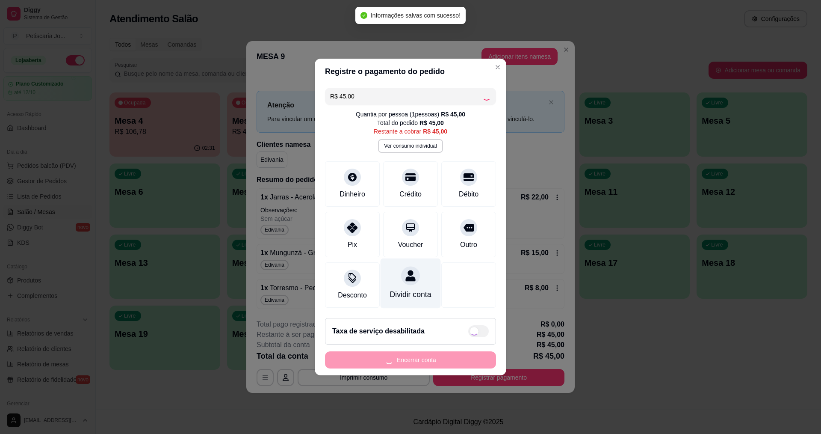
type input "R$ 0,00"
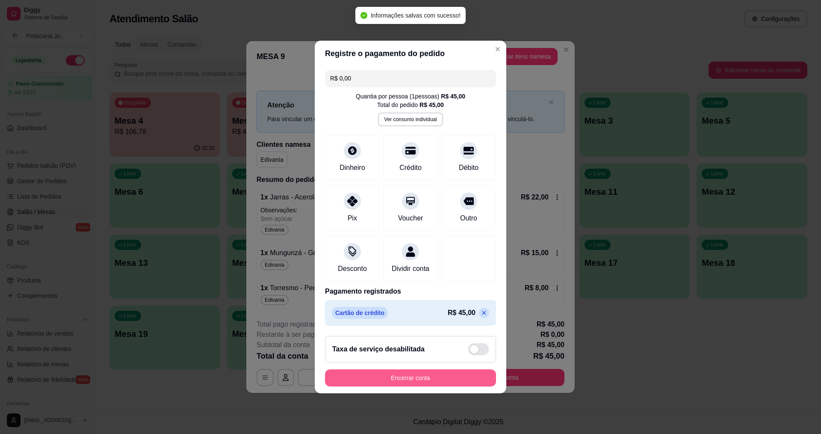
click at [458, 386] on button "Encerrar conta" at bounding box center [410, 377] width 171 height 17
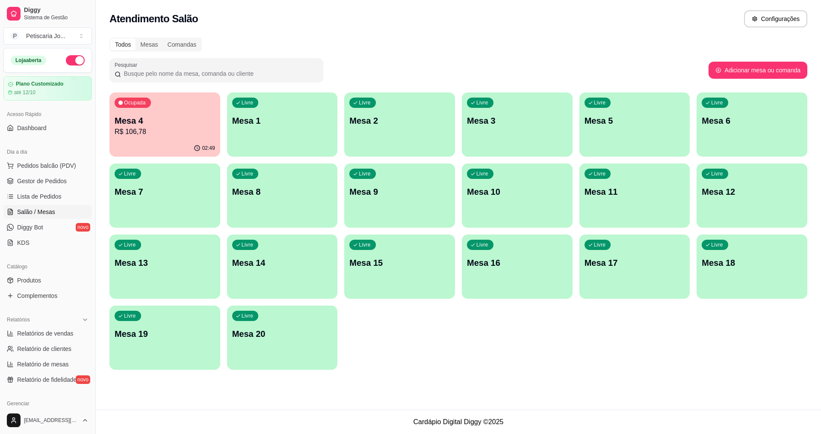
click at [272, 204] on div "Livre Mesa 8" at bounding box center [282, 190] width 111 height 54
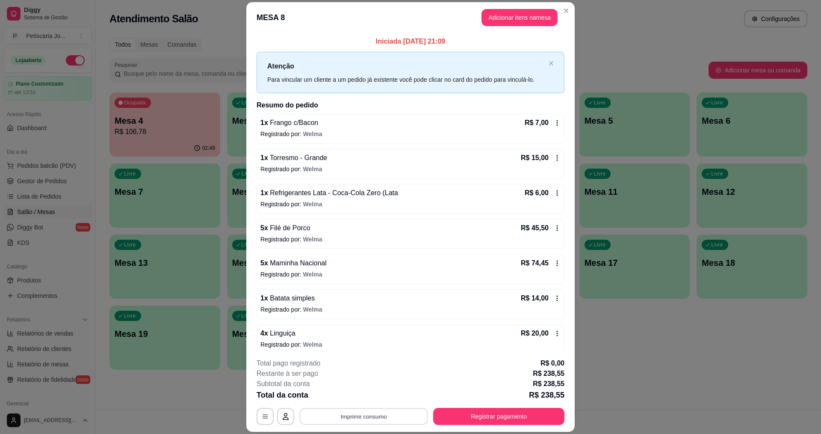
click at [382, 414] on button "Imprimir consumo" at bounding box center [364, 416] width 128 height 17
click at [366, 396] on button "IMPRESSORA" at bounding box center [363, 397] width 62 height 14
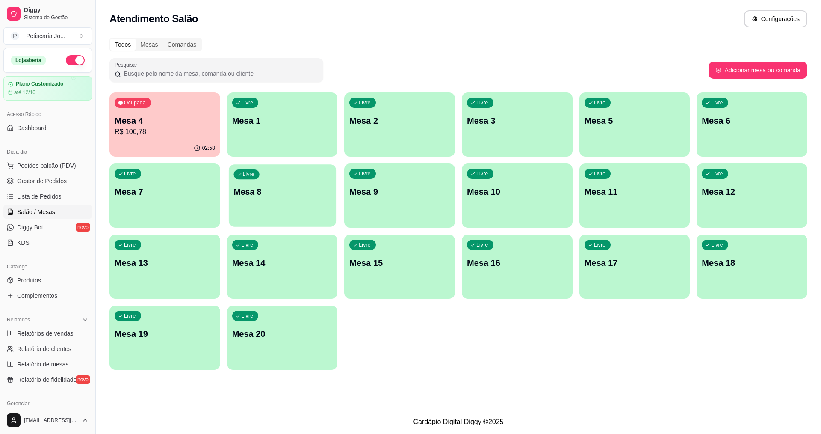
click at [259, 191] on p "Mesa 8" at bounding box center [281, 192] width 97 height 12
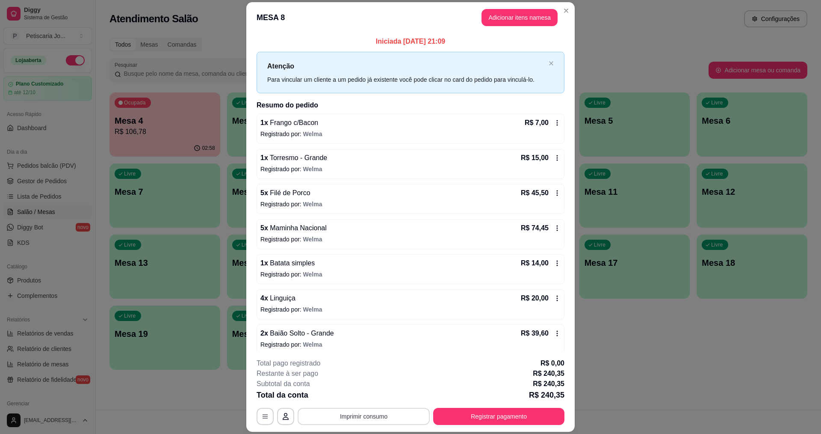
click at [377, 419] on button "Imprimir consumo" at bounding box center [364, 415] width 132 height 17
click at [348, 396] on button "IMPRESSORA" at bounding box center [363, 396] width 60 height 13
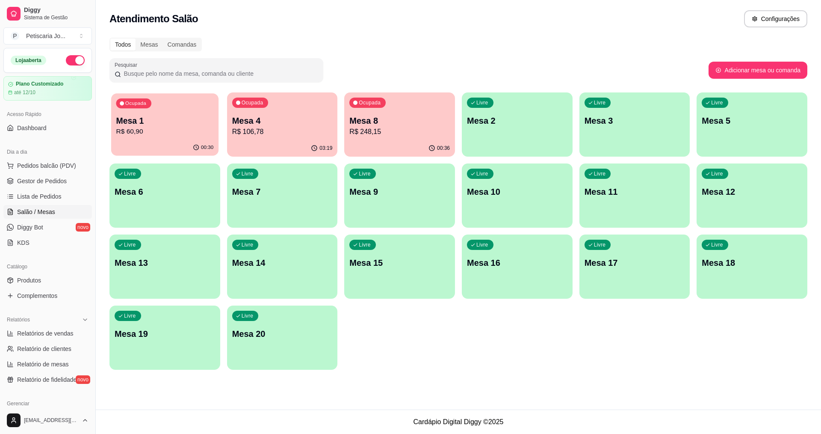
click at [115, 150] on div "00:30" at bounding box center [164, 147] width 107 height 16
click at [437, 129] on p "R$ 248,15" at bounding box center [399, 132] width 100 height 10
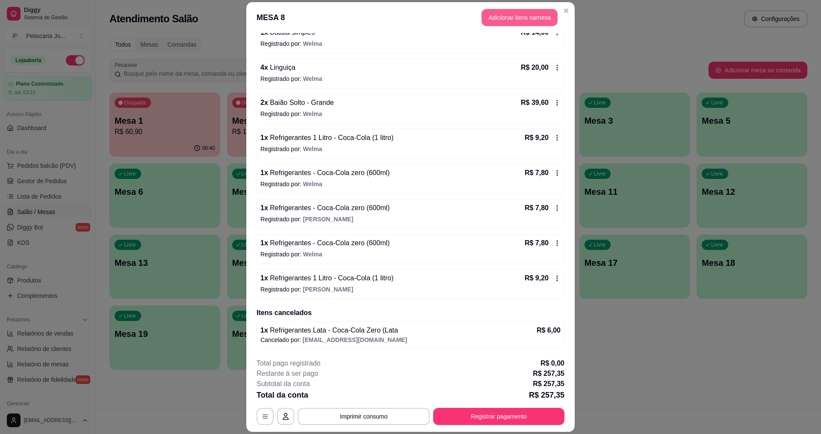
click at [500, 15] on button "Adicionar itens na mesa" at bounding box center [519, 17] width 76 height 17
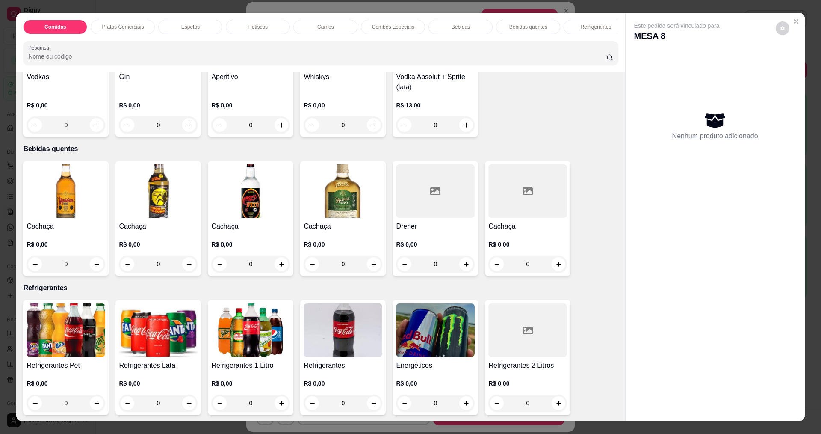
scroll to position [1411, 0]
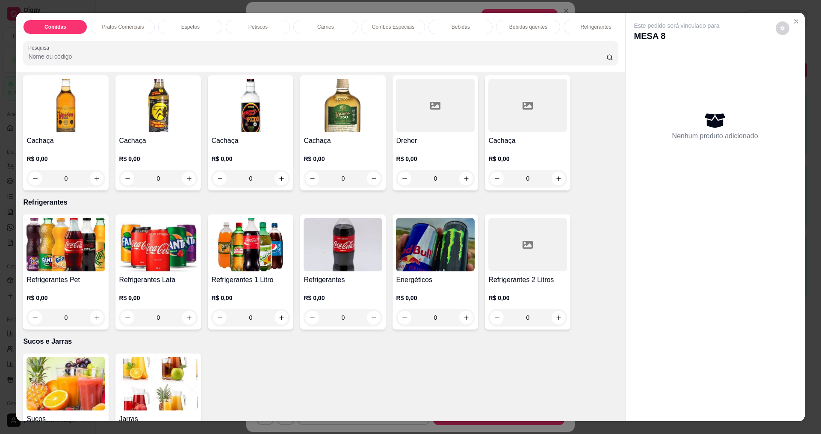
click at [251, 263] on img at bounding box center [250, 244] width 79 height 53
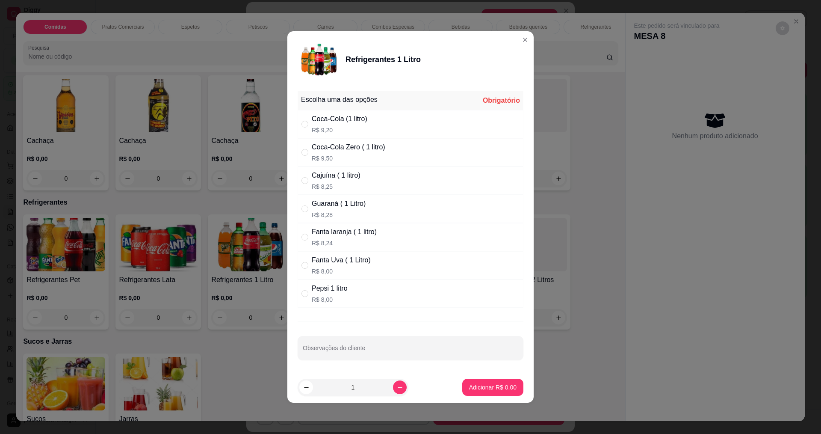
click at [354, 153] on div "Coca-Cola Zero ( 1 litro) R$ 9,50" at bounding box center [349, 152] width 74 height 21
radio input "true"
click at [483, 381] on button "Adicionar R$ 9,50" at bounding box center [492, 387] width 59 height 17
type input "1"
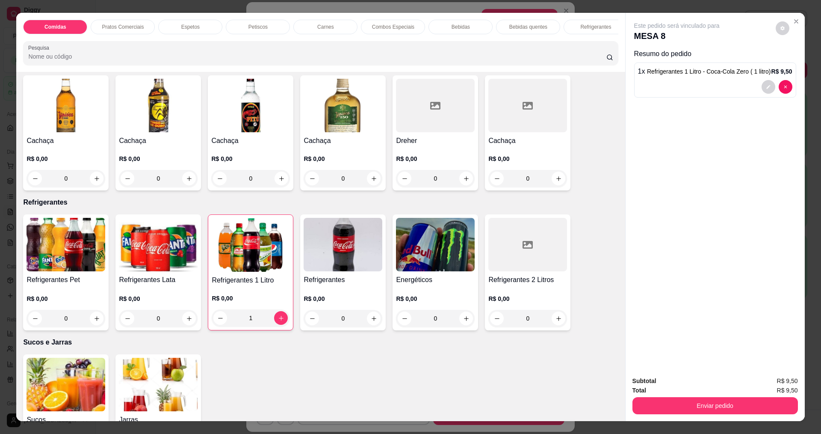
click at [723, 414] on div "Subtotal R$ 9,50 Total R$ 9,50 Enviar pedido" at bounding box center [715, 395] width 179 height 52
click at [723, 406] on button "Enviar pedido" at bounding box center [714, 405] width 165 height 17
click at [797, 390] on button "Enviar pedido" at bounding box center [775, 384] width 48 height 16
click at [796, 392] on div "Subtotal R$ 9,50 Total R$ 9,50 Enviar pedido" at bounding box center [715, 395] width 179 height 52
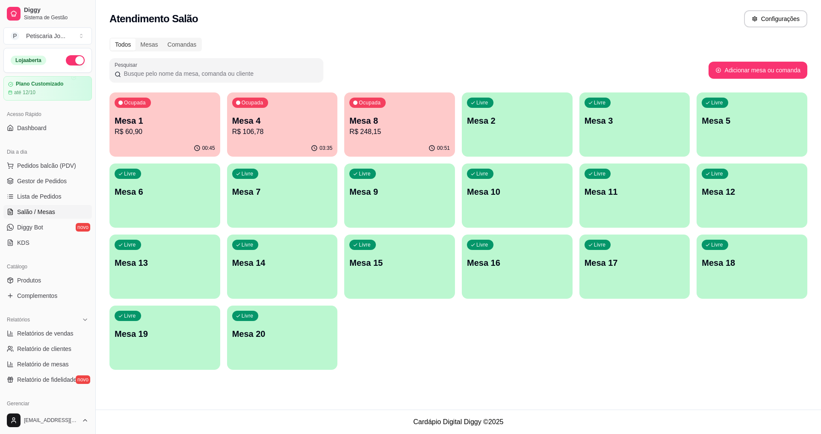
click at [398, 125] on p "Mesa 8" at bounding box center [399, 121] width 100 height 12
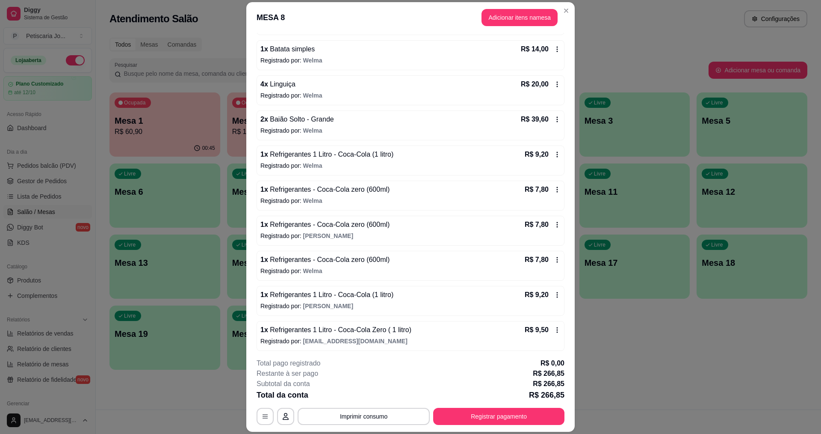
scroll to position [266, 0]
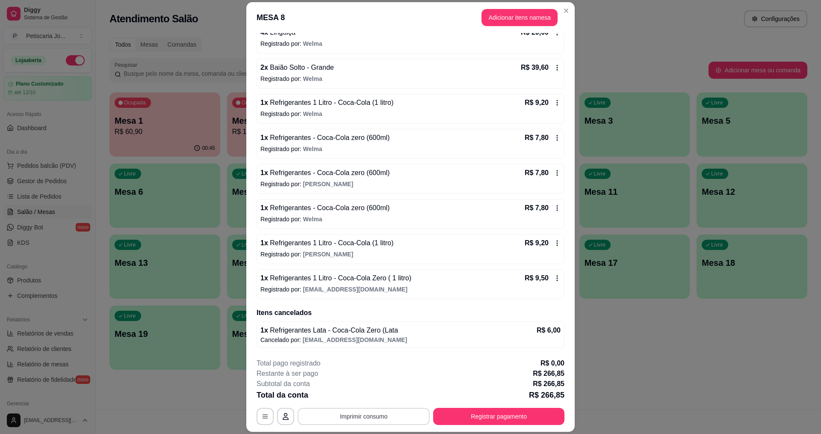
click at [378, 417] on button "Imprimir consumo" at bounding box center [364, 415] width 132 height 17
click at [378, 402] on button "IMPRESSORA" at bounding box center [363, 397] width 62 height 14
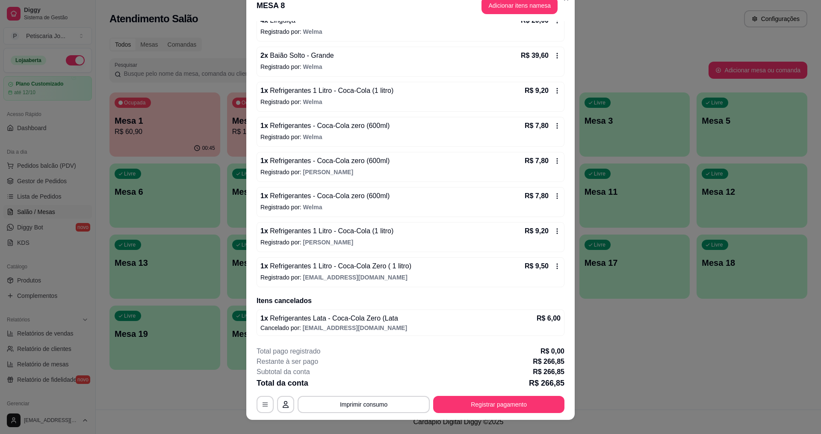
scroll to position [0, 0]
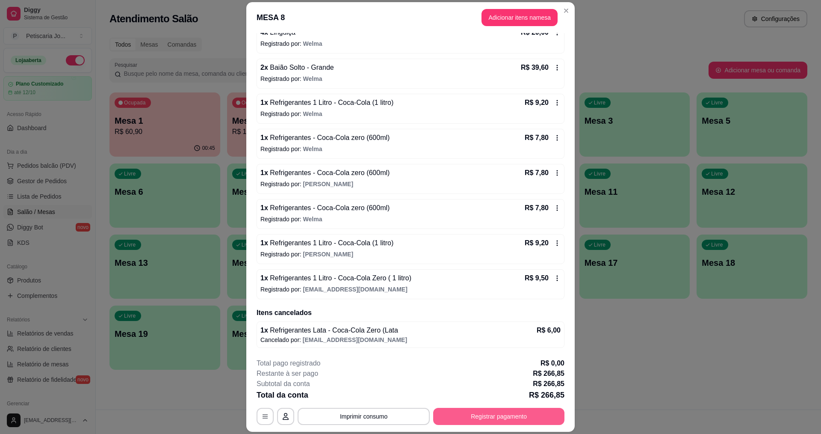
click at [474, 414] on button "Registrar pagamento" at bounding box center [498, 415] width 131 height 17
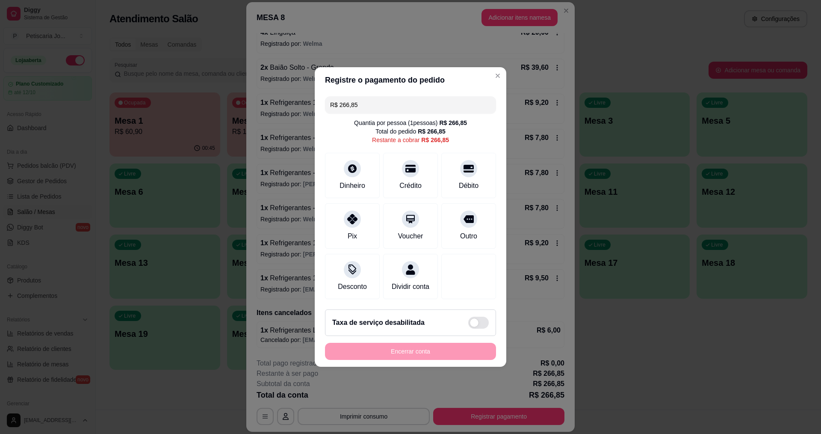
drag, startPoint x: 428, startPoint y: 101, endPoint x: 328, endPoint y: 105, distance: 100.1
click at [328, 105] on div "R$ 266,85" at bounding box center [410, 104] width 171 height 17
click at [409, 168] on div at bounding box center [410, 165] width 19 height 19
type input "R$ 236,85"
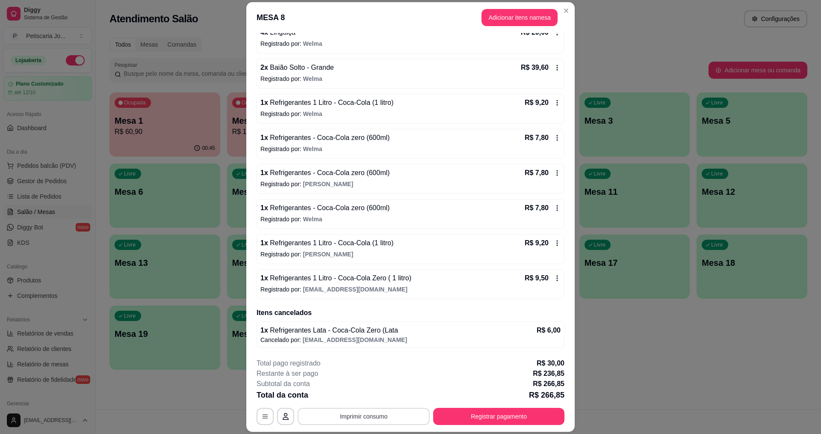
click at [390, 419] on button "Imprimir consumo" at bounding box center [364, 415] width 132 height 17
click at [366, 393] on button "IMPRESSORA" at bounding box center [363, 397] width 62 height 14
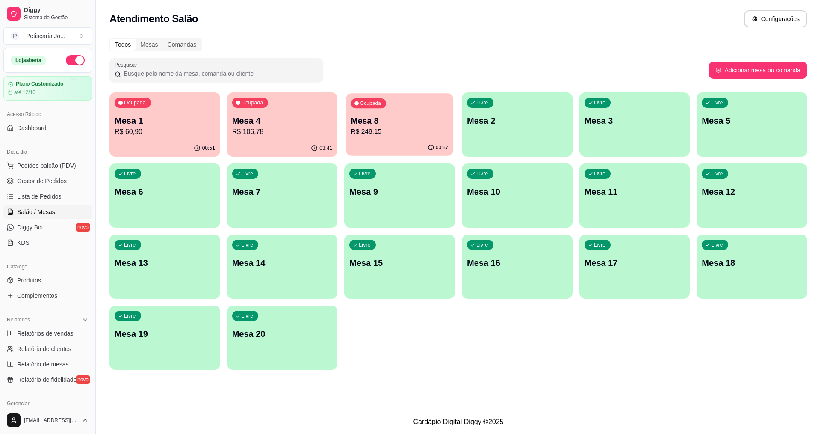
click at [392, 133] on p "R$ 248,15" at bounding box center [399, 132] width 97 height 10
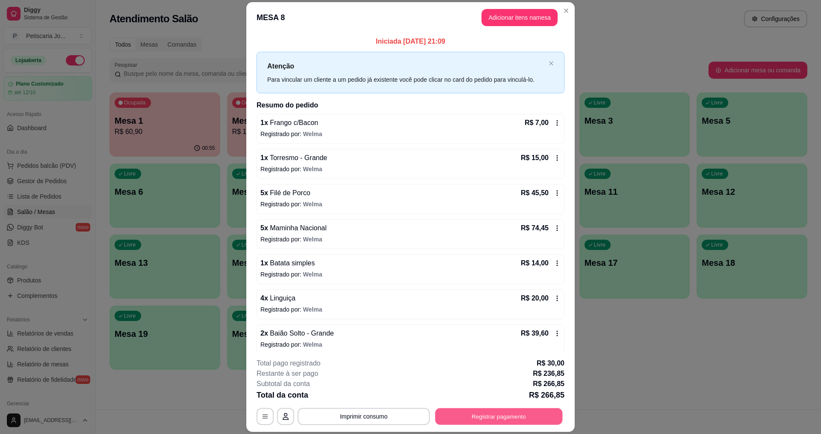
click at [508, 422] on button "Registrar pagamento" at bounding box center [498, 416] width 127 height 17
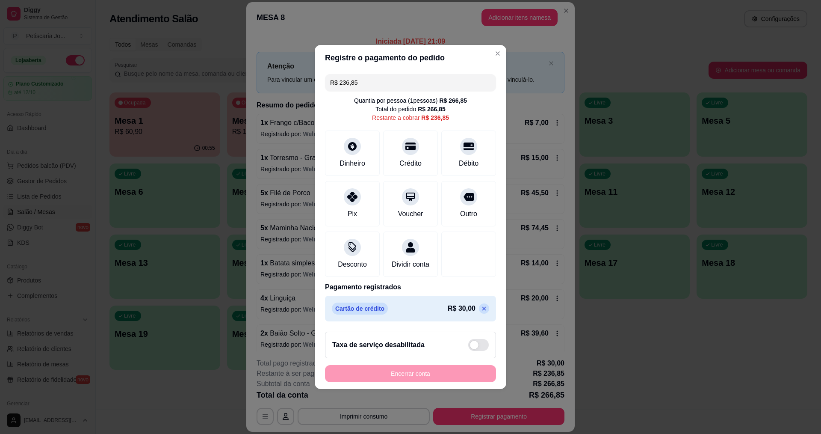
drag, startPoint x: 365, startPoint y: 82, endPoint x: 264, endPoint y: 44, distance: 107.8
click at [264, 44] on div "Registre o pagamento do pedido R$ 236,85 Quantia por pessoa ( 1 pessoas) R$ 266…" at bounding box center [410, 217] width 821 height 434
click at [408, 141] on icon at bounding box center [410, 144] width 11 height 9
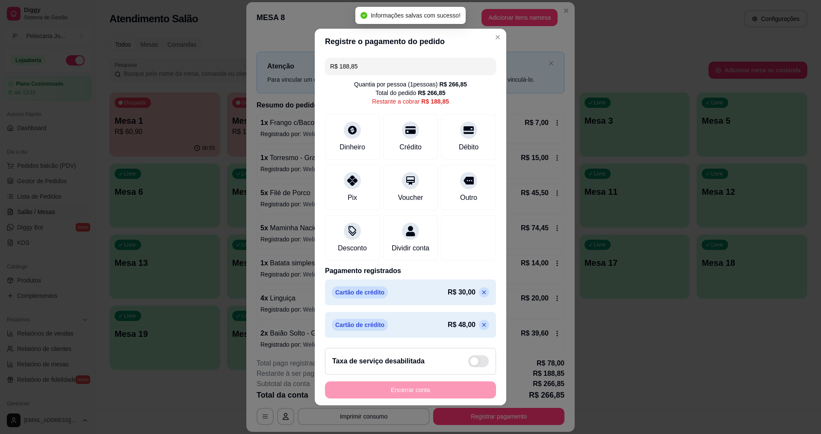
drag, startPoint x: 396, startPoint y: 65, endPoint x: 270, endPoint y: 46, distance: 127.5
click at [270, 46] on div "Registre o pagamento do pedido R$ 188,85 Quantia por pessoa ( 1 pessoas) R$ 266…" at bounding box center [410, 217] width 821 height 434
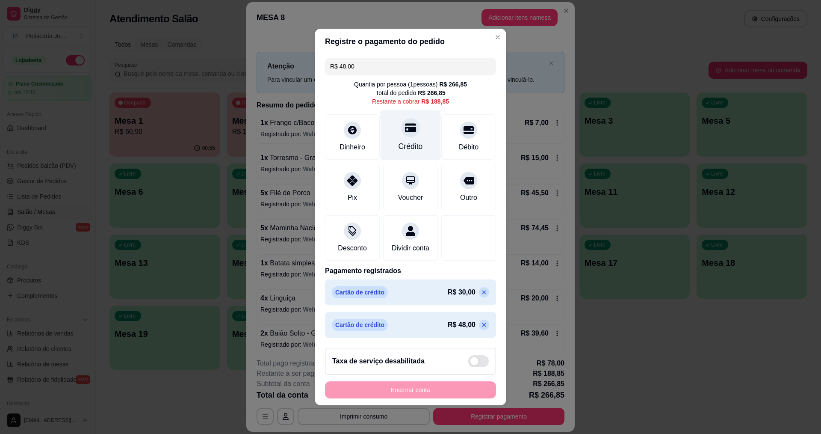
click at [412, 126] on div at bounding box center [410, 127] width 19 height 19
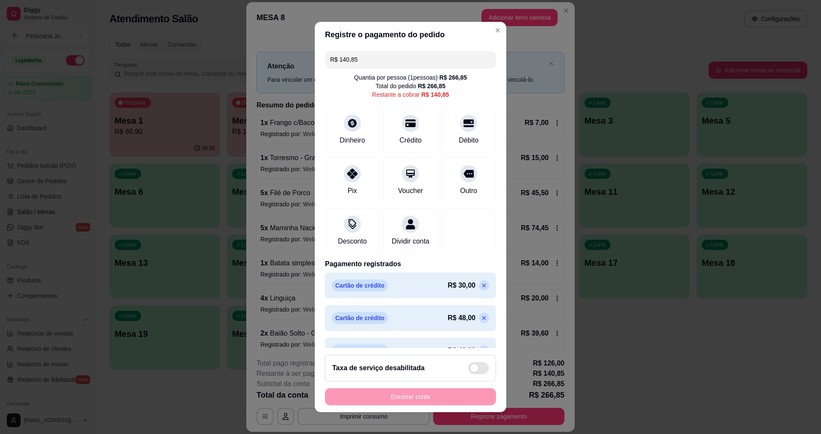
drag, startPoint x: 369, startPoint y: 64, endPoint x: 136, endPoint y: 3, distance: 240.1
click at [136, 3] on div "Registre o pagamento do pedido R$ 140,85 Quantia por pessoa ( 1 pessoas) R$ 266…" at bounding box center [410, 217] width 821 height 434
click at [350, 175] on icon at bounding box center [352, 170] width 11 height 11
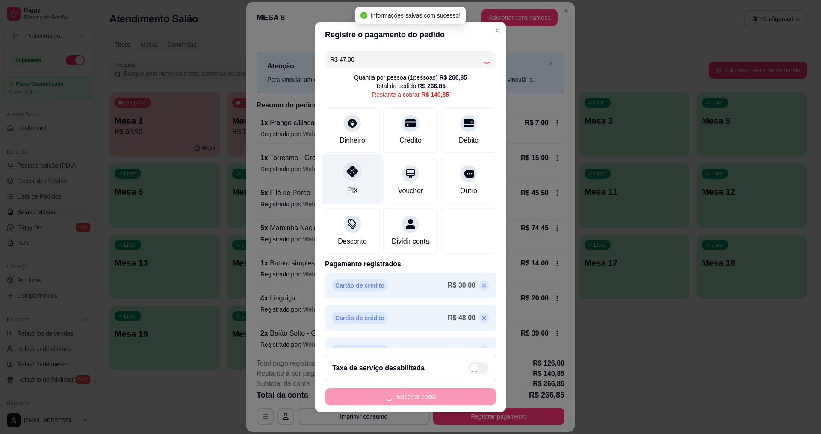
type input "R$ 93,85"
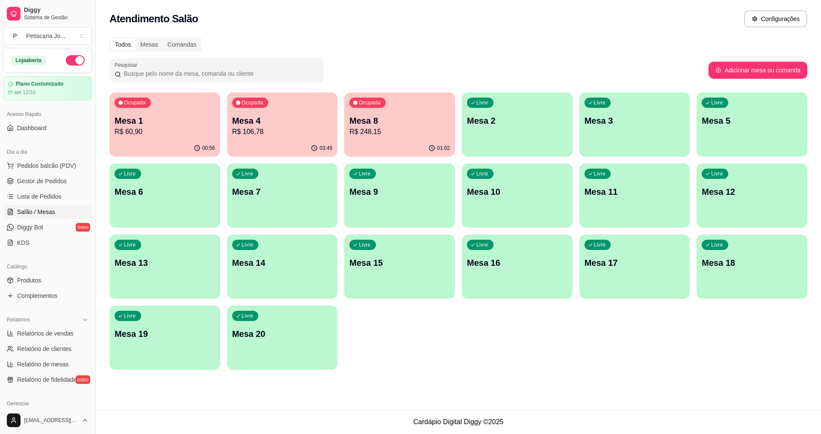
click at [300, 116] on p "Mesa 4" at bounding box center [282, 121] width 100 height 12
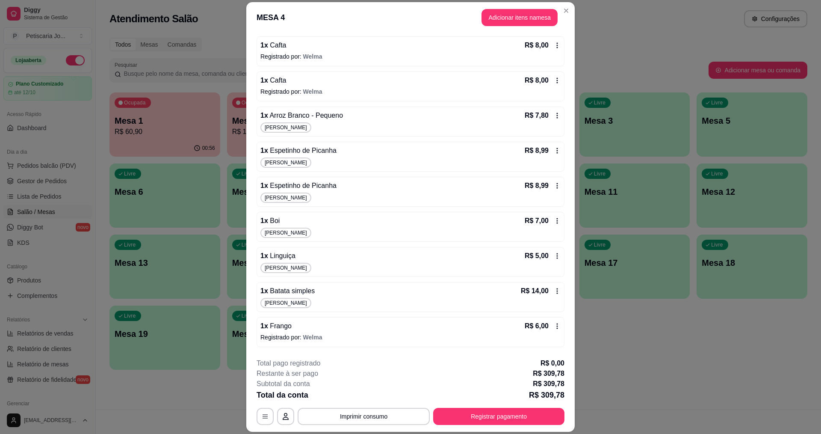
scroll to position [158, 0]
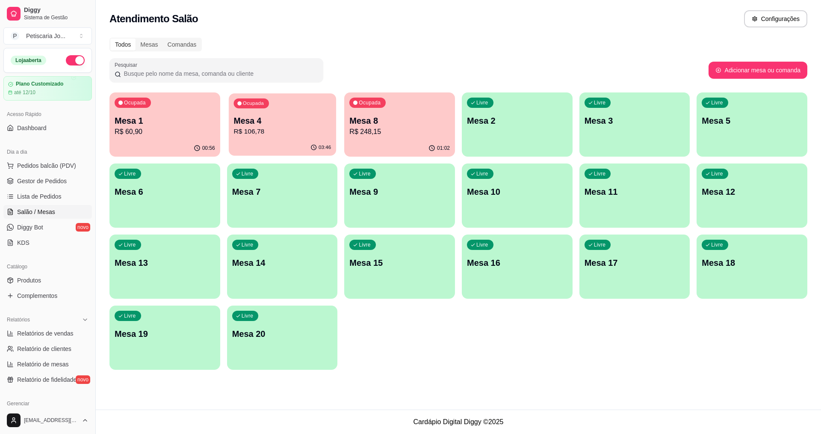
click at [274, 139] on div "Ocupada Mesa 4 R$ 106,78" at bounding box center [282, 116] width 107 height 46
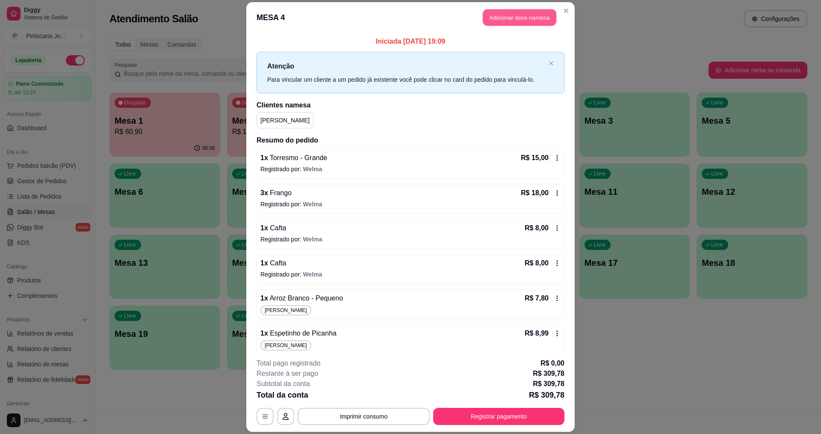
click at [531, 20] on button "Adicionar itens na mesa" at bounding box center [520, 17] width 74 height 17
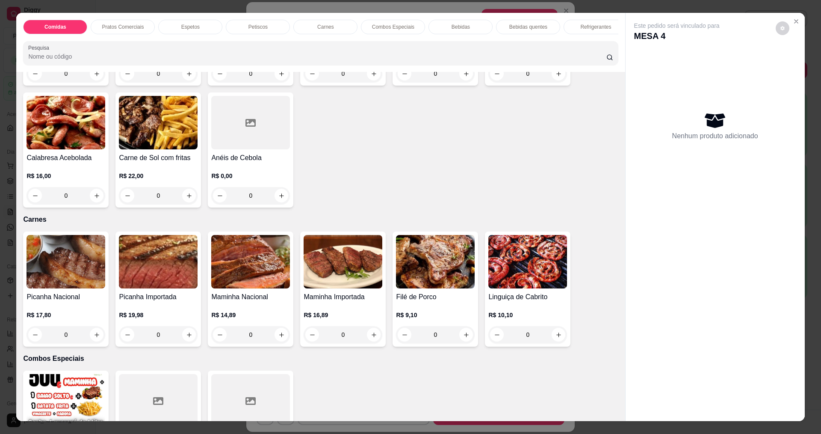
scroll to position [812, 0]
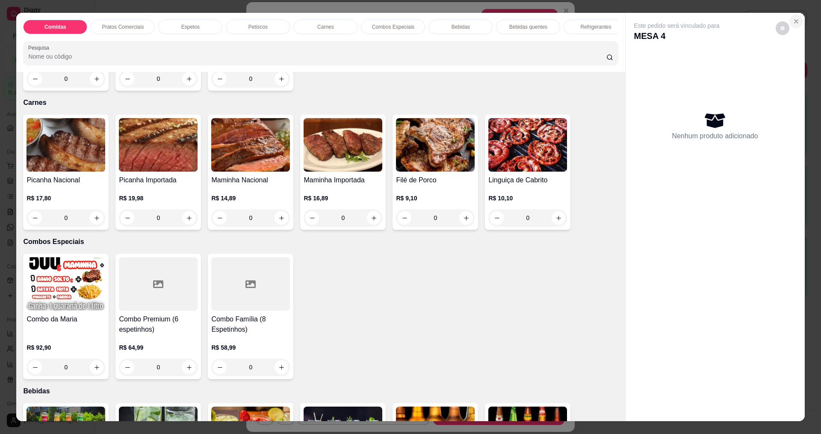
click at [797, 27] on button "Close" at bounding box center [796, 22] width 14 height 14
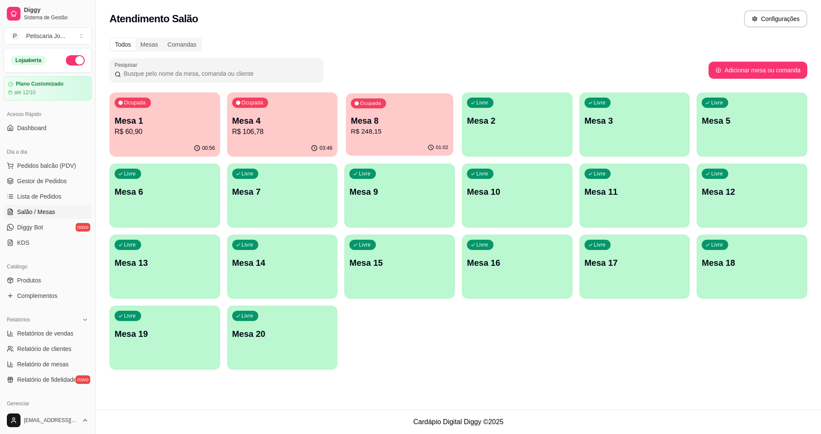
click at [398, 133] on p "R$ 248,15" at bounding box center [399, 132] width 97 height 10
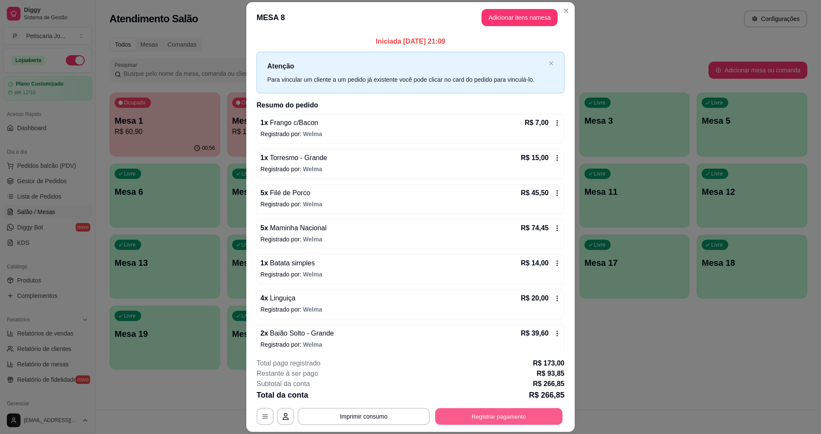
click at [485, 414] on button "Registrar pagamento" at bounding box center [498, 416] width 127 height 17
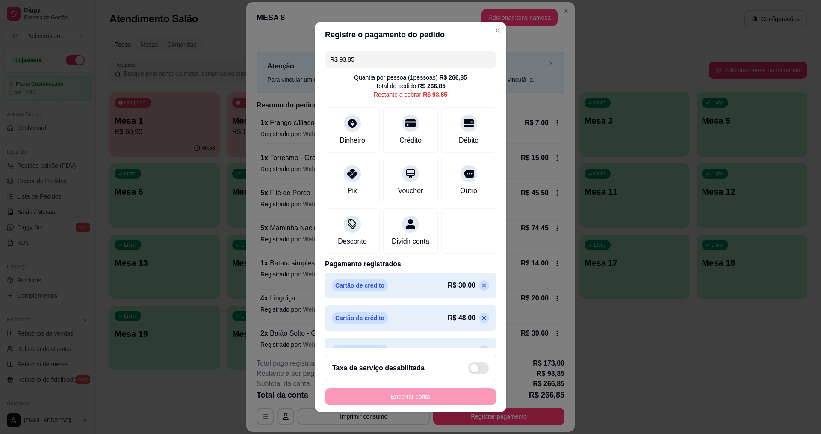
click at [366, 56] on input "R$ 93,85" at bounding box center [410, 59] width 161 height 17
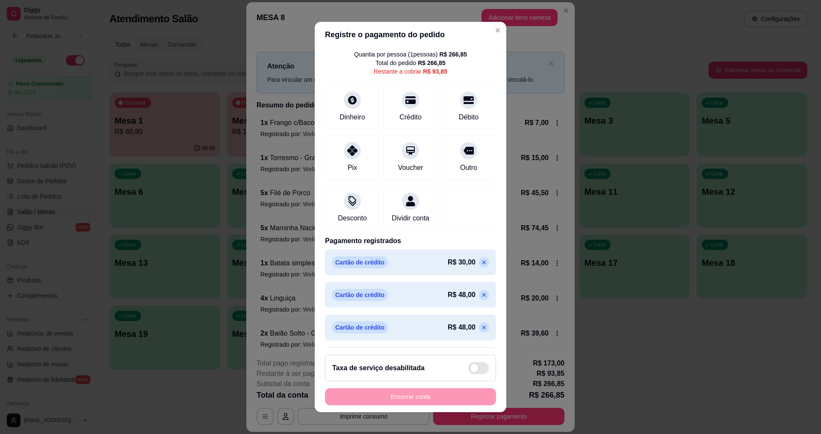
scroll to position [61, 0]
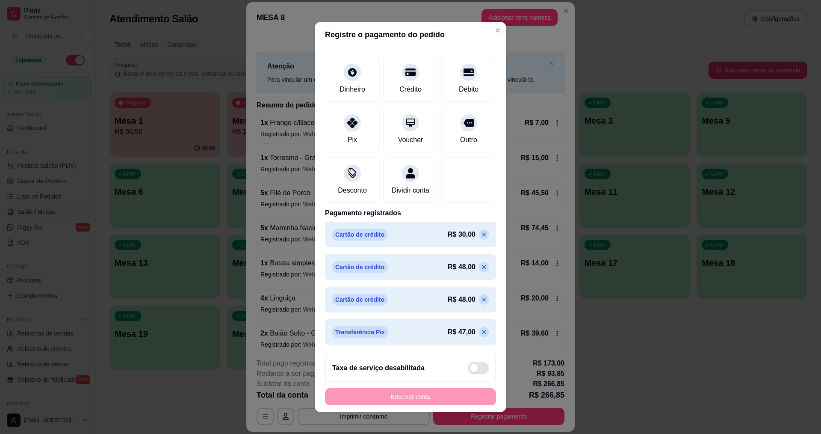
click at [481, 237] on icon at bounding box center [484, 234] width 7 height 7
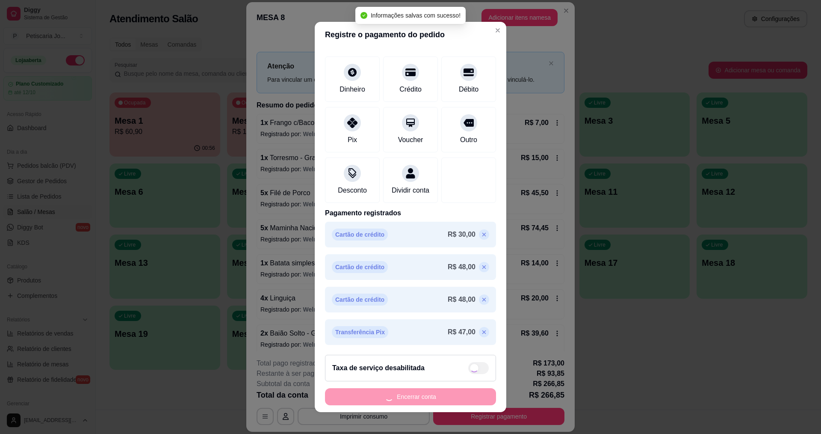
scroll to position [29, 0]
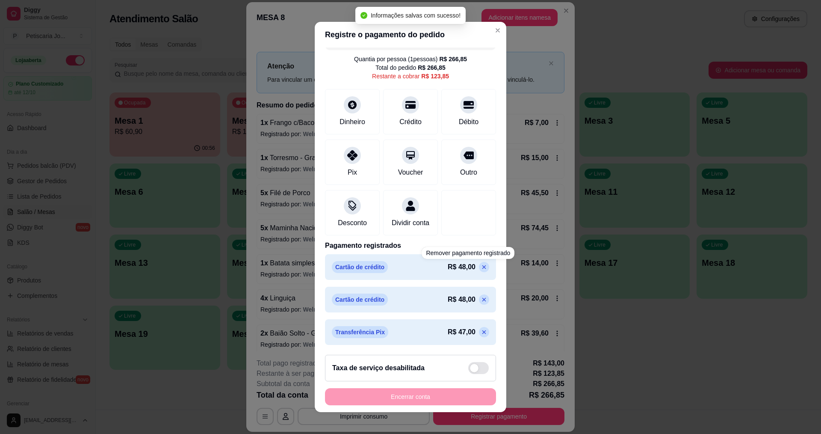
click at [464, 258] on div "Remover pagamento registrado" at bounding box center [468, 253] width 93 height 12
click at [481, 266] on icon at bounding box center [484, 266] width 7 height 7
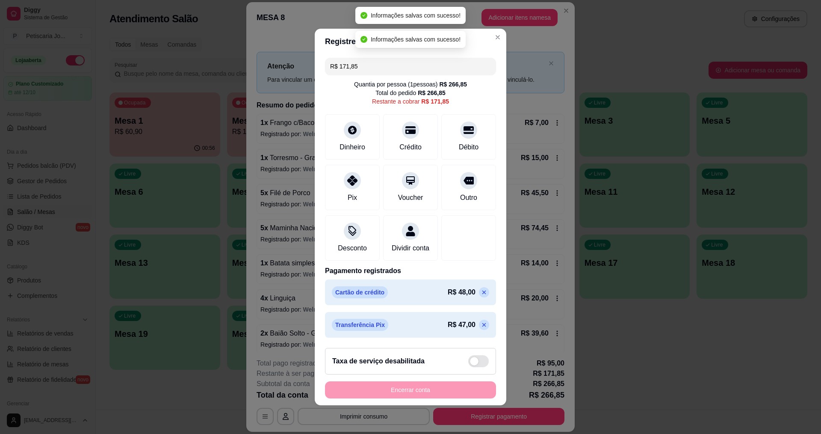
scroll to position [0, 0]
click at [468, 297] on div "R$ 48,00" at bounding box center [468, 292] width 41 height 10
click at [481, 295] on icon at bounding box center [484, 292] width 7 height 7
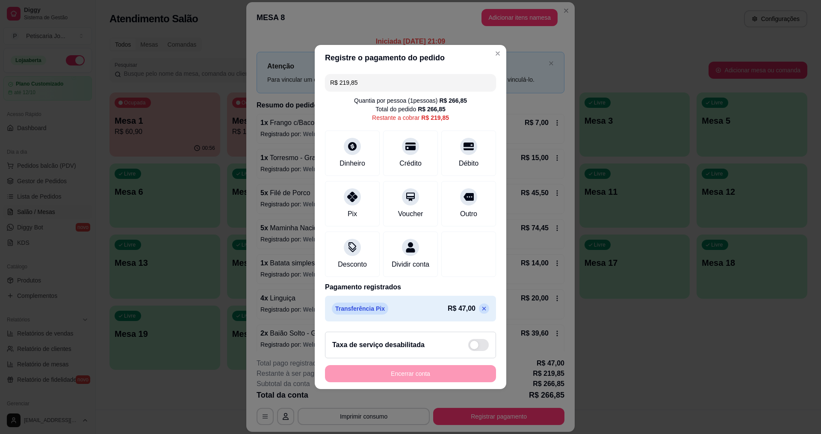
click at [481, 312] on icon at bounding box center [484, 308] width 7 height 7
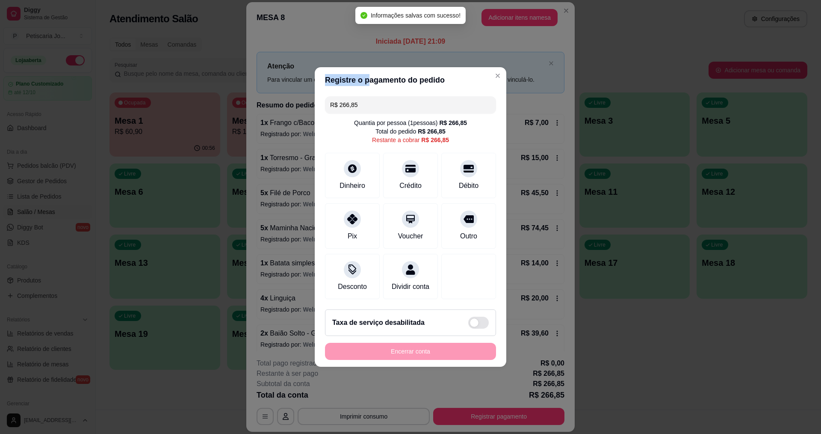
drag, startPoint x: 365, startPoint y: 80, endPoint x: 174, endPoint y: 42, distance: 195.1
click at [174, 42] on div "Registre o pagamento do pedido R$ 266,85 Quantia por pessoa ( 1 pessoas) R$ 266…" at bounding box center [410, 217] width 821 height 434
drag, startPoint x: 359, startPoint y: 103, endPoint x: 243, endPoint y: 69, distance: 121.2
click at [258, 83] on div "Registre o pagamento do pedido R$ 266,85 Quantia por pessoa ( 1 pessoas) R$ 266…" at bounding box center [410, 217] width 821 height 434
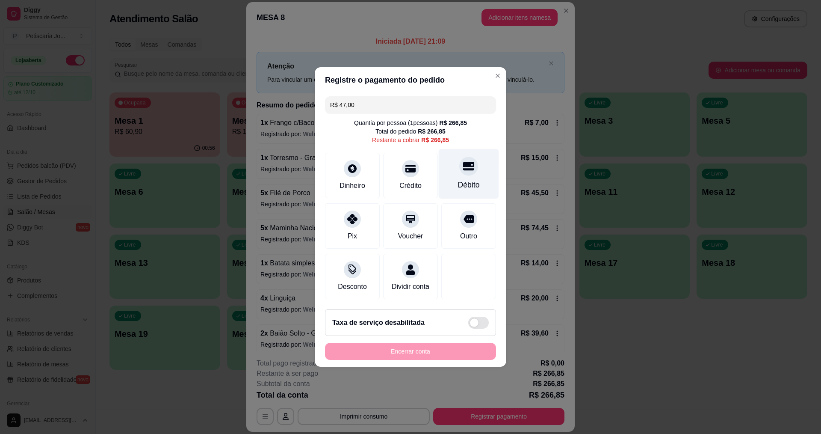
click at [458, 182] on div "Débito" at bounding box center [469, 184] width 22 height 11
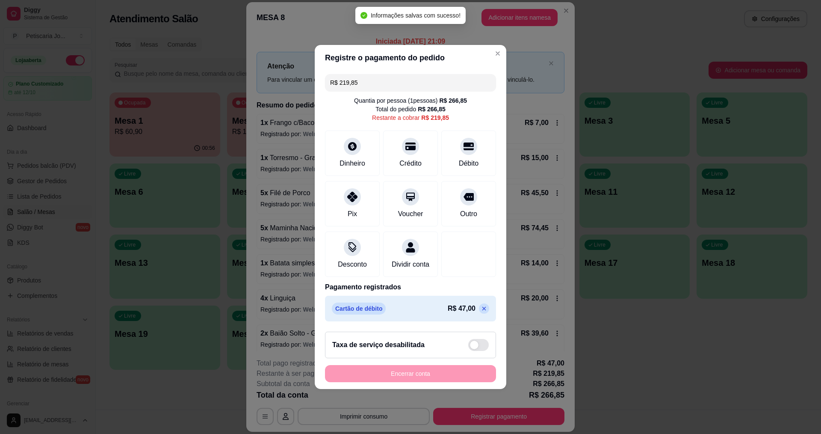
drag, startPoint x: 385, startPoint y: 77, endPoint x: 422, endPoint y: 68, distance: 37.9
click at [319, 65] on section "Registre o pagamento do pedido R$ 219,85 Quantia por pessoa ( 1 pessoas) R$ 266…" at bounding box center [411, 217] width 192 height 344
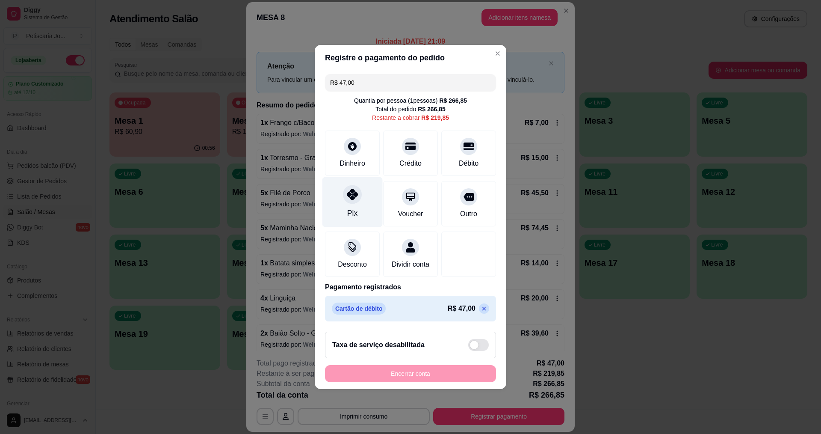
click at [354, 199] on div "Pix" at bounding box center [352, 202] width 60 height 50
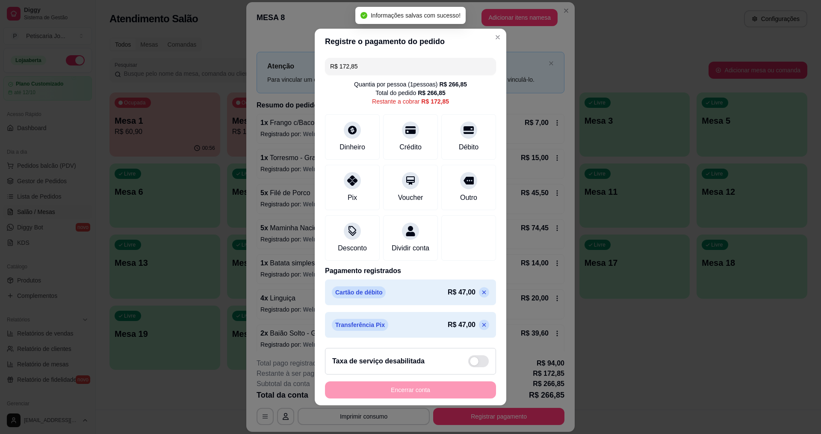
drag, startPoint x: 374, startPoint y: 58, endPoint x: 362, endPoint y: 52, distance: 14.0
click at [362, 54] on div "R$ 172,85 Quantia por pessoa ( 1 pessoas) R$ 266,85 Total do pedido R$ 266,85 R…" at bounding box center [411, 197] width 192 height 286
drag, startPoint x: 360, startPoint y: 59, endPoint x: 253, endPoint y: 39, distance: 109.3
click at [253, 39] on div "Registre o pagamento do pedido R$ 172,85 Quantia por pessoa ( 1 pessoas) R$ 266…" at bounding box center [410, 217] width 821 height 434
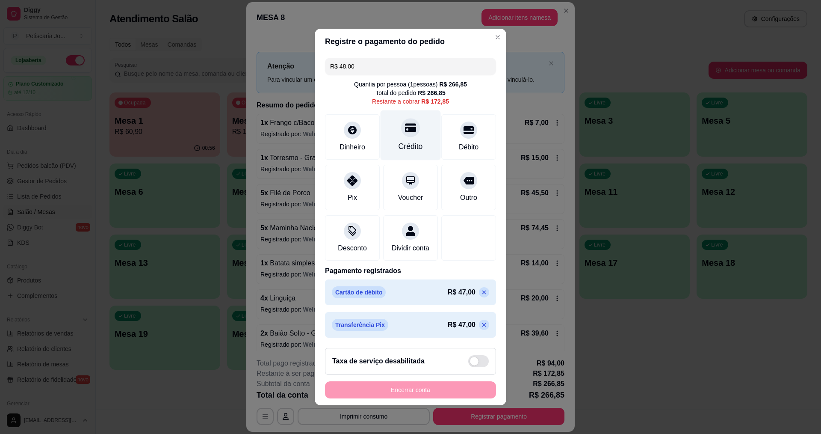
click at [401, 123] on div at bounding box center [410, 127] width 19 height 19
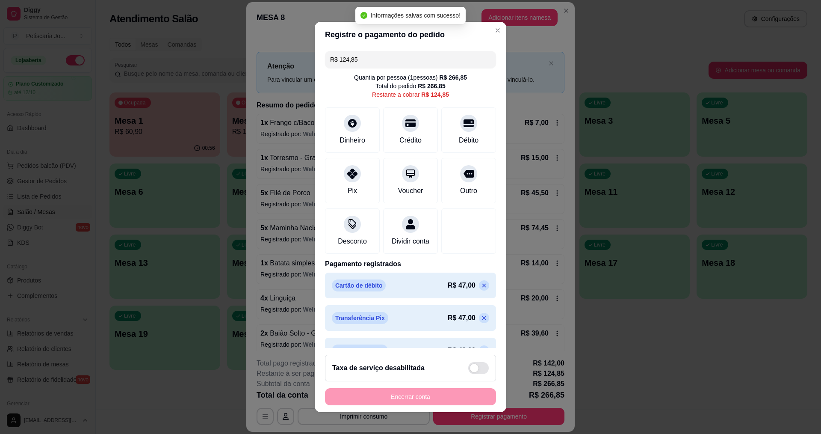
drag, startPoint x: 366, startPoint y: 59, endPoint x: 218, endPoint y: 34, distance: 150.0
click at [214, 37] on div "Registre o pagamento do pedido R$ 124,85 Quantia por pessoa ( 1 pessoas) R$ 266…" at bounding box center [410, 217] width 821 height 434
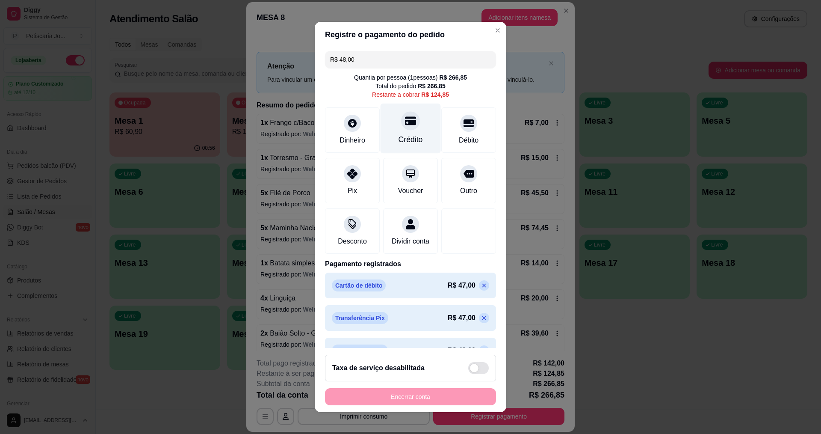
click at [405, 123] on icon at bounding box center [410, 120] width 11 height 9
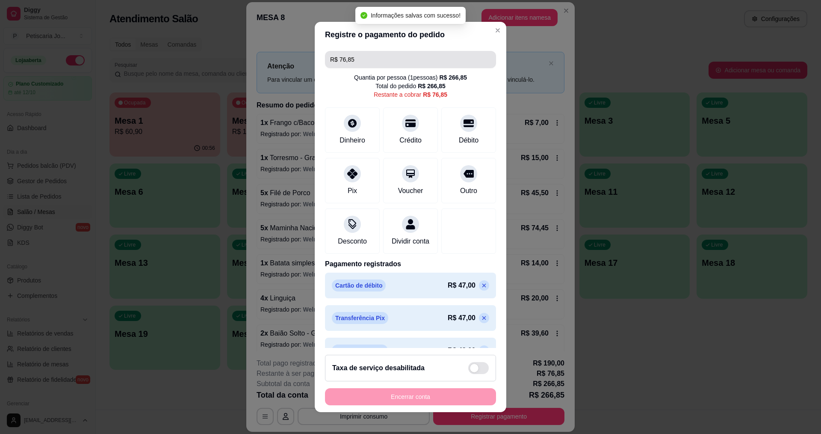
drag, startPoint x: 373, startPoint y: 62, endPoint x: 293, endPoint y: 40, distance: 83.4
click at [293, 41] on div "Registre o pagamento do pedido R$ 76,85 Quantia por pessoa ( 1 pessoas) R$ 266,…" at bounding box center [410, 217] width 821 height 434
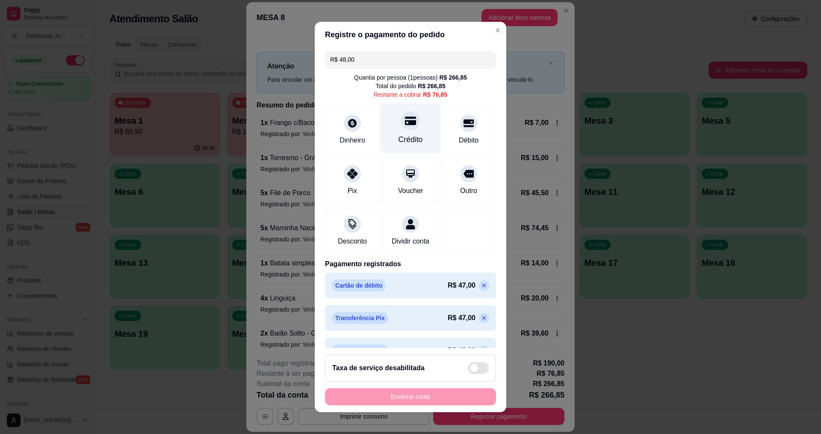
click at [405, 124] on icon at bounding box center [410, 120] width 11 height 9
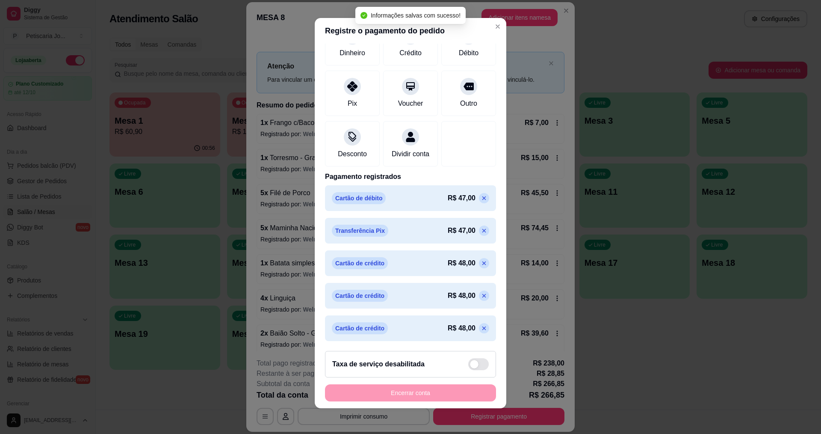
scroll to position [6, 0]
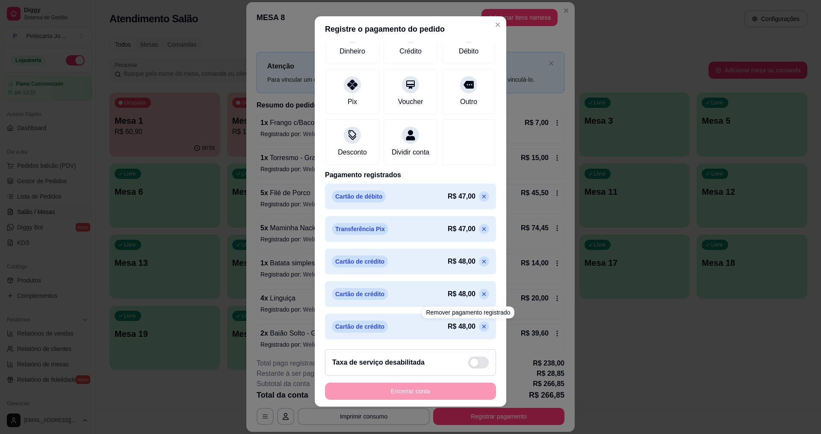
click at [466, 320] on div "Cartão de crédito R$ 48,00" at bounding box center [410, 326] width 157 height 12
click at [481, 323] on icon at bounding box center [484, 326] width 7 height 7
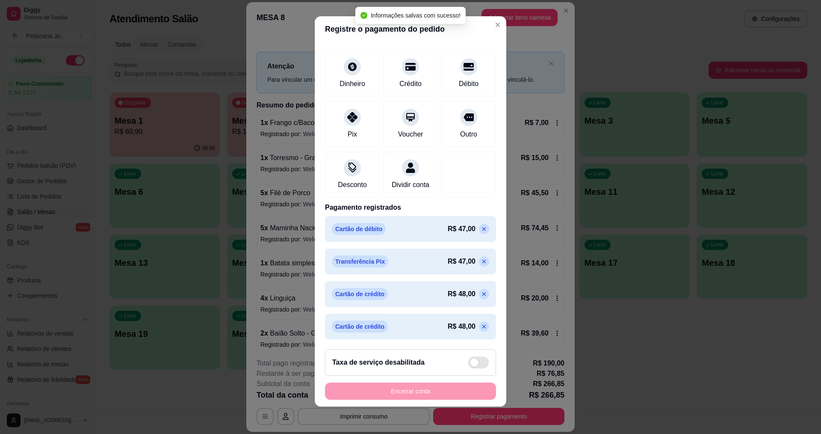
scroll to position [61, 0]
click at [481, 326] on icon at bounding box center [484, 326] width 7 height 7
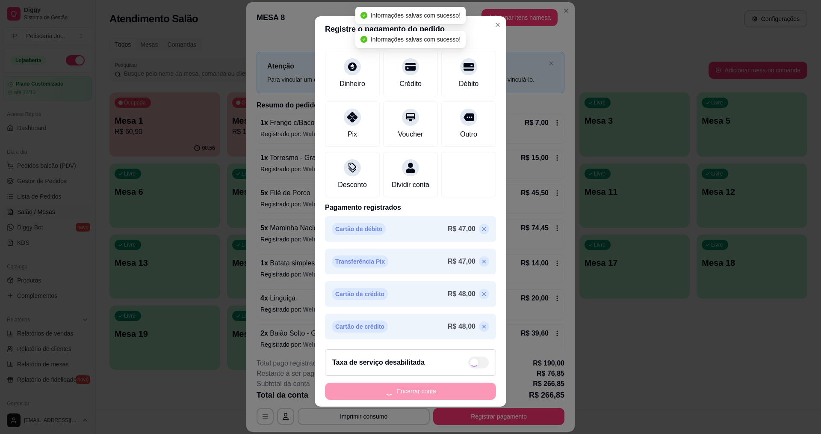
scroll to position [29, 0]
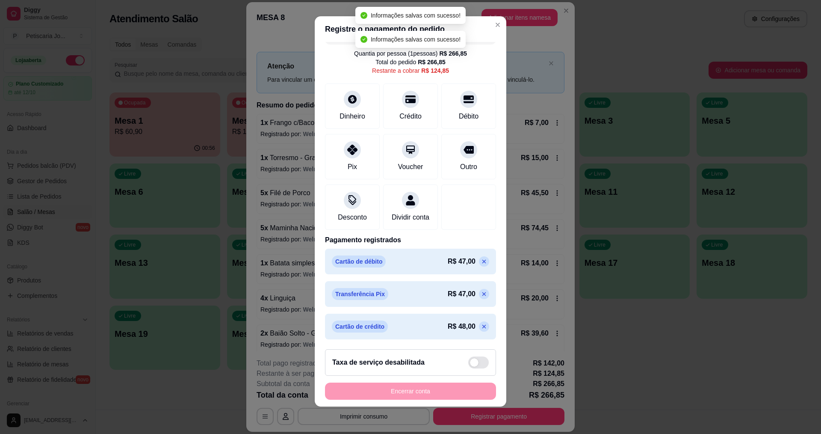
click at [482, 326] on icon at bounding box center [484, 326] width 4 height 4
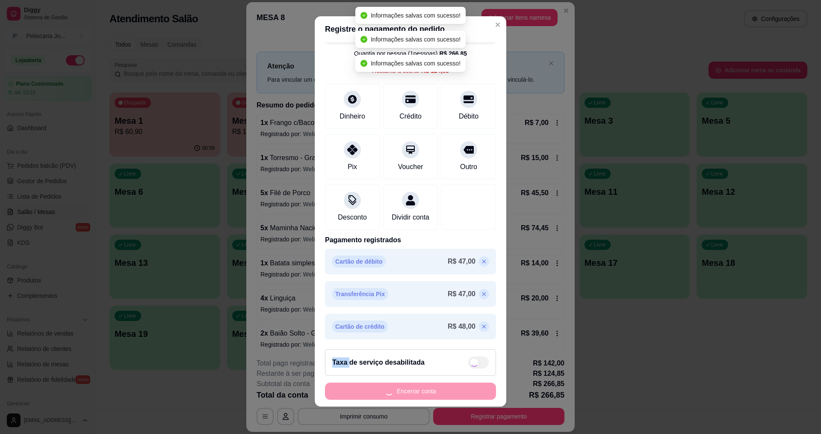
click at [482, 326] on icon at bounding box center [484, 326] width 4 height 4
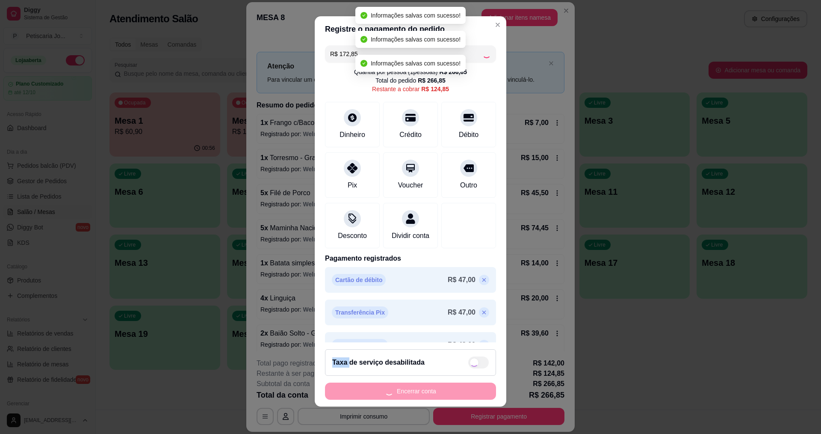
scroll to position [4, 0]
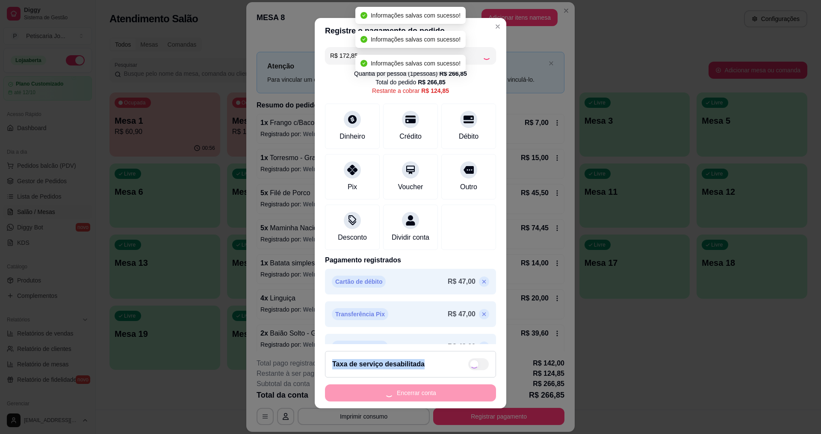
click at [468, 319] on div "R$ 47,00" at bounding box center [468, 314] width 41 height 10
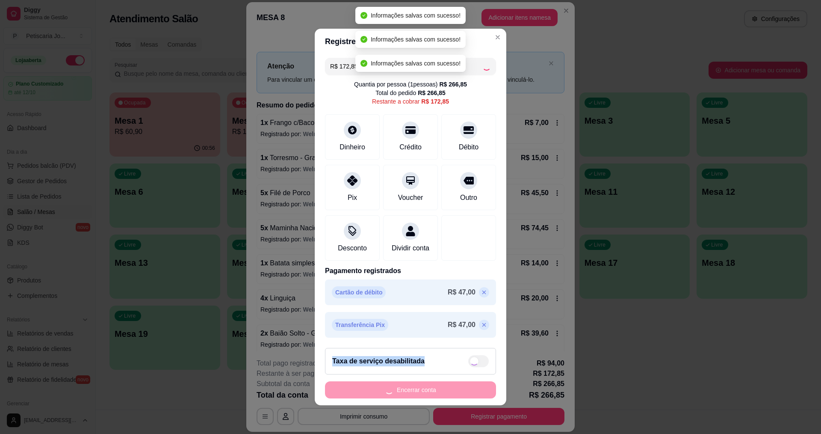
click at [468, 326] on div "R$ 47,00" at bounding box center [468, 324] width 41 height 10
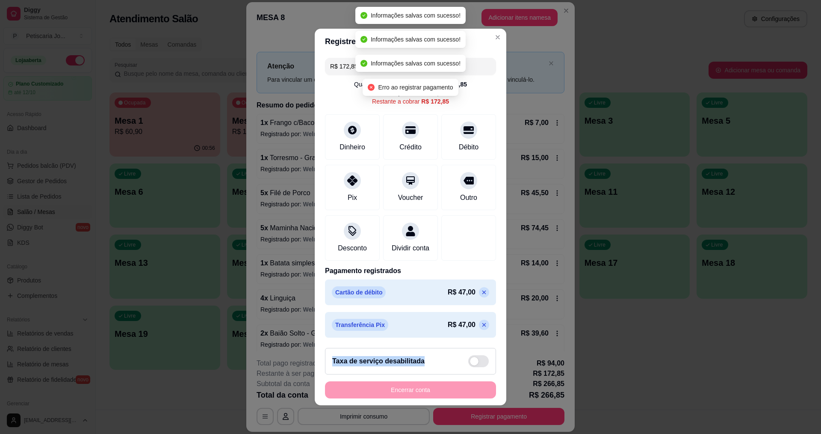
click at [468, 326] on div "R$ 47,00" at bounding box center [468, 324] width 41 height 10
click at [481, 322] on icon at bounding box center [484, 324] width 7 height 7
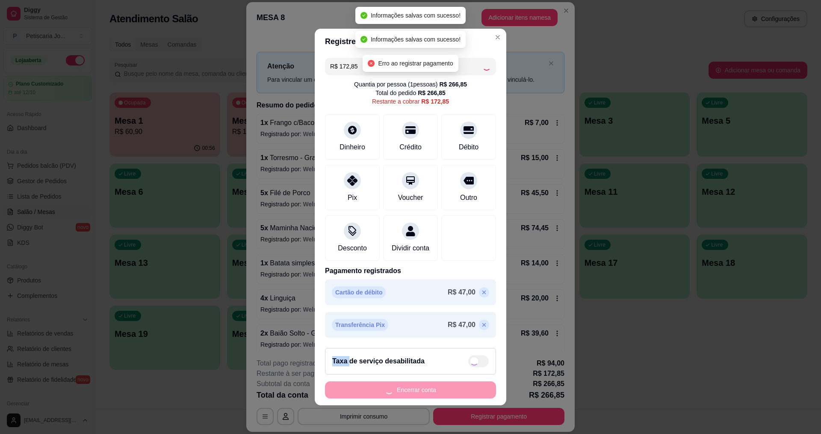
click at [481, 322] on icon at bounding box center [484, 324] width 7 height 7
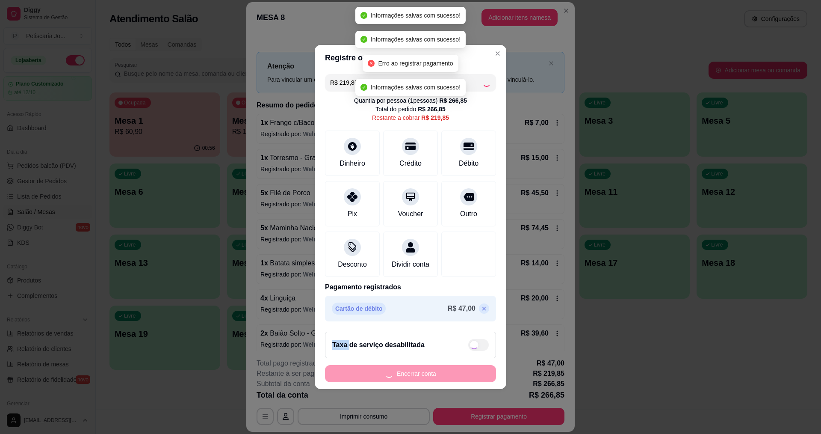
scroll to position [0, 0]
click at [482, 310] on icon at bounding box center [484, 309] width 4 height 4
type input "R$ 266,85"
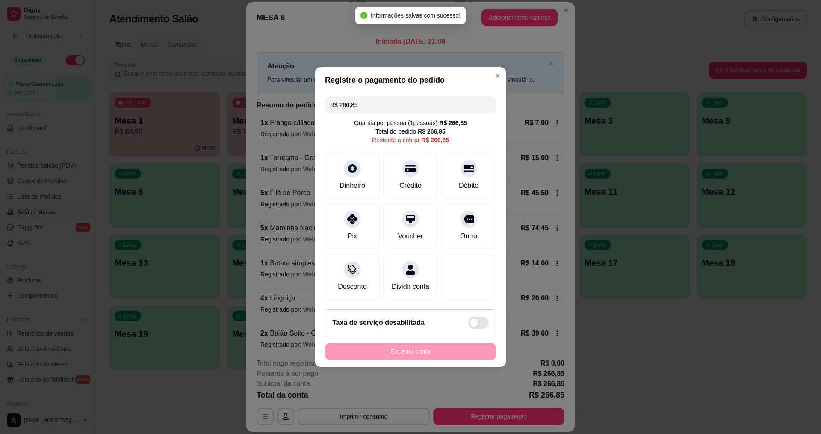
drag, startPoint x: 365, startPoint y: 100, endPoint x: 291, endPoint y: 95, distance: 73.7
click at [291, 95] on div "Registre o pagamento do pedido R$ 266,85 Quantia por pessoa ( 1 pessoas) R$ 266…" at bounding box center [410, 217] width 821 height 434
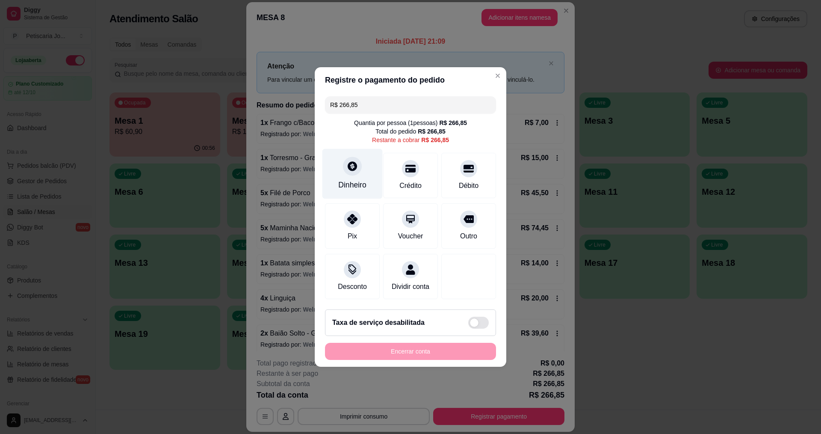
click at [347, 160] on icon at bounding box center [352, 165] width 11 height 11
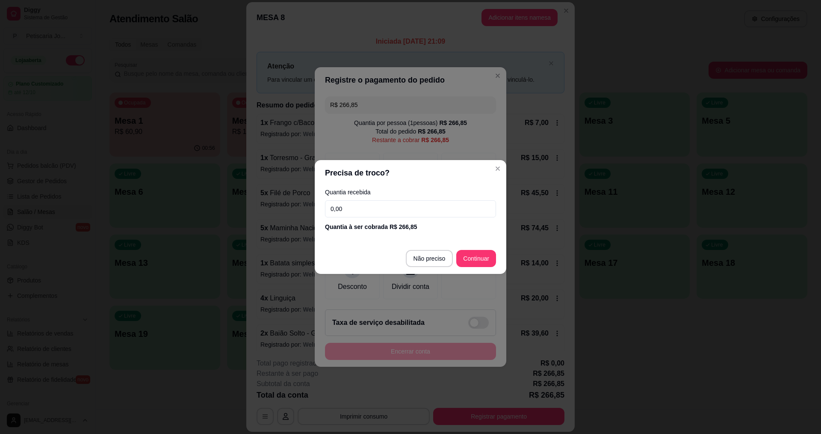
click at [347, 210] on input "0,00" at bounding box center [410, 208] width 171 height 17
type input "47,00"
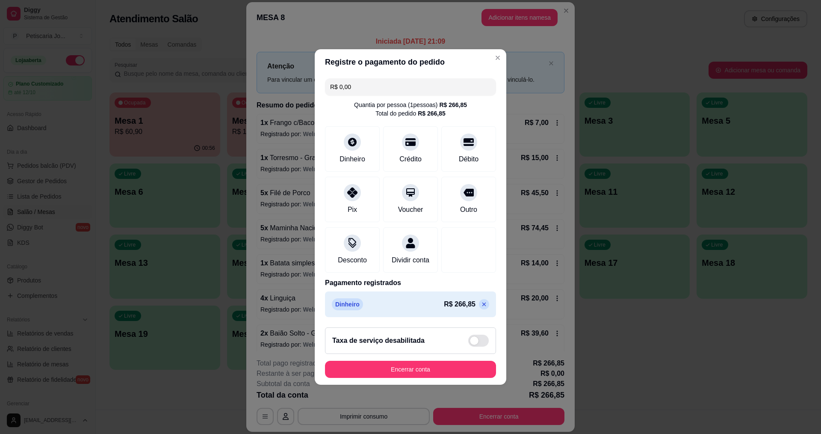
click at [481, 307] on icon at bounding box center [484, 304] width 7 height 7
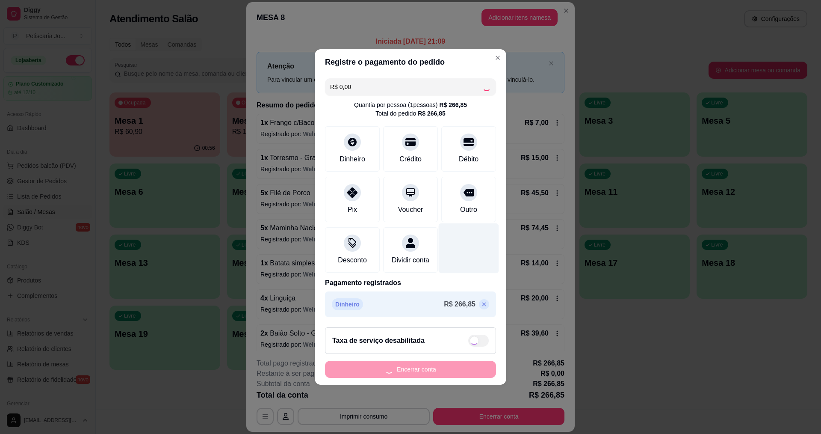
type input "R$ 266,85"
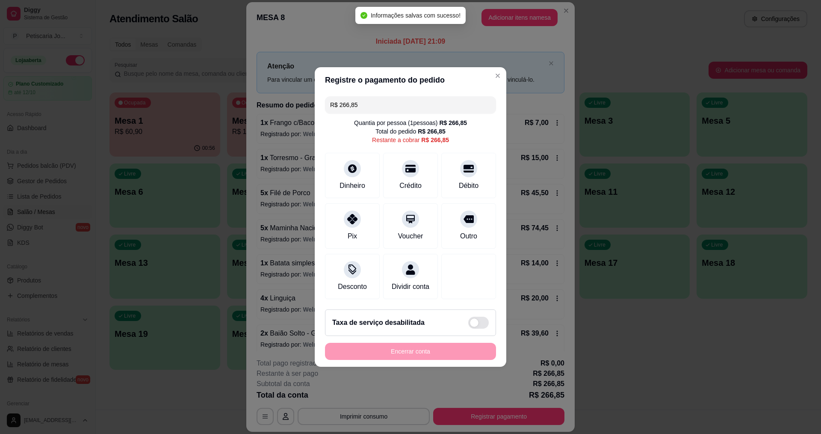
drag, startPoint x: 374, startPoint y: 99, endPoint x: 244, endPoint y: 50, distance: 138.8
click at [244, 50] on div "Registre o pagamento do pedido R$ 266,85 Quantia por pessoa ( 1 pessoas) R$ 266…" at bounding box center [410, 217] width 821 height 434
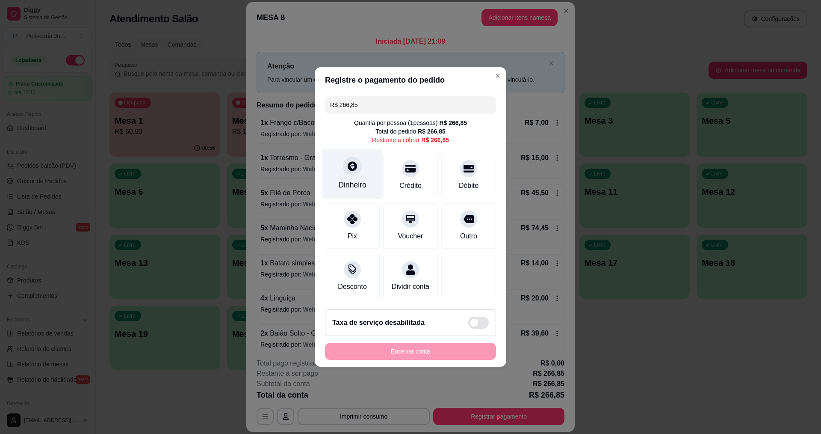
click at [354, 164] on icon at bounding box center [352, 165] width 9 height 9
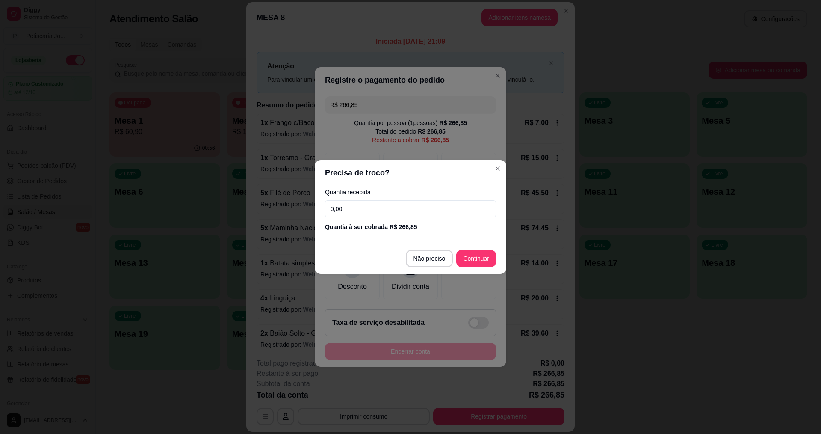
click at [339, 218] on div "Quantia recebida 0,00 Quantia à ser cobrada R$ 266,85" at bounding box center [411, 210] width 192 height 49
click at [343, 209] on input "0,00" at bounding box center [410, 208] width 171 height 17
type input "47,00"
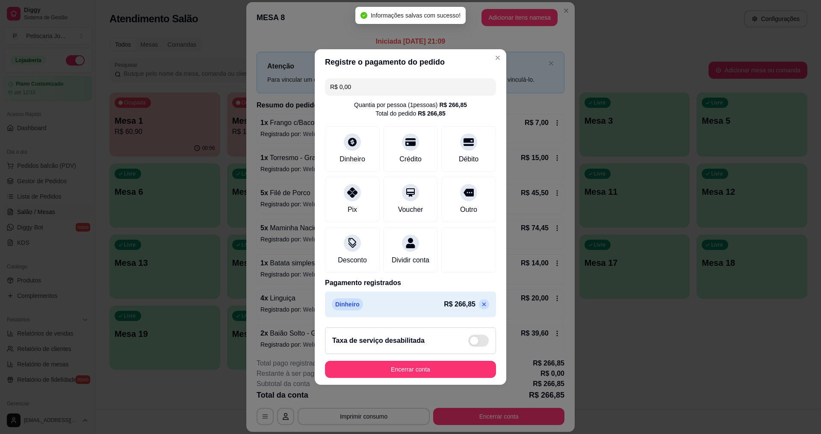
click at [481, 307] on icon at bounding box center [484, 304] width 7 height 7
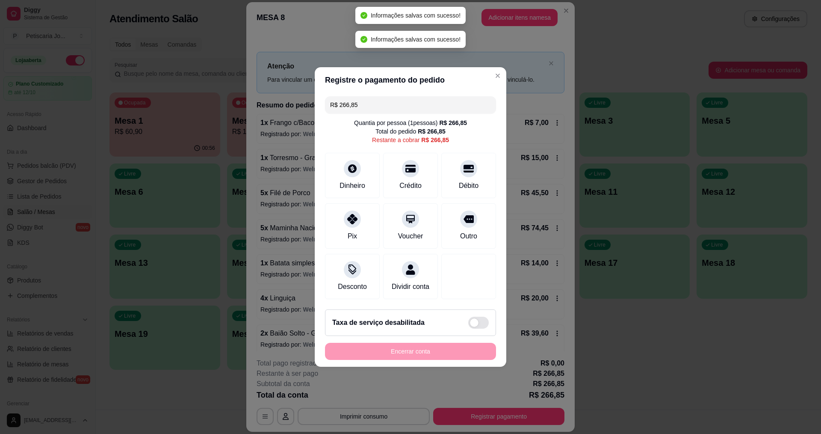
drag, startPoint x: 367, startPoint y: 98, endPoint x: 219, endPoint y: 44, distance: 157.4
click at [219, 44] on div "Registre o pagamento do pedido R$ 266,85 Quantia por pessoa ( 1 pessoas) R$ 266…" at bounding box center [410, 217] width 821 height 434
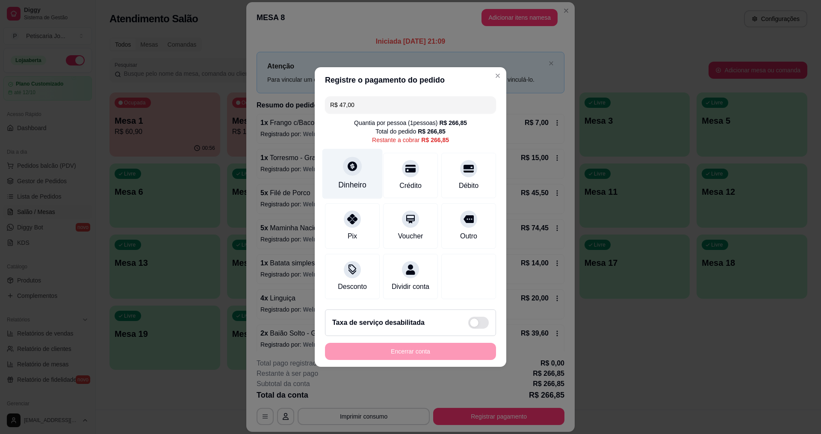
type input "R$ 47,00"
click at [353, 168] on div at bounding box center [352, 165] width 19 height 19
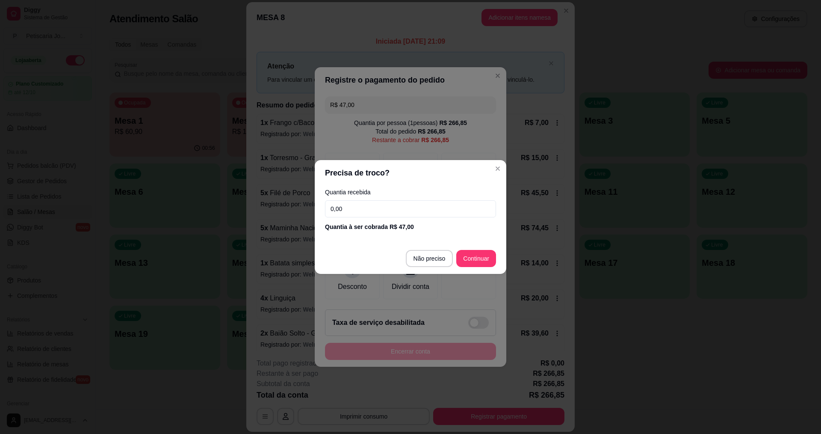
click at [364, 208] on input "0,00" at bounding box center [410, 208] width 171 height 17
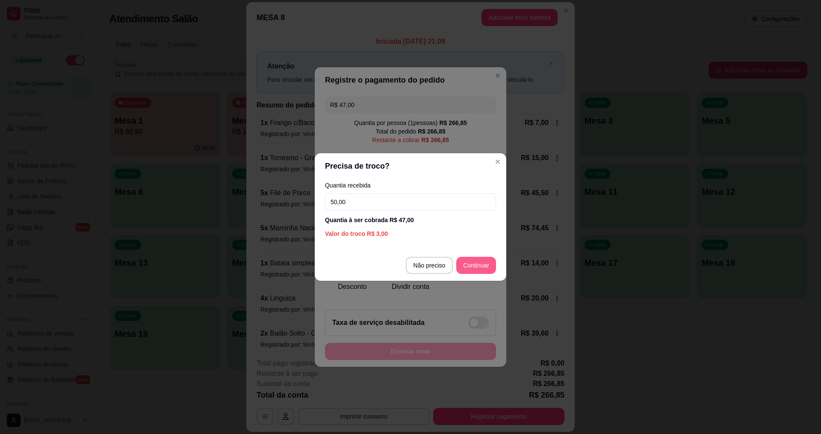
type input "50,00"
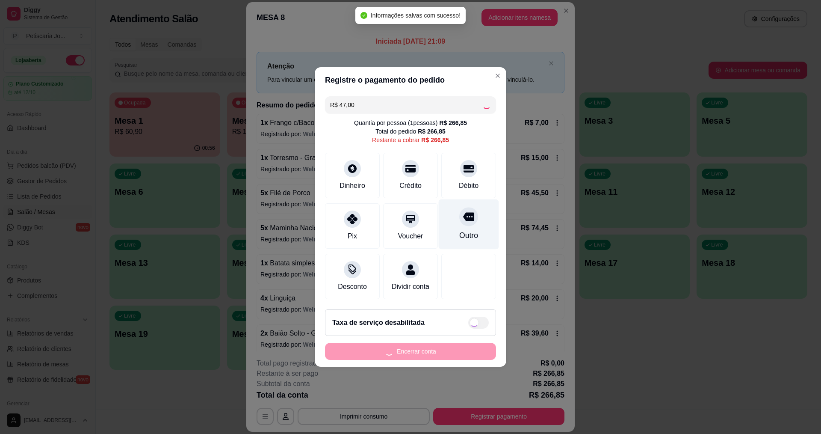
type input "R$ 219,85"
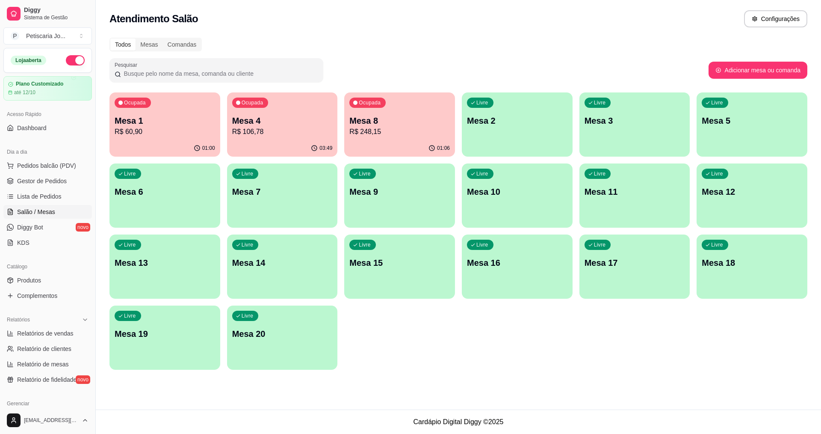
click at [289, 128] on p "R$ 106,78" at bounding box center [282, 132] width 100 height 10
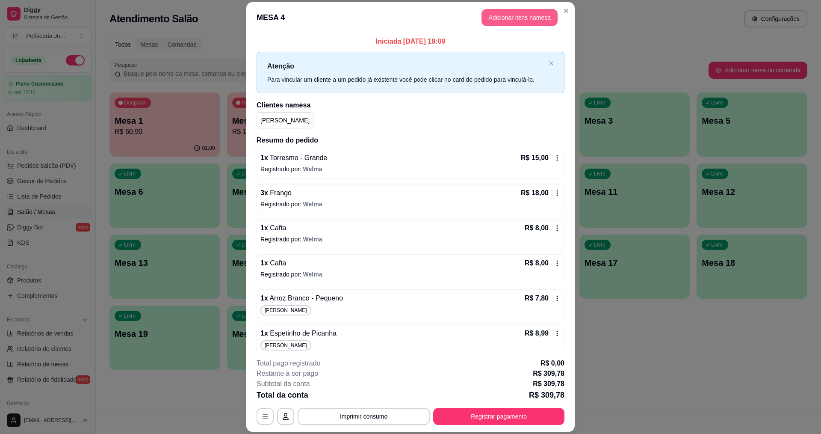
click at [506, 21] on button "Adicionar itens na mesa" at bounding box center [519, 17] width 76 height 17
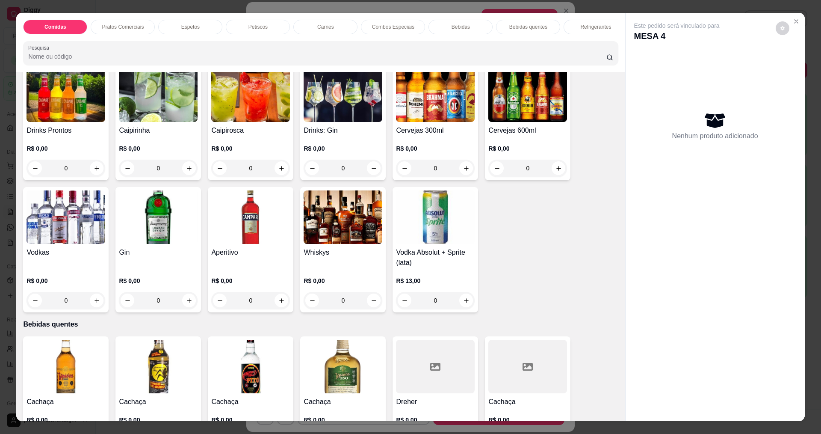
scroll to position [1154, 0]
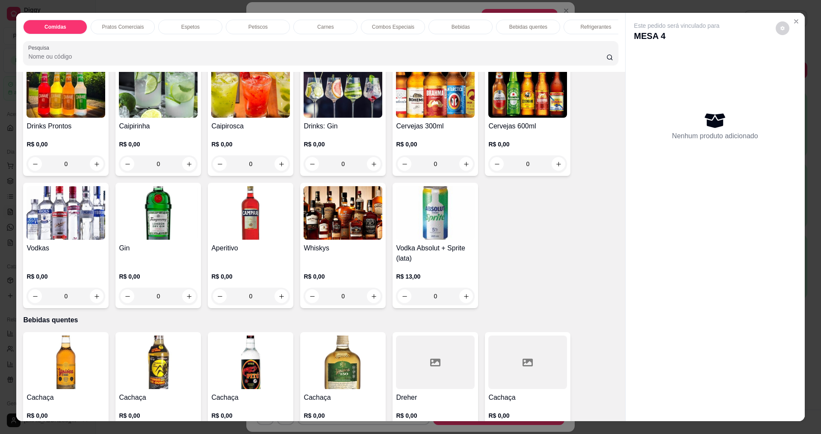
click at [509, 114] on img at bounding box center [527, 90] width 79 height 53
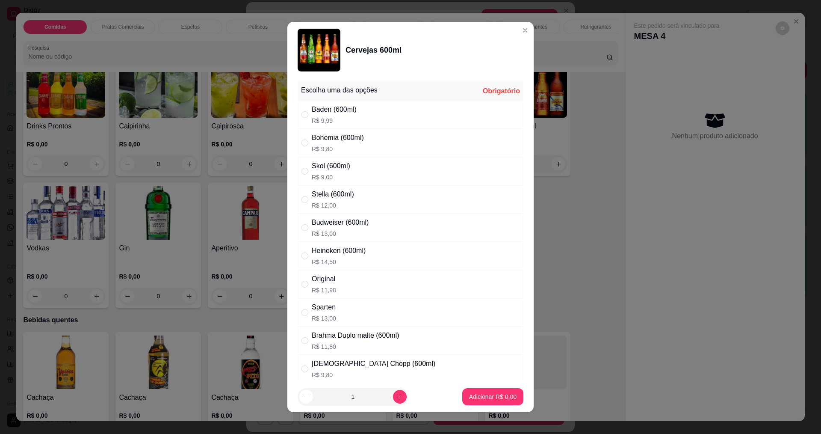
click at [334, 248] on div "Heineken (600ml)" at bounding box center [339, 250] width 54 height 10
radio input "true"
click at [493, 395] on p "Adicionar R$ 14,50" at bounding box center [491, 397] width 50 height 8
type input "1"
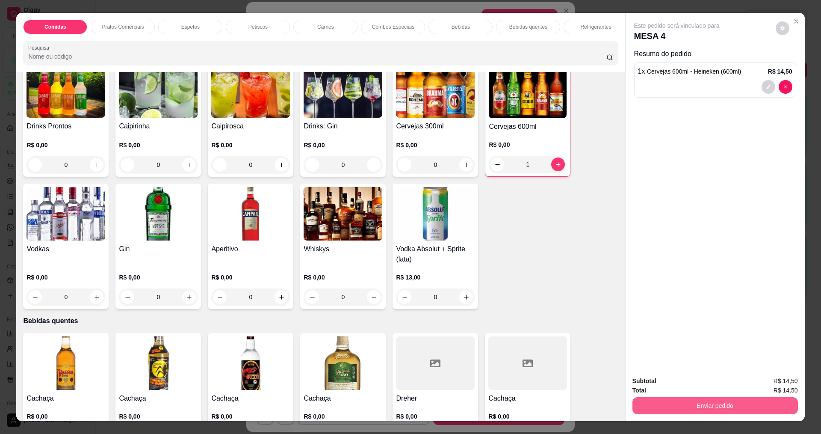
click at [720, 410] on button "Enviar pedido" at bounding box center [714, 405] width 165 height 17
click at [782, 388] on button "Enviar pedido" at bounding box center [775, 384] width 47 height 16
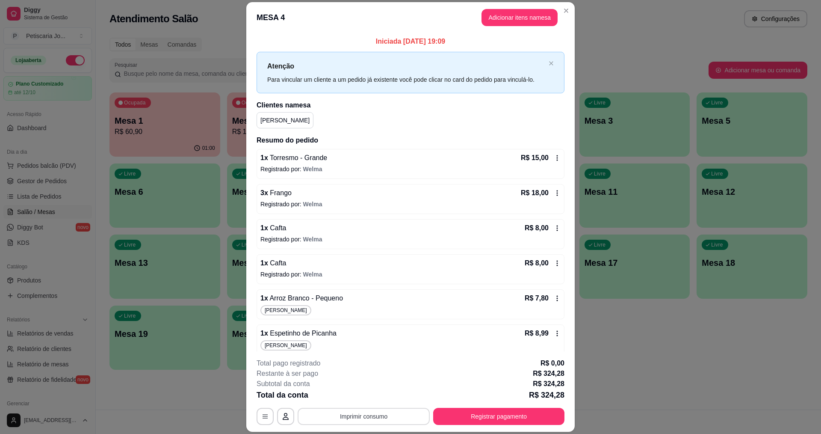
click at [357, 417] on button "Imprimir consumo" at bounding box center [364, 415] width 132 height 17
click at [349, 393] on button "IMPRESSORA" at bounding box center [363, 397] width 62 height 14
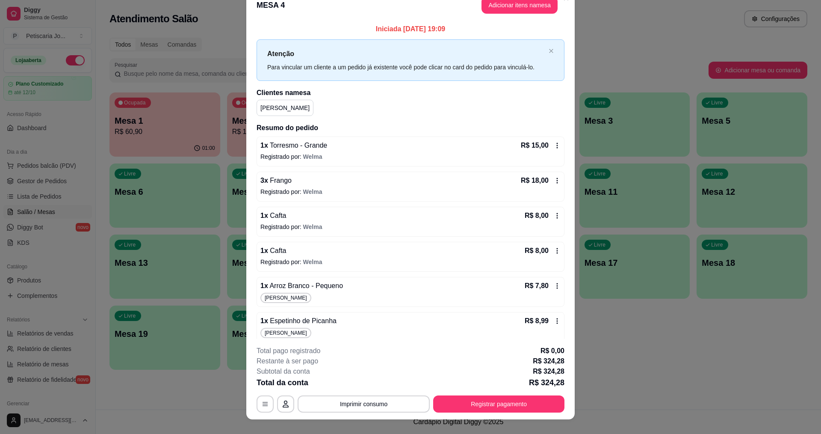
scroll to position [0, 0]
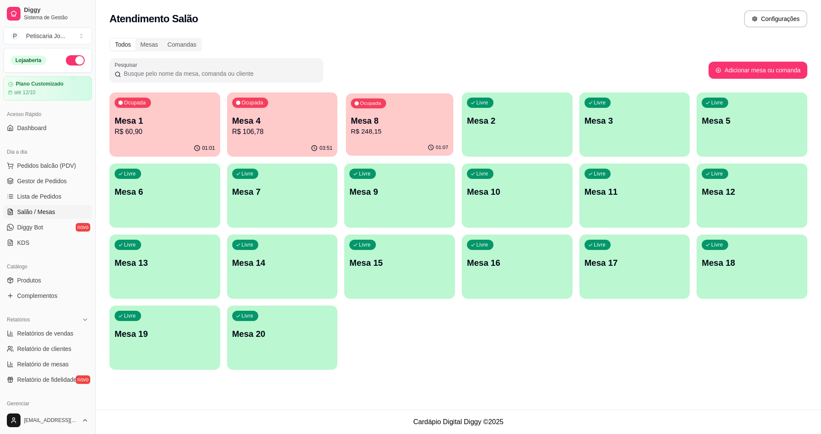
click at [386, 147] on div "01:07" at bounding box center [399, 147] width 107 height 16
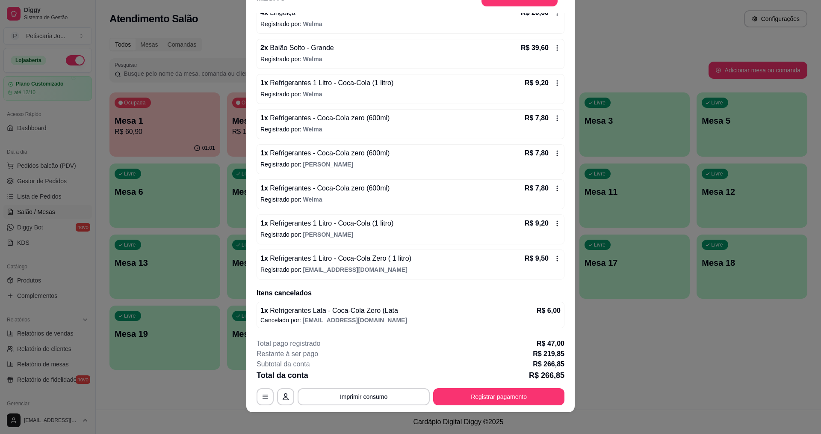
scroll to position [25, 0]
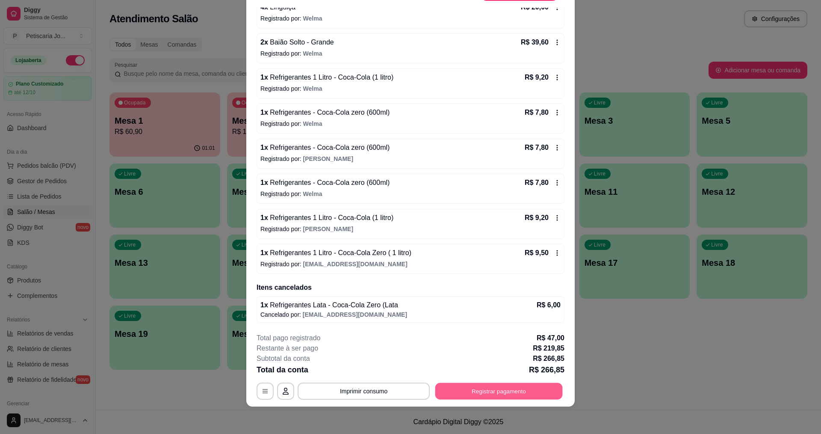
click at [514, 393] on button "Registrar pagamento" at bounding box center [498, 391] width 127 height 17
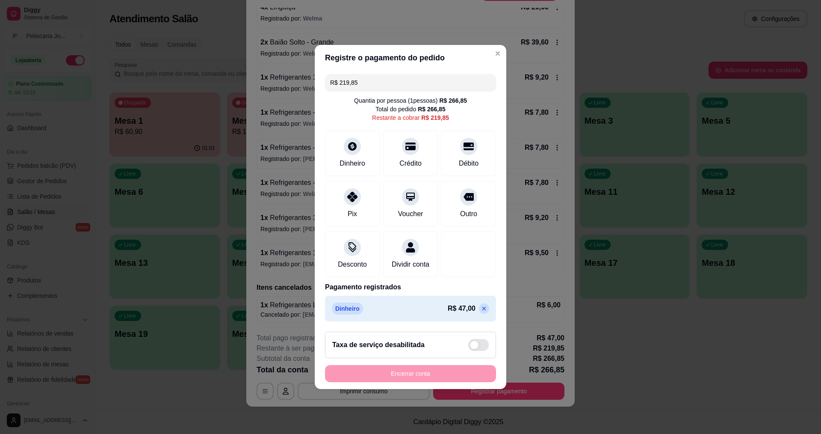
drag, startPoint x: 368, startPoint y: 79, endPoint x: 233, endPoint y: 54, distance: 136.5
click at [233, 54] on div "Registre o pagamento do pedido R$ 219,85 Quantia por pessoa ( 1 pessoas) R$ 266…" at bounding box center [410, 217] width 821 height 434
click at [406, 149] on div "Crédito" at bounding box center [411, 152] width 60 height 50
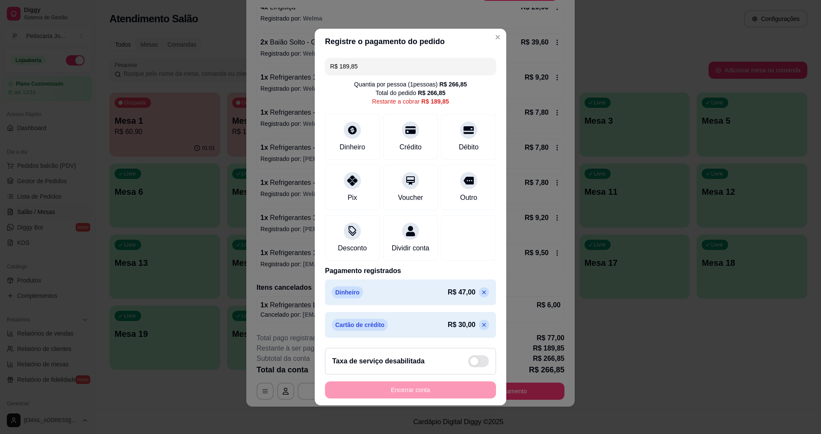
drag, startPoint x: 365, startPoint y: 59, endPoint x: 183, endPoint y: 27, distance: 185.5
click at [183, 27] on div "Registre o pagamento do pedido R$ 189,85 Quantia por pessoa ( 1 pessoas) R$ 266…" at bounding box center [410, 217] width 821 height 434
click at [463, 124] on icon at bounding box center [468, 128] width 11 height 9
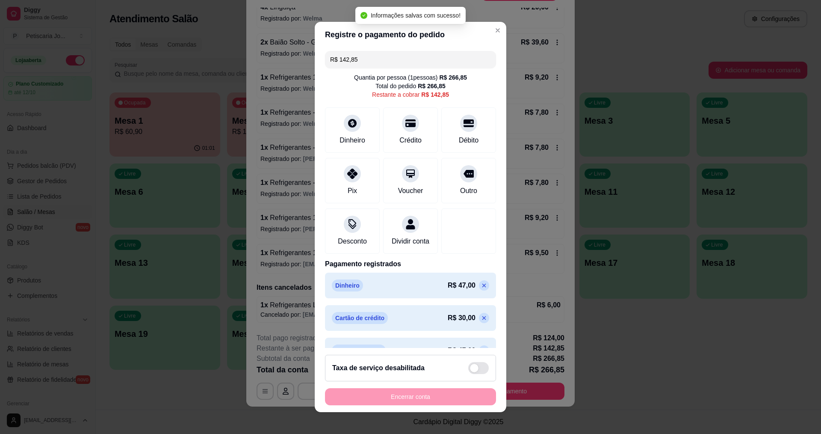
drag, startPoint x: 369, startPoint y: 65, endPoint x: 308, endPoint y: 60, distance: 60.9
click at [308, 60] on div "Registre o pagamento do pedido R$ 142,85 Quantia por pessoa ( 1 pessoas) R$ 266…" at bounding box center [410, 217] width 821 height 434
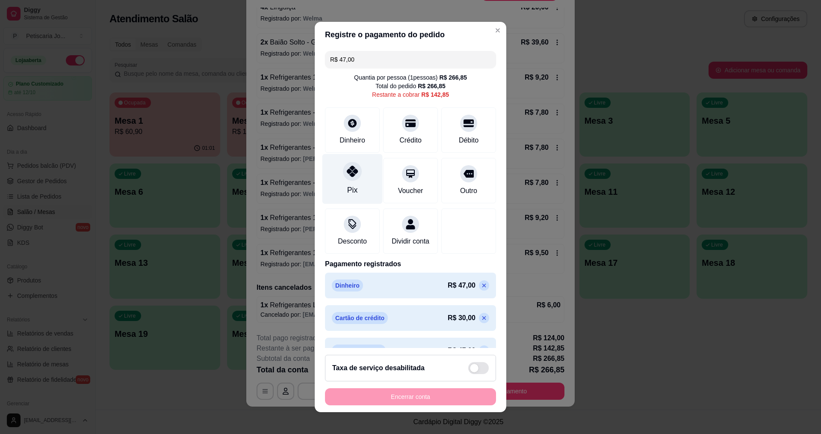
click at [348, 176] on icon at bounding box center [352, 170] width 11 height 11
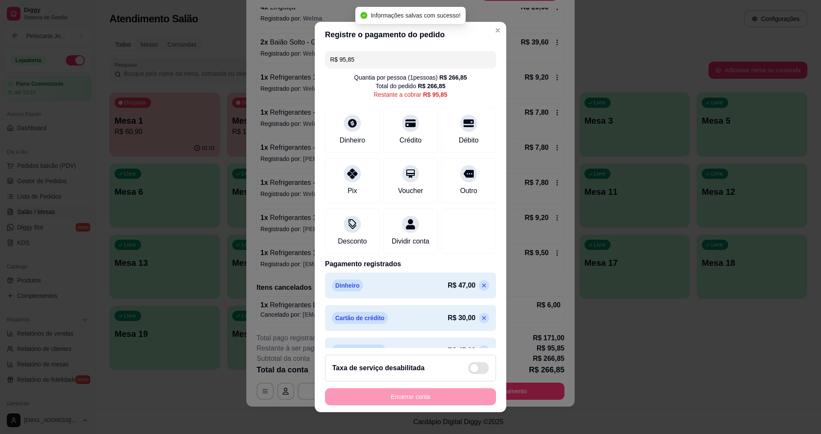
drag, startPoint x: 357, startPoint y: 59, endPoint x: 276, endPoint y: 43, distance: 82.8
click at [276, 43] on div "Registre o pagamento do pedido R$ 95,85 Quantia por pessoa ( 1 pessoas) R$ 266,…" at bounding box center [410, 217] width 821 height 434
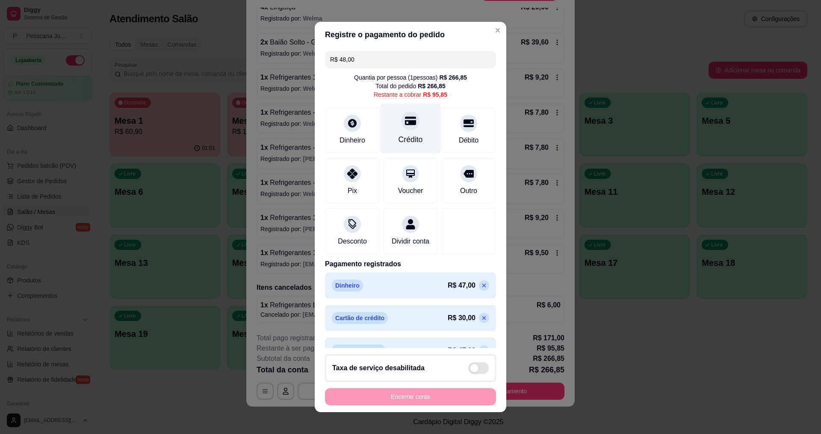
click at [405, 124] on icon at bounding box center [410, 120] width 11 height 9
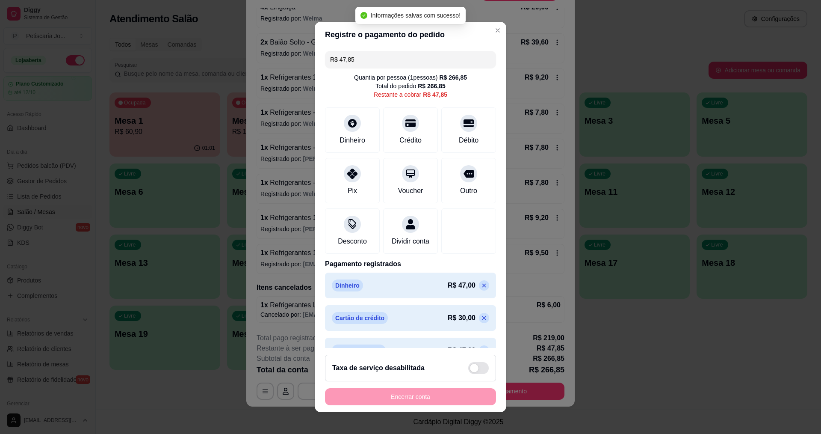
click at [365, 58] on input "R$ 47,85" at bounding box center [410, 59] width 161 height 17
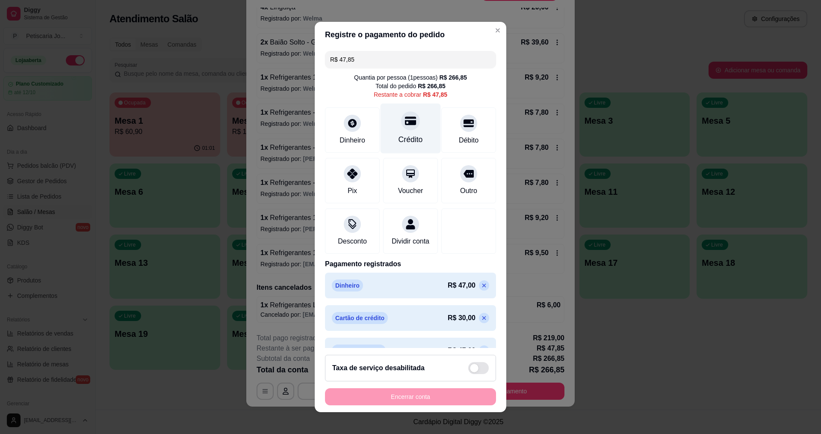
click at [401, 129] on div at bounding box center [410, 120] width 19 height 19
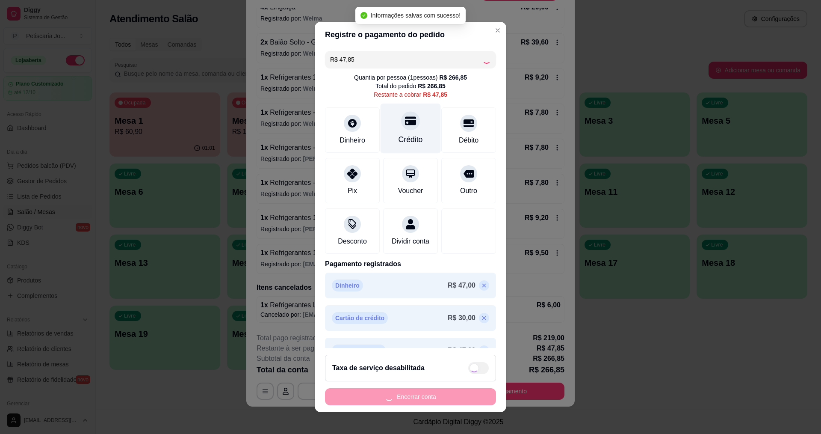
type input "R$ 0,00"
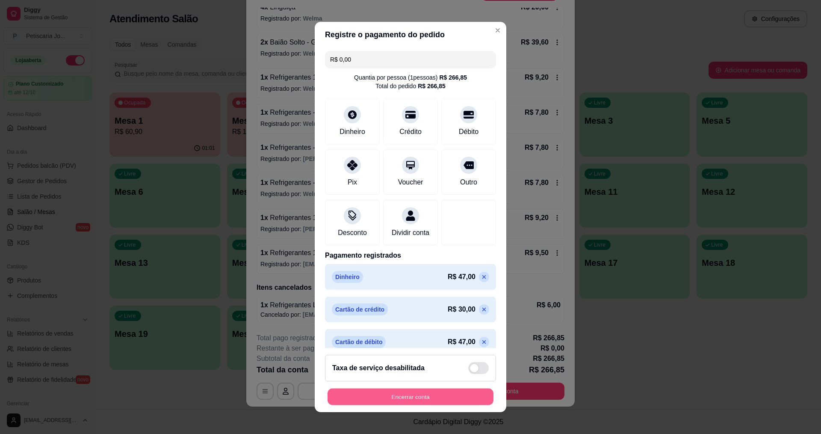
click at [393, 397] on button "Encerrar conta" at bounding box center [411, 396] width 166 height 17
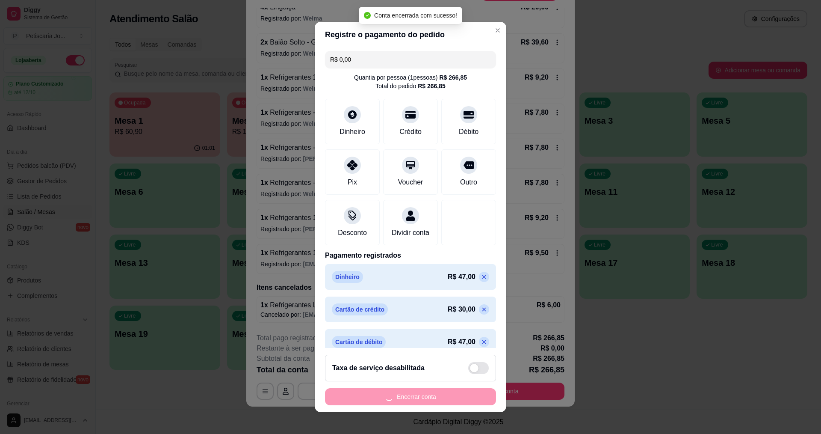
scroll to position [0, 0]
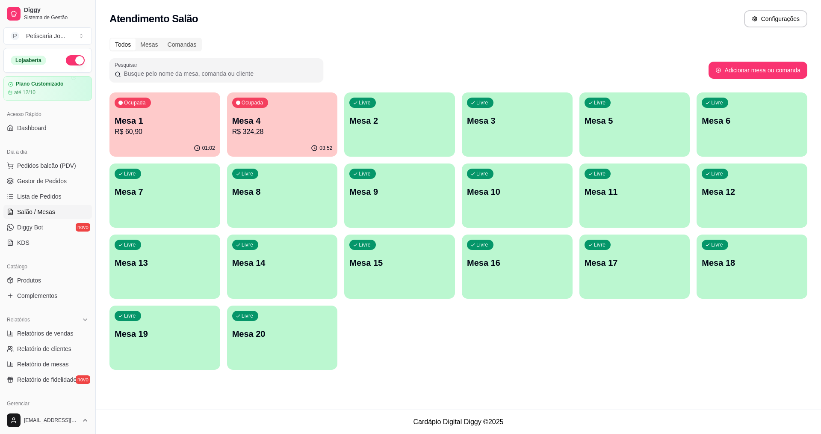
click at [159, 128] on p "R$ 60,90" at bounding box center [165, 132] width 100 height 10
click at [166, 113] on div "Ocupada Mesa 1 R$ 60,90" at bounding box center [164, 115] width 111 height 47
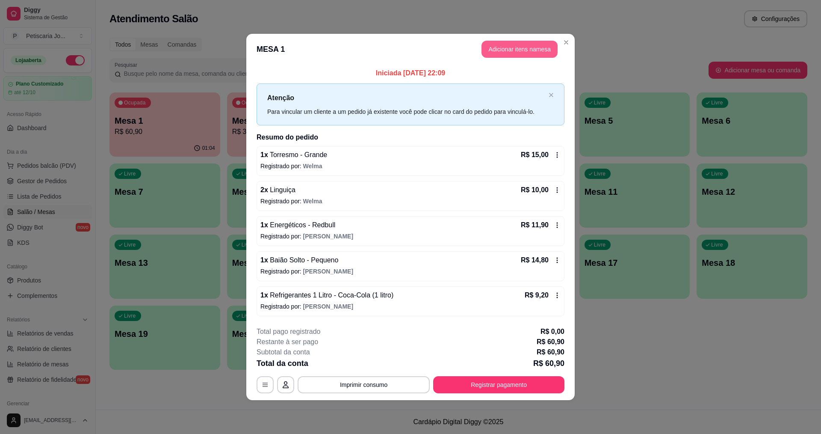
click at [504, 41] on button "Adicionar itens na mesa" at bounding box center [519, 49] width 76 height 17
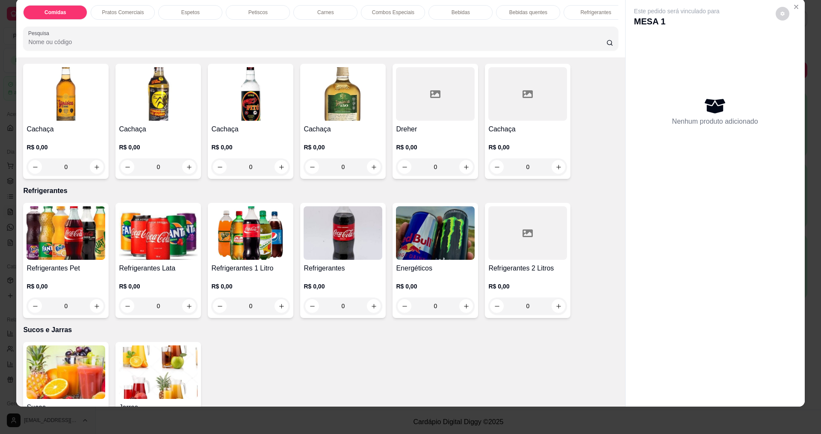
scroll to position [1411, 0]
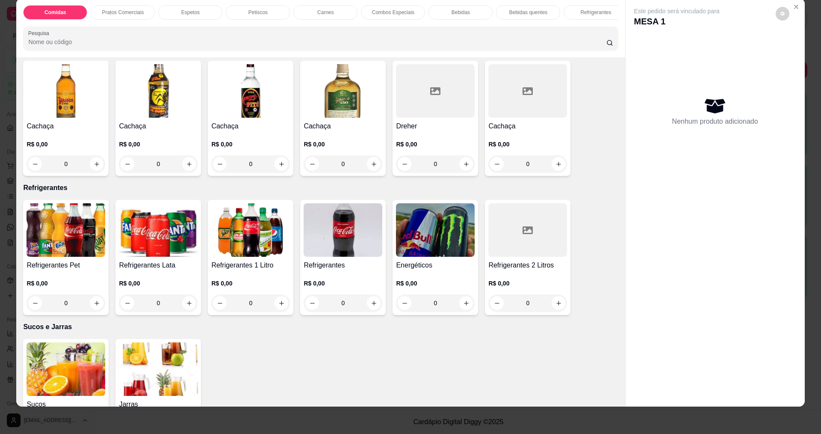
click at [432, 284] on div "R$ 0,00 0" at bounding box center [435, 290] width 79 height 41
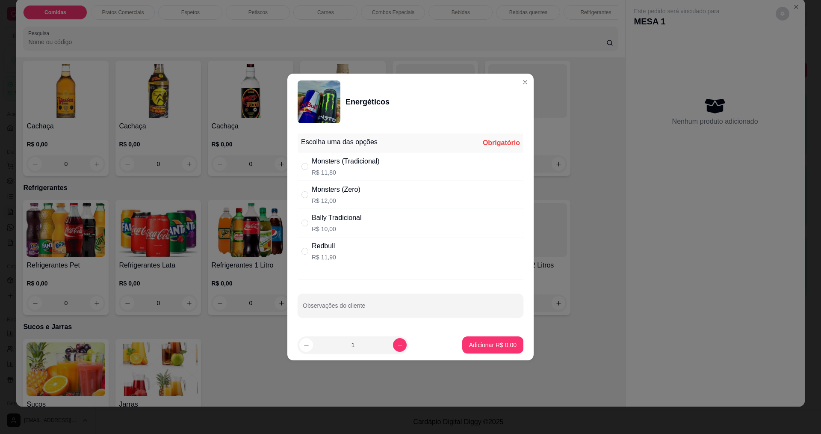
click at [354, 245] on div "Redbull R$ 11,90" at bounding box center [411, 251] width 226 height 28
radio input "true"
click at [395, 349] on button "increase-product-quantity" at bounding box center [399, 344] width 13 height 13
type input "2"
click at [483, 352] on button "Adicionar R$ 23,80" at bounding box center [491, 344] width 65 height 17
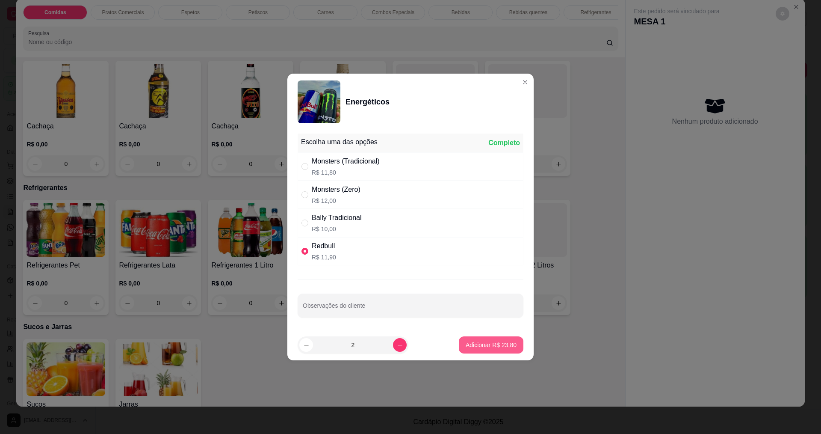
type input "2"
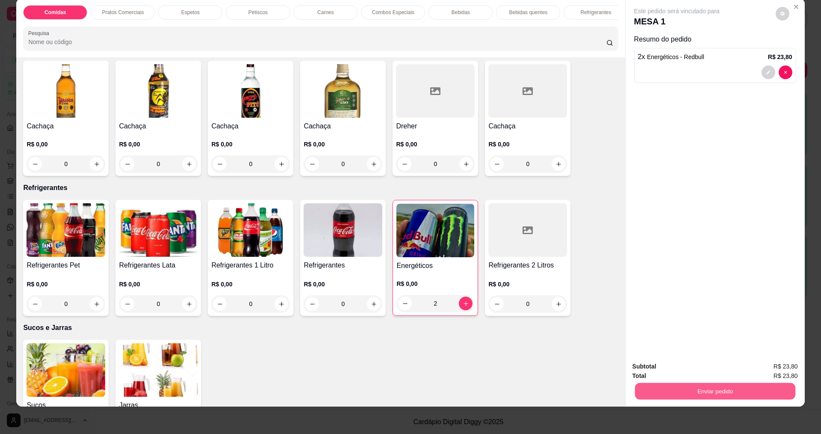
click at [651, 392] on button "Enviar pedido" at bounding box center [715, 390] width 160 height 17
click at [768, 370] on button "Enviar pedido" at bounding box center [775, 370] width 47 height 16
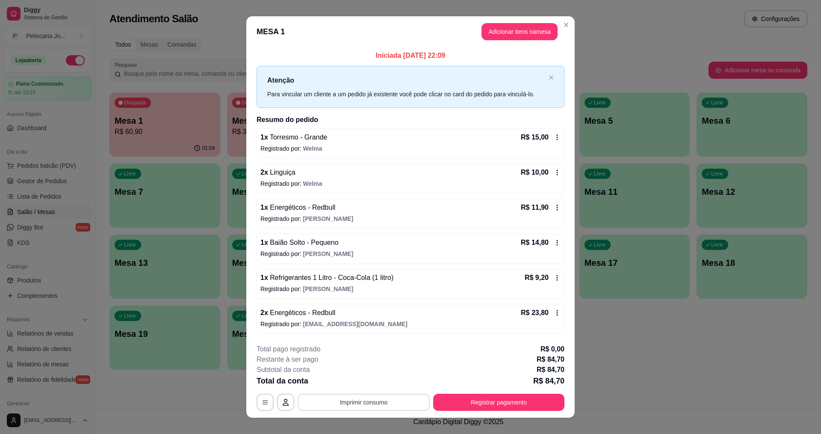
click at [377, 408] on button "Imprimir consumo" at bounding box center [364, 401] width 132 height 17
click at [367, 383] on button "IMPRESSORA" at bounding box center [363, 381] width 60 height 13
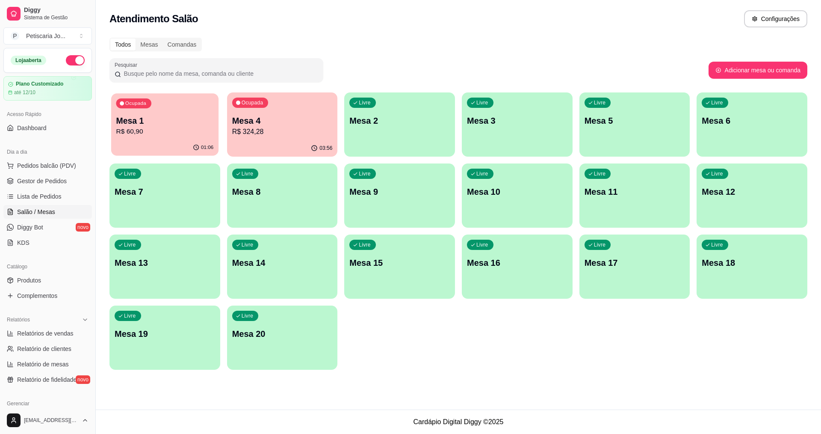
click at [144, 128] on p "R$ 60,90" at bounding box center [164, 132] width 97 height 10
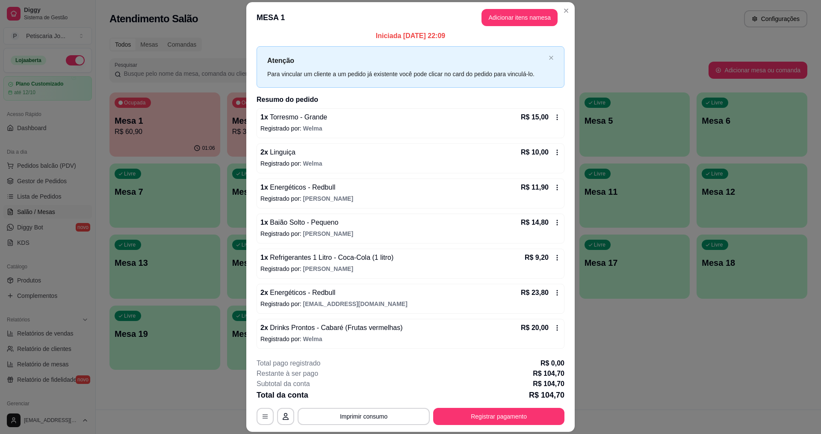
scroll to position [6, 0]
click at [373, 411] on button "Imprimir consumo" at bounding box center [364, 416] width 128 height 17
click at [374, 400] on button "IMPRESSORA" at bounding box center [363, 397] width 62 height 14
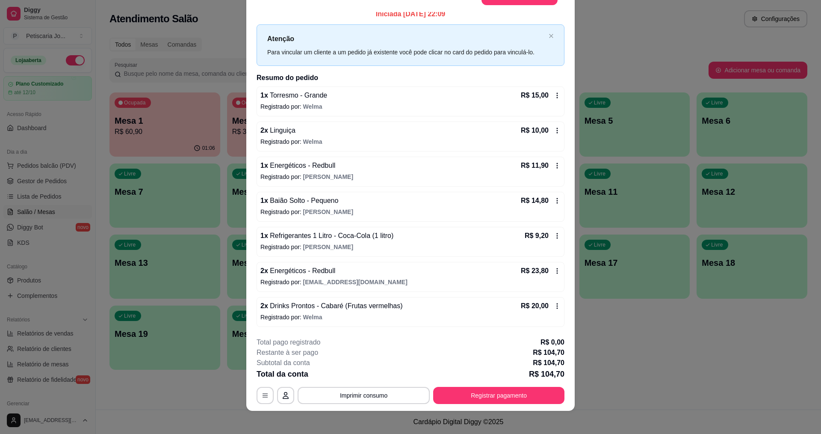
scroll to position [25, 0]
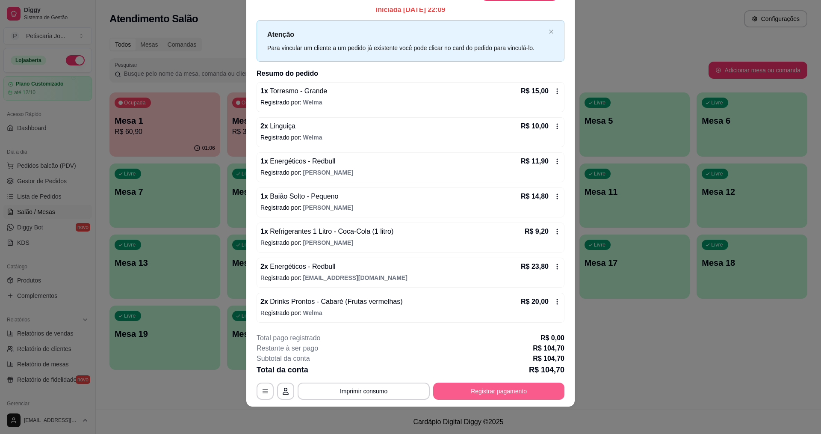
click at [530, 392] on button "Registrar pagamento" at bounding box center [498, 390] width 131 height 17
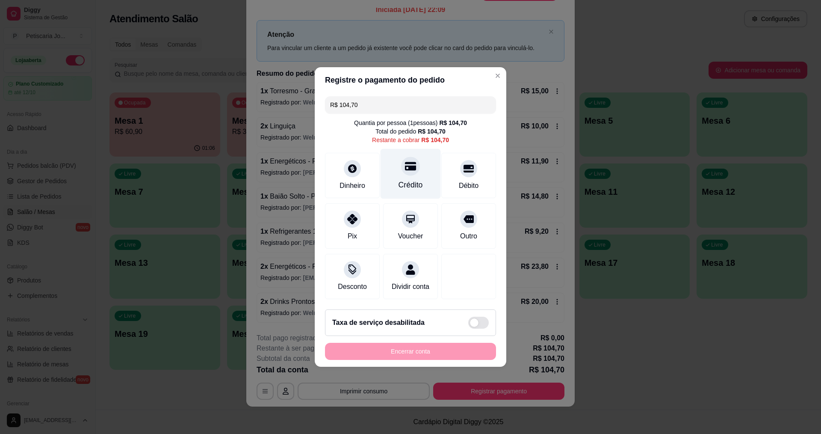
click at [411, 172] on div "Crédito" at bounding box center [411, 174] width 60 height 50
type input "R$ 0,00"
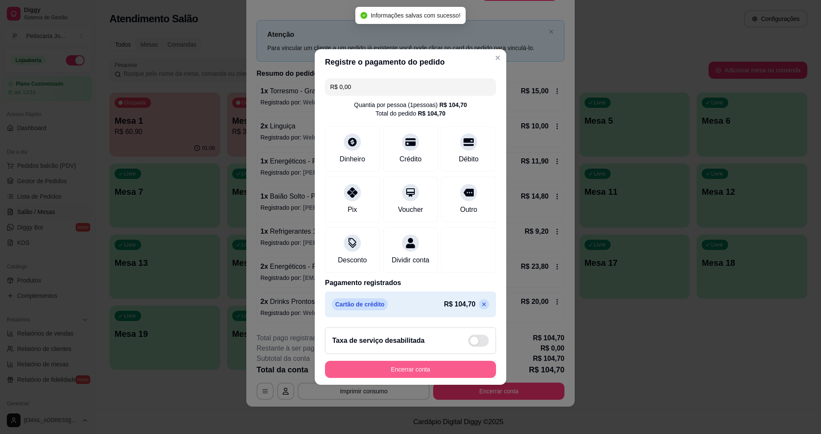
click at [404, 372] on button "Encerrar conta" at bounding box center [410, 368] width 171 height 17
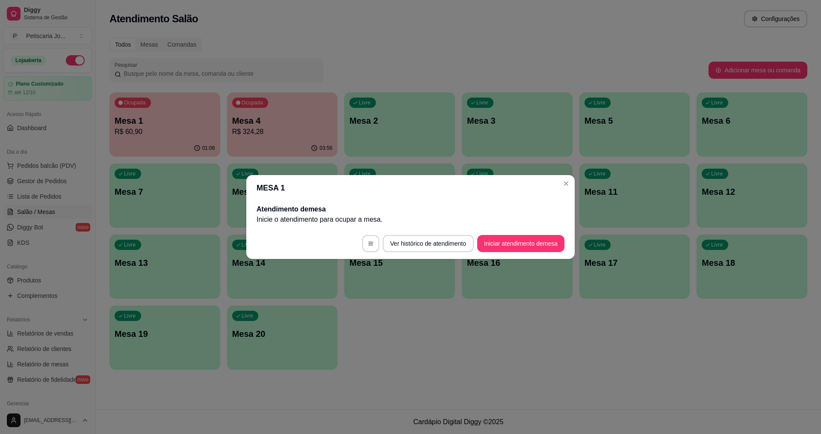
scroll to position [0, 0]
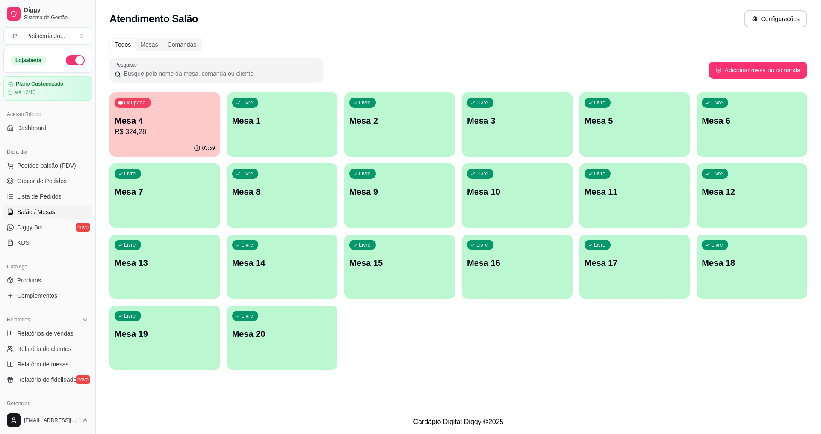
click at [150, 131] on p "R$ 324,28" at bounding box center [165, 132] width 100 height 10
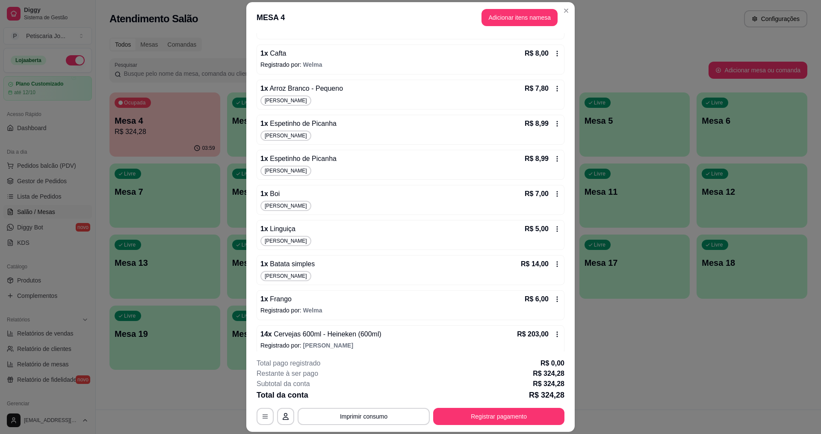
scroll to position [214, 0]
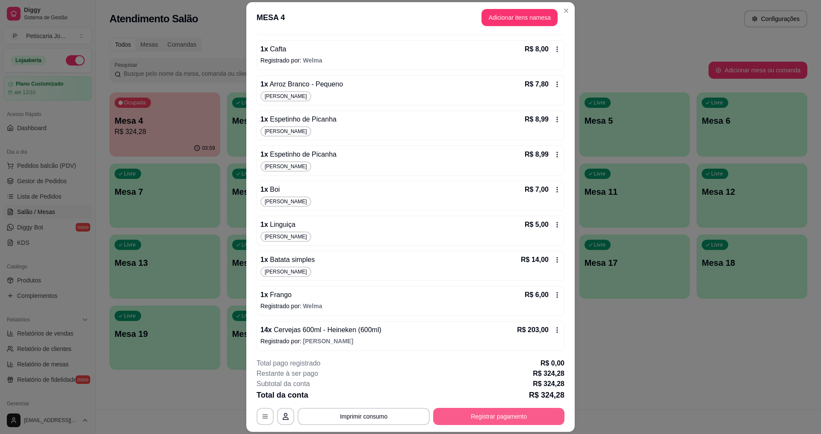
click at [486, 415] on button "Registrar pagamento" at bounding box center [498, 415] width 131 height 17
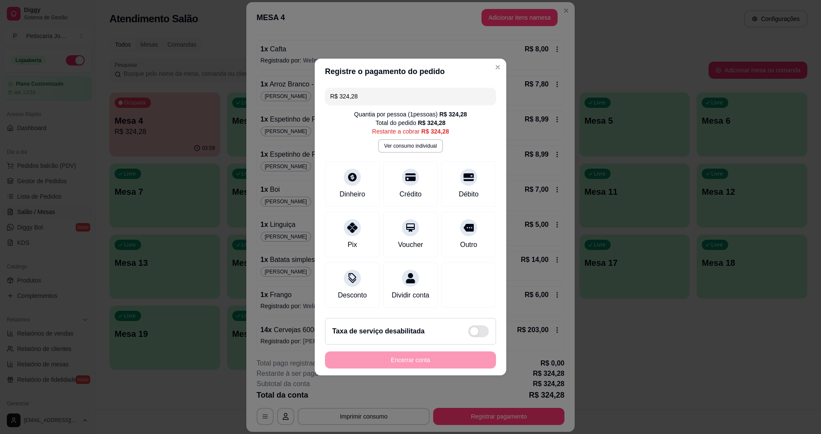
drag, startPoint x: 398, startPoint y: 94, endPoint x: 310, endPoint y: 100, distance: 89.2
click at [310, 100] on div "Registre o pagamento do pedido R$ 324,28 Quantia por pessoa ( 1 pessoas) R$ 324…" at bounding box center [410, 217] width 821 height 434
click at [463, 174] on icon at bounding box center [468, 174] width 11 height 11
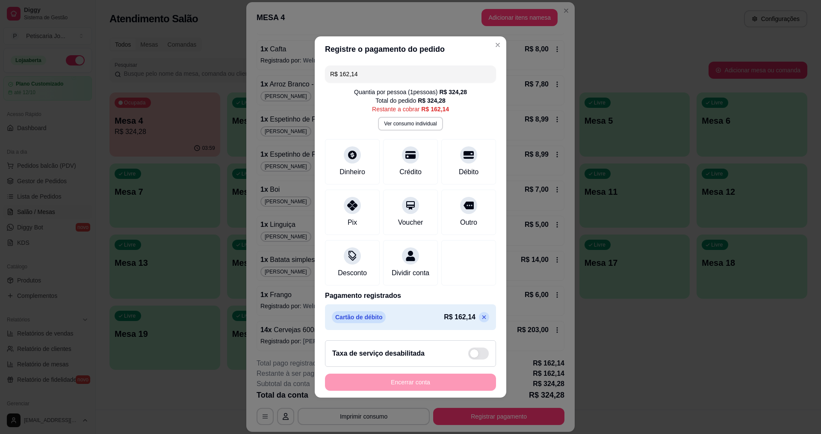
drag, startPoint x: 378, startPoint y: 72, endPoint x: 321, endPoint y: 81, distance: 57.9
click at [321, 81] on div "R$ 162,14 Quantia por pessoa ( 1 pessoas) R$ 324,28 Total do pedido R$ 324,28 R…" at bounding box center [411, 197] width 192 height 271
click at [470, 158] on div "Débito" at bounding box center [469, 160] width 60 height 50
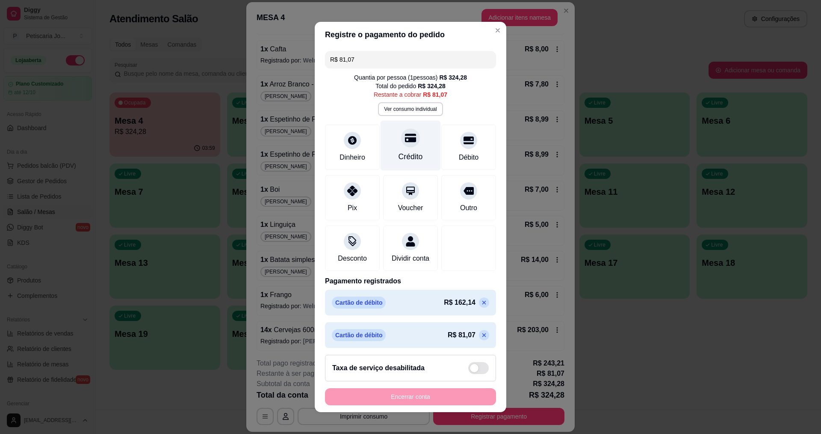
click at [404, 147] on div "Crédito" at bounding box center [411, 145] width 60 height 50
type input "R$ 0,00"
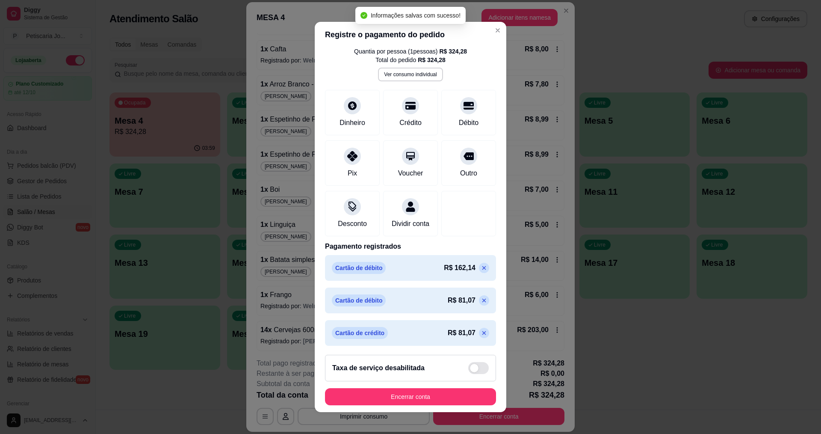
scroll to position [37, 0]
click at [421, 403] on button "Encerrar conta" at bounding box center [410, 396] width 171 height 17
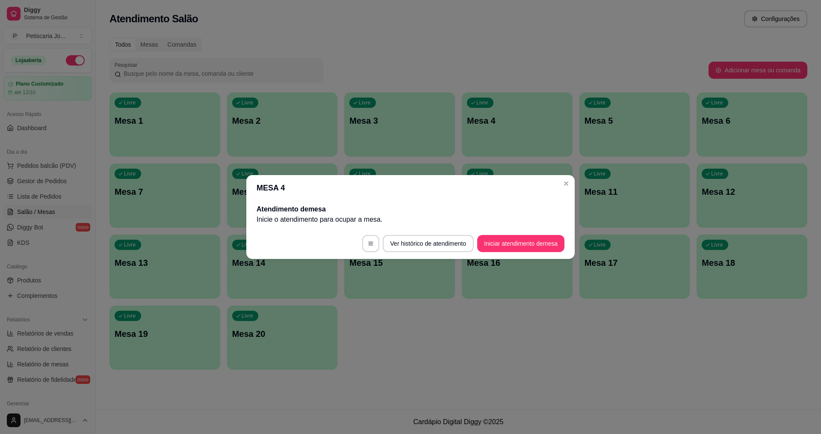
scroll to position [0, 0]
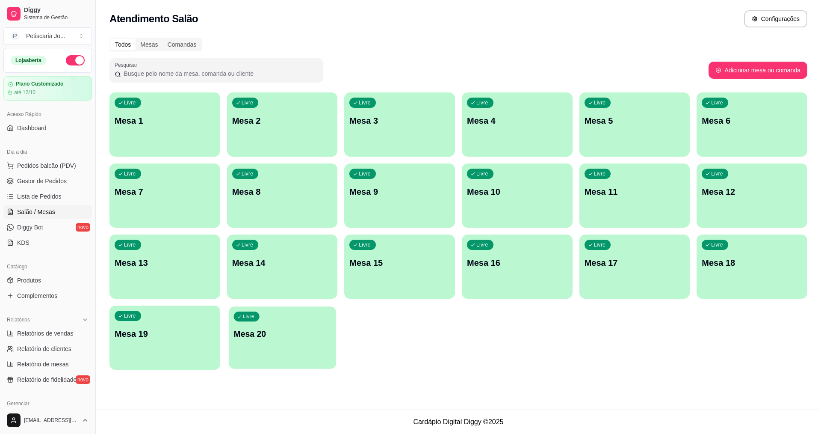
click at [290, 325] on div "Livre Mesa 20" at bounding box center [282, 332] width 107 height 52
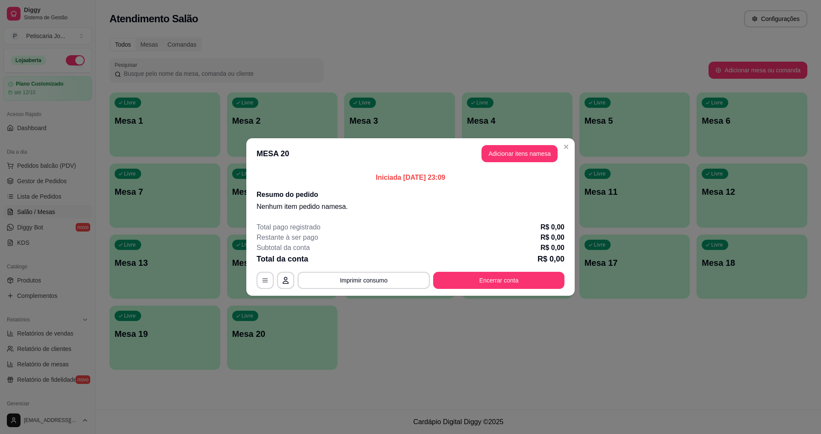
click at [514, 162] on header "MESA 20 Adicionar itens na mesa" at bounding box center [410, 153] width 328 height 31
click at [514, 159] on button "Adicionar itens na mesa" at bounding box center [519, 153] width 76 height 17
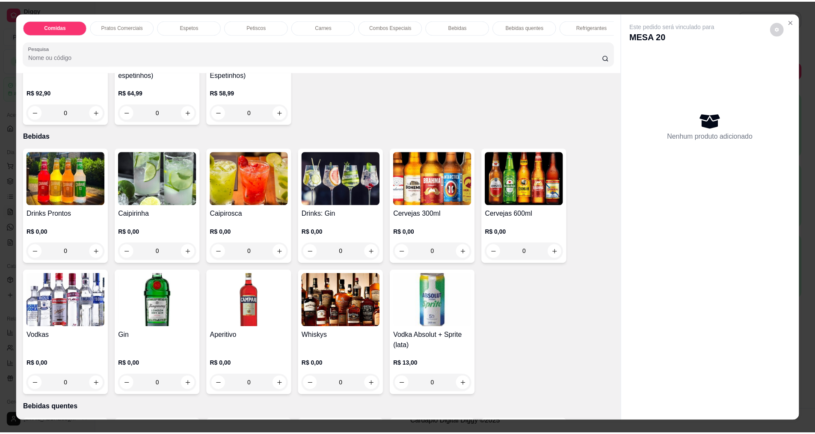
scroll to position [1069, 0]
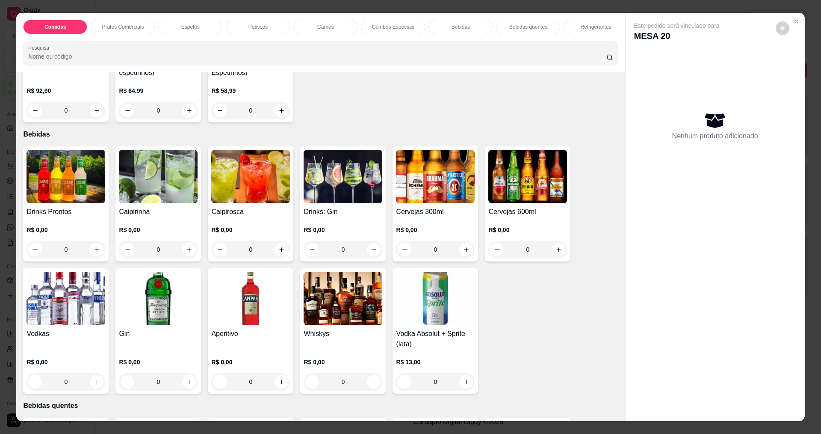
click at [460, 251] on div "0" at bounding box center [435, 249] width 79 height 17
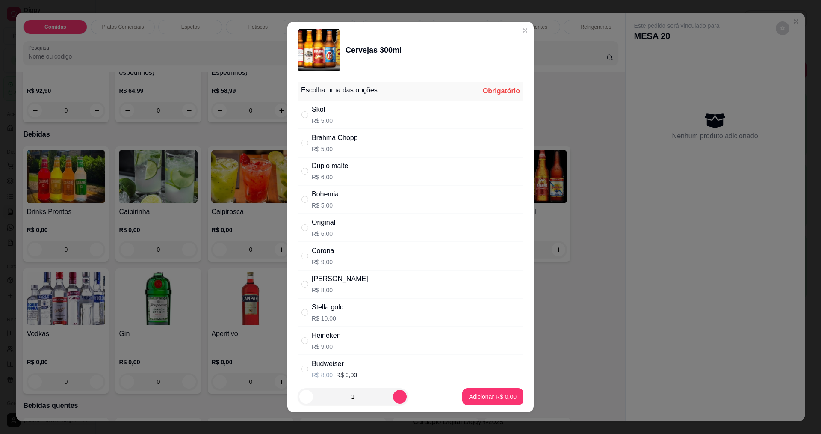
drag, startPoint x: 311, startPoint y: 117, endPoint x: 318, endPoint y: 128, distance: 13.2
click at [312, 117] on p "R$ 5,00" at bounding box center [322, 120] width 21 height 9
radio input "true"
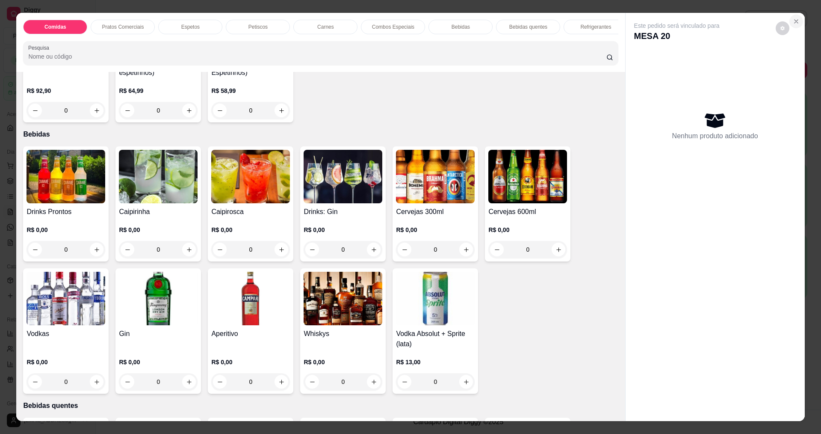
click at [789, 18] on button "Close" at bounding box center [796, 22] width 14 height 14
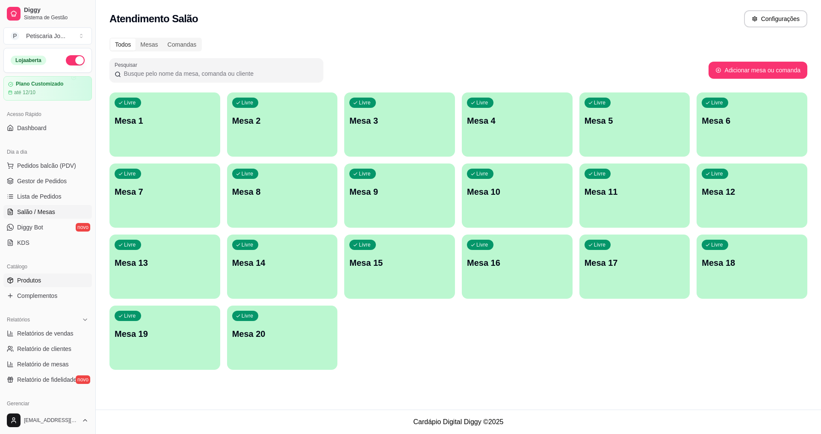
click at [52, 278] on link "Produtos" at bounding box center [47, 280] width 89 height 14
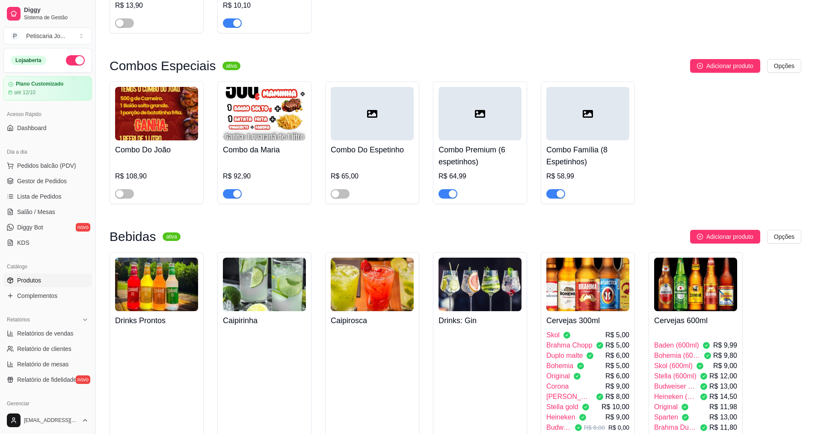
scroll to position [1668, 0]
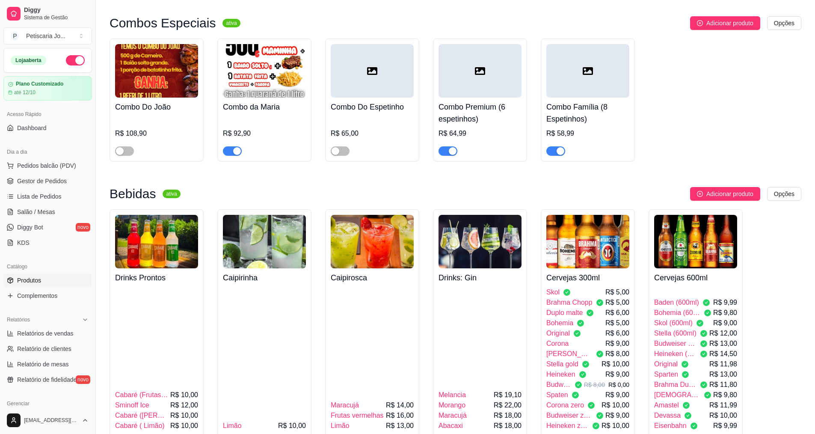
click at [593, 287] on div "Skol R$ 5,00" at bounding box center [587, 292] width 83 height 10
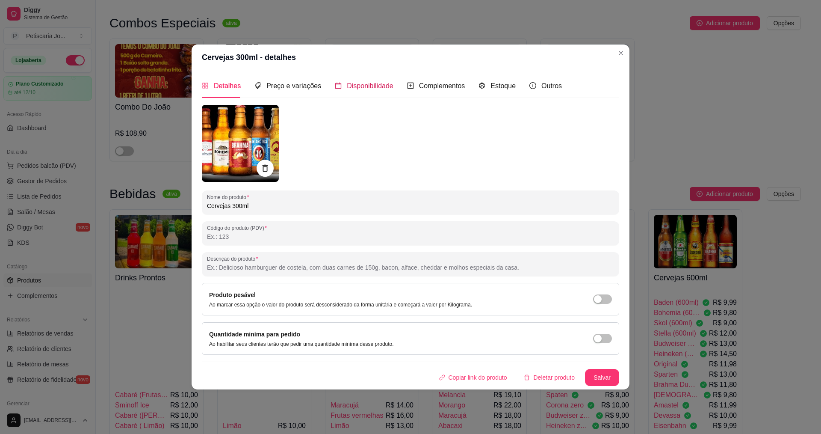
click at [335, 83] on icon "calendar" at bounding box center [338, 86] width 6 height 6
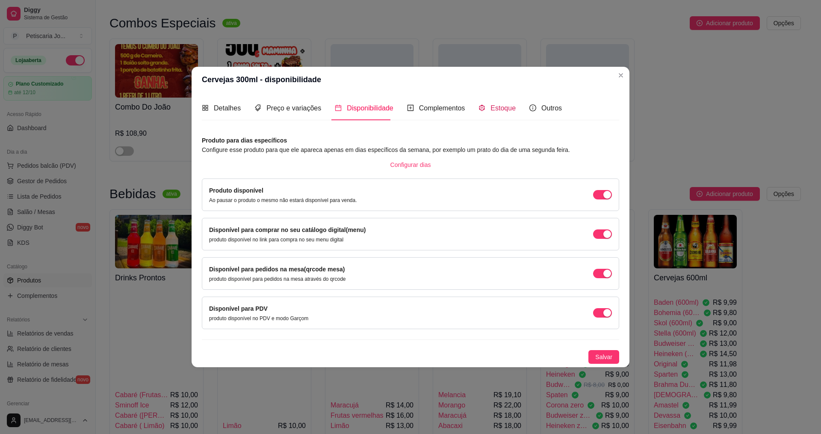
click at [500, 104] on span "Estoque" at bounding box center [502, 107] width 25 height 7
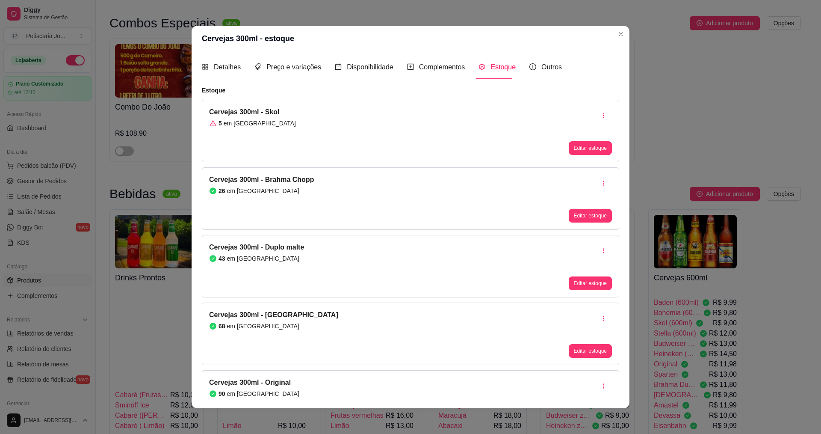
click at [394, 133] on div "Cervejas 300ml - Skol 5 em estoque Editar estoque" at bounding box center [410, 131] width 417 height 62
click at [569, 148] on button "Editar estoque" at bounding box center [590, 148] width 42 height 13
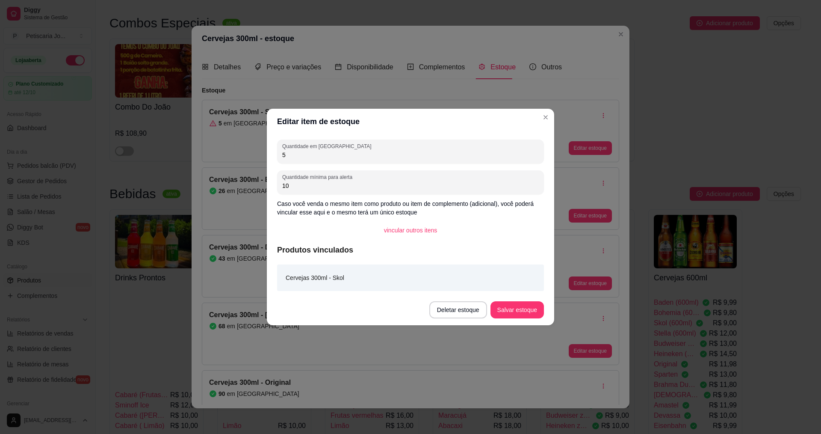
click at [460, 158] on input "5" at bounding box center [410, 155] width 257 height 9
type input "1000"
click at [512, 302] on button "Salvar estoque" at bounding box center [517, 309] width 52 height 17
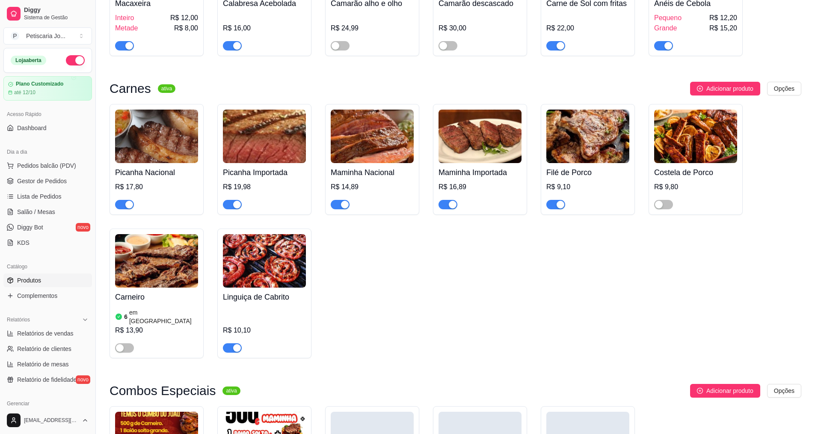
scroll to position [1069, 0]
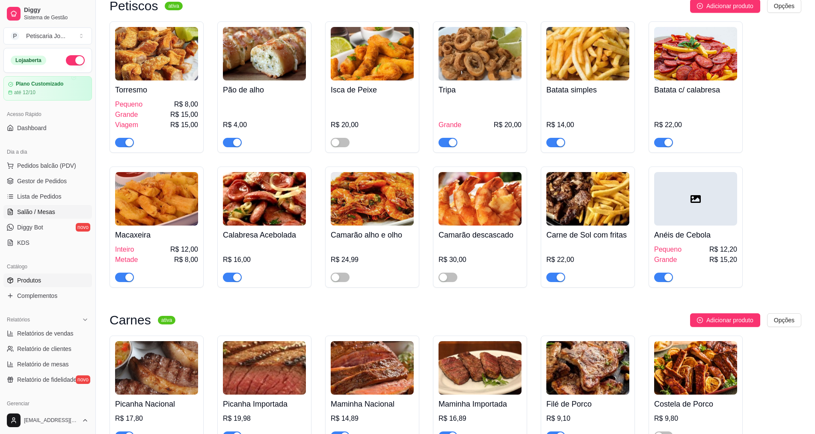
click at [20, 209] on span "Salão / Mesas" at bounding box center [36, 211] width 38 height 9
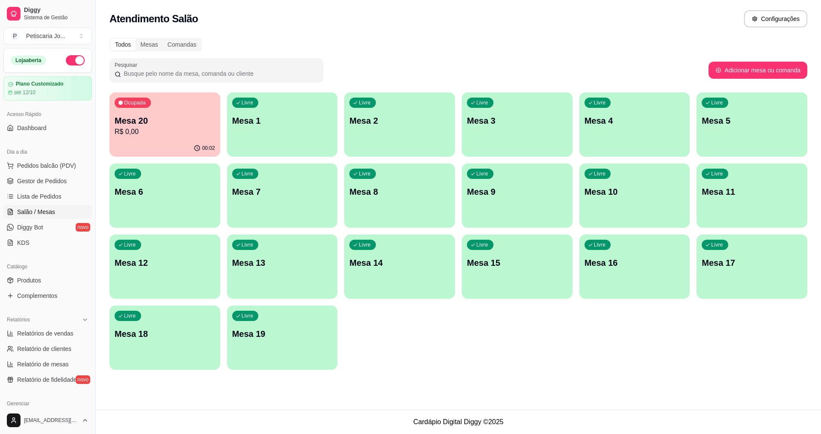
click at [270, 327] on div "Livre Mesa 19" at bounding box center [282, 332] width 111 height 54
click at [255, 279] on div "Livre Mesa 13" at bounding box center [282, 261] width 107 height 52
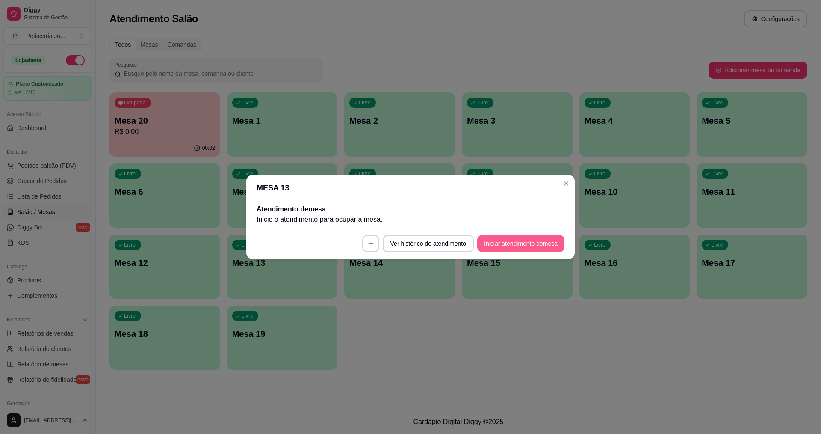
click at [498, 243] on button "Iniciar atendimento de mesa" at bounding box center [520, 243] width 87 height 17
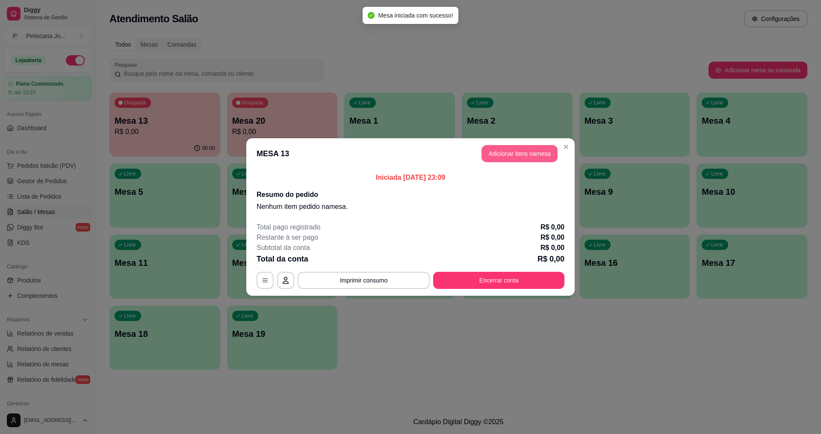
click at [497, 152] on button "Adicionar itens na mesa" at bounding box center [519, 153] width 76 height 17
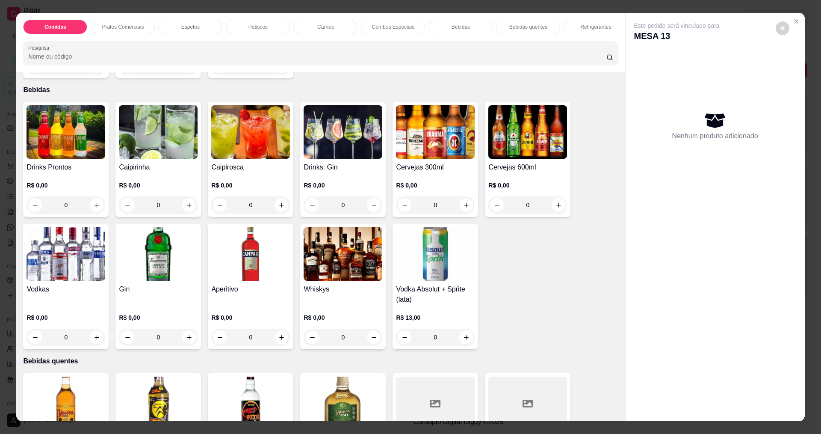
scroll to position [1112, 0]
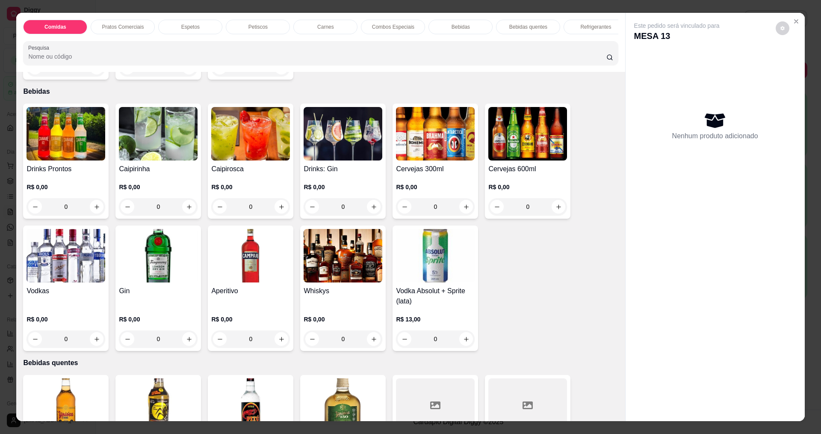
click at [460, 174] on h4 "Cervejas 300ml" at bounding box center [435, 169] width 79 height 10
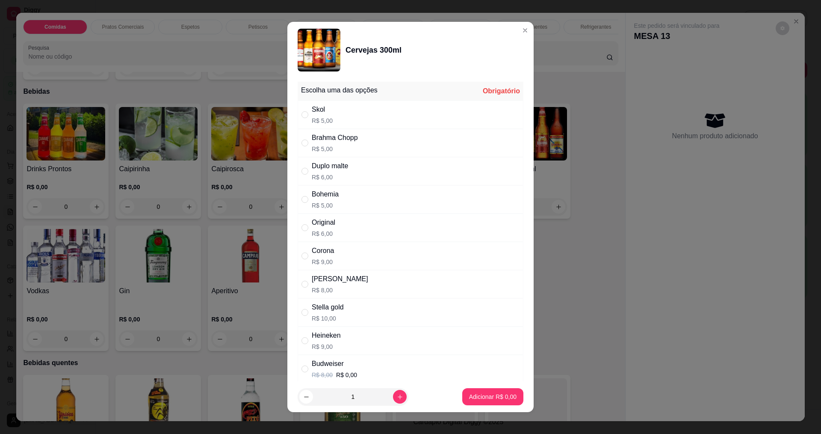
click at [388, 110] on div "Skol R$ 5,00" at bounding box center [411, 114] width 226 height 28
radio input "true"
click at [393, 395] on button "increase-product-quantity" at bounding box center [399, 396] width 13 height 13
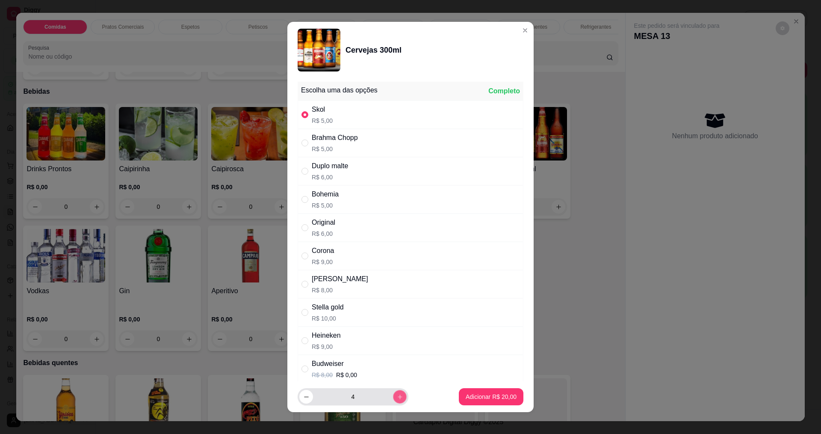
click at [393, 395] on button "increase-product-quantity" at bounding box center [399, 396] width 13 height 13
click at [393, 395] on button "increase-product-quantity" at bounding box center [400, 397] width 14 height 14
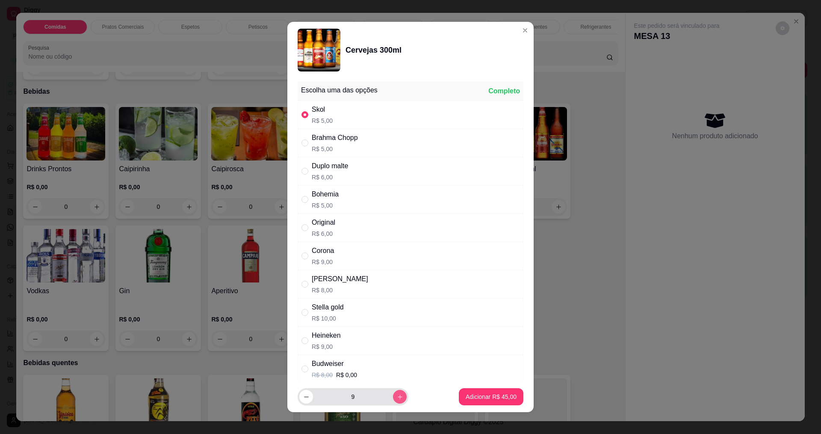
click at [393, 395] on button "increase-product-quantity" at bounding box center [400, 397] width 14 height 14
type input "10"
click at [485, 398] on p "Adicionar R$ 50,00" at bounding box center [491, 396] width 51 height 9
type input "10"
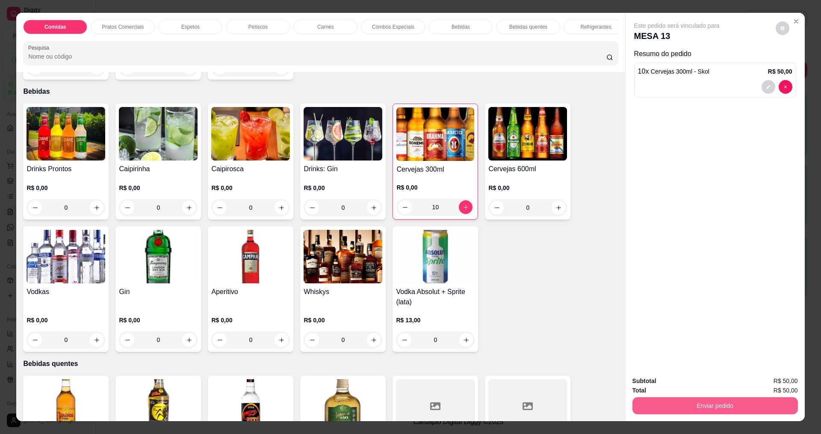
click at [704, 399] on button "Enviar pedido" at bounding box center [714, 405] width 165 height 17
click at [777, 381] on button "Enviar pedido" at bounding box center [775, 384] width 48 height 16
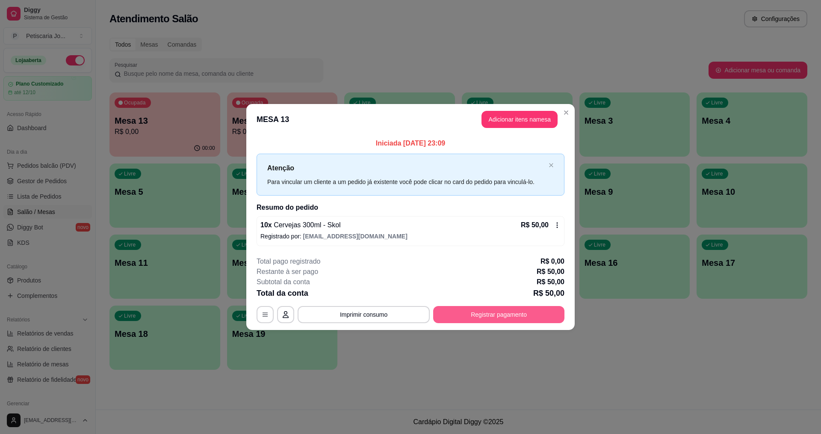
click at [486, 314] on button "Registrar pagamento" at bounding box center [498, 314] width 131 height 17
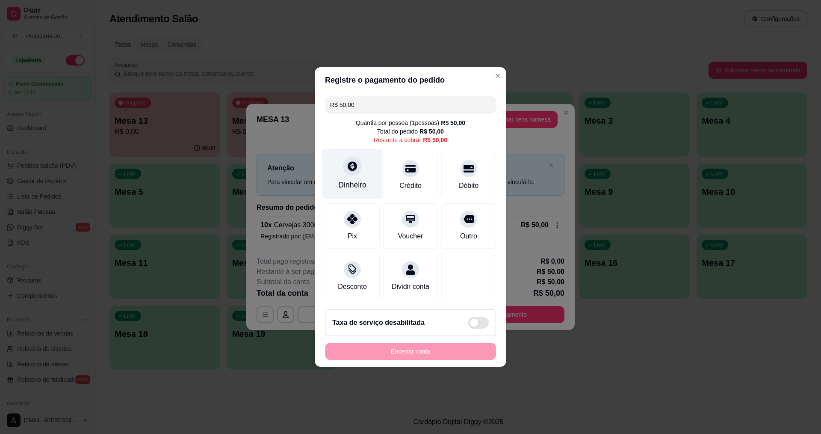
click at [364, 157] on div "Dinheiro" at bounding box center [352, 174] width 60 height 50
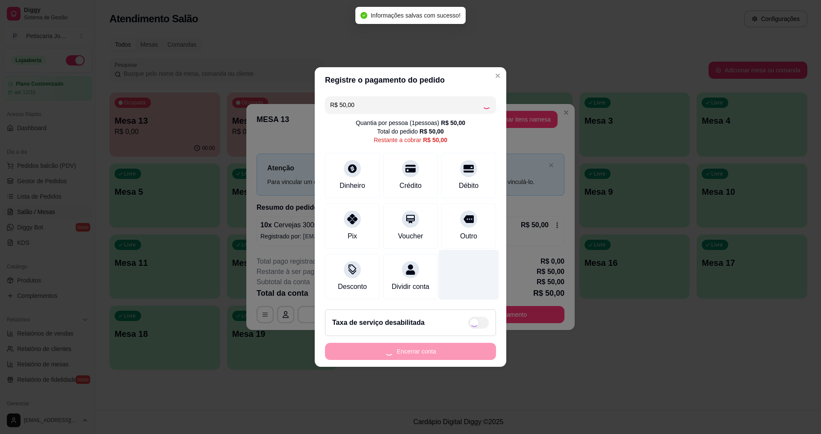
type input "R$ 0,00"
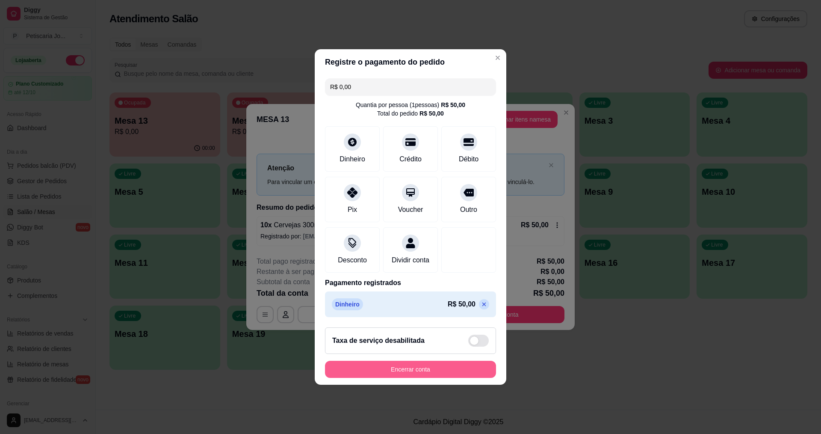
click at [422, 370] on button "Encerrar conta" at bounding box center [410, 368] width 171 height 17
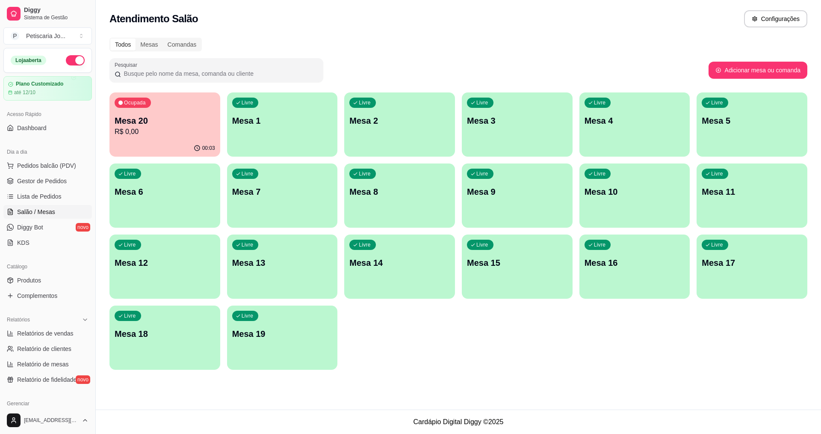
click at [196, 127] on p "R$ 0,00" at bounding box center [165, 132] width 100 height 10
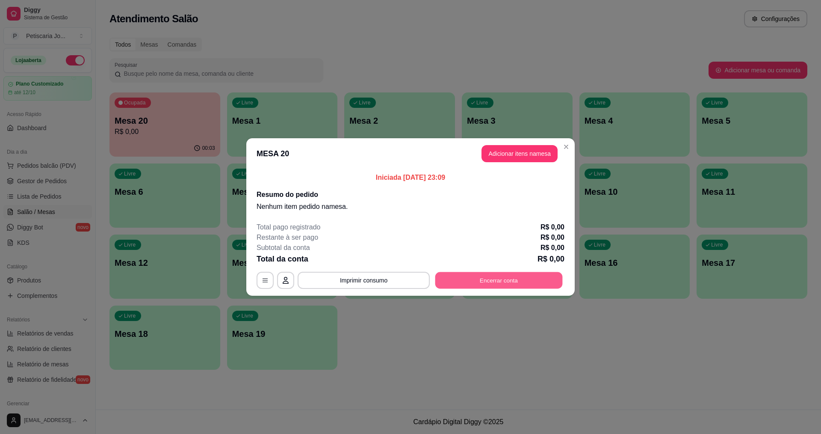
click at [450, 285] on button "Encerrar conta" at bounding box center [498, 280] width 127 height 17
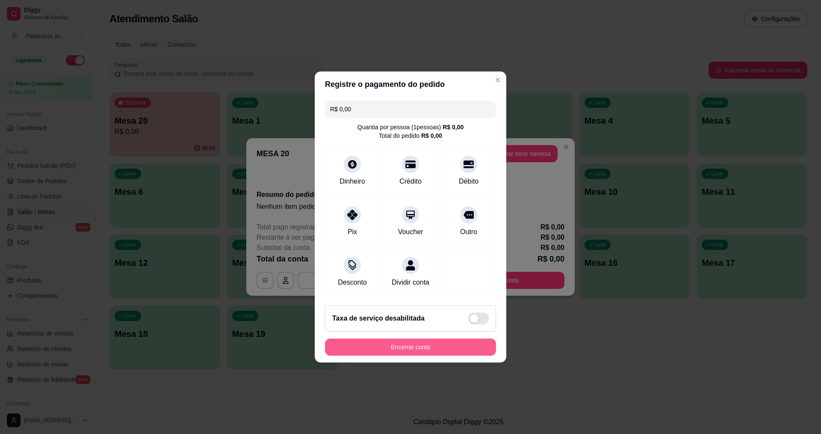
click at [419, 348] on button "Encerrar conta" at bounding box center [410, 346] width 171 height 17
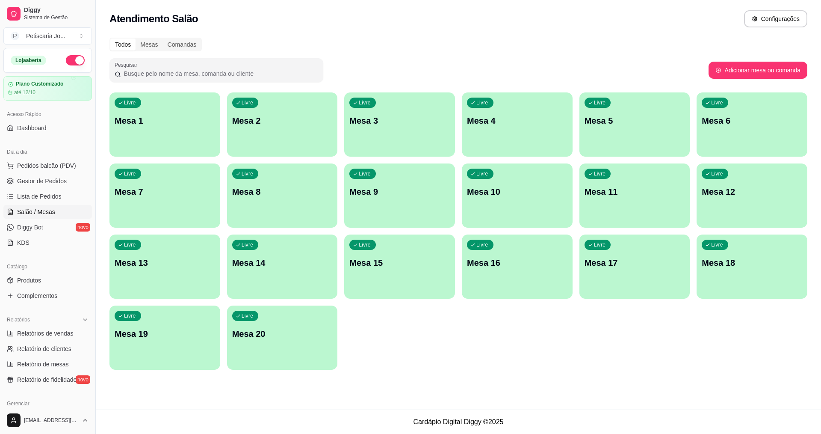
click at [422, 373] on div "Todos Mesas Comandas Pesquisar Adicionar mesa ou comanda Livre Mesa 1 Livre Mes…" at bounding box center [458, 205] width 725 height 347
